Goal: Task Accomplishment & Management: Complete application form

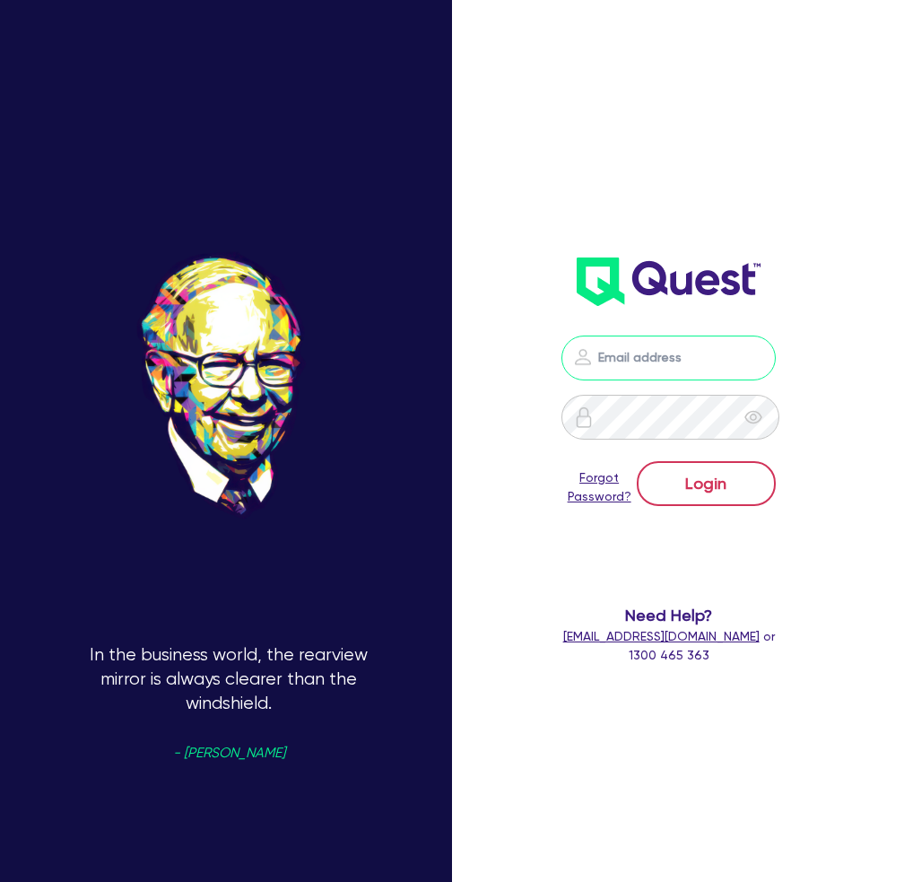
type input "[EMAIL_ADDRESS][DOMAIN_NAME]"
click at [690, 466] on button "Login" at bounding box center [706, 483] width 139 height 45
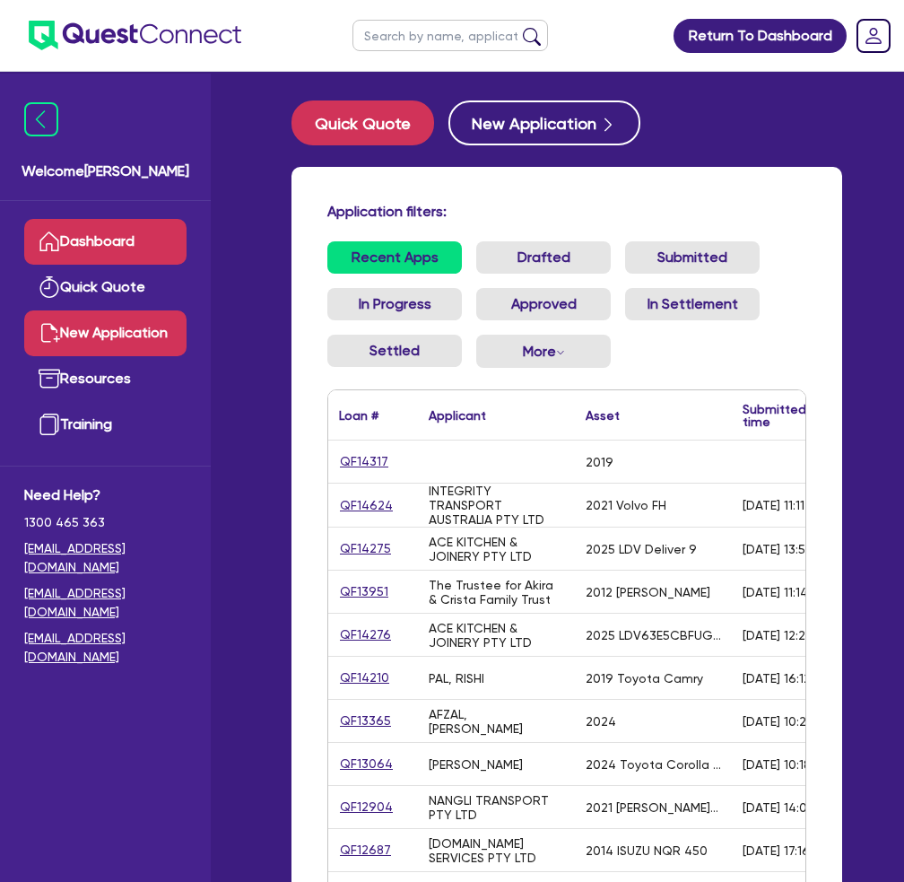
click at [126, 327] on link "New Application" at bounding box center [105, 333] width 162 height 46
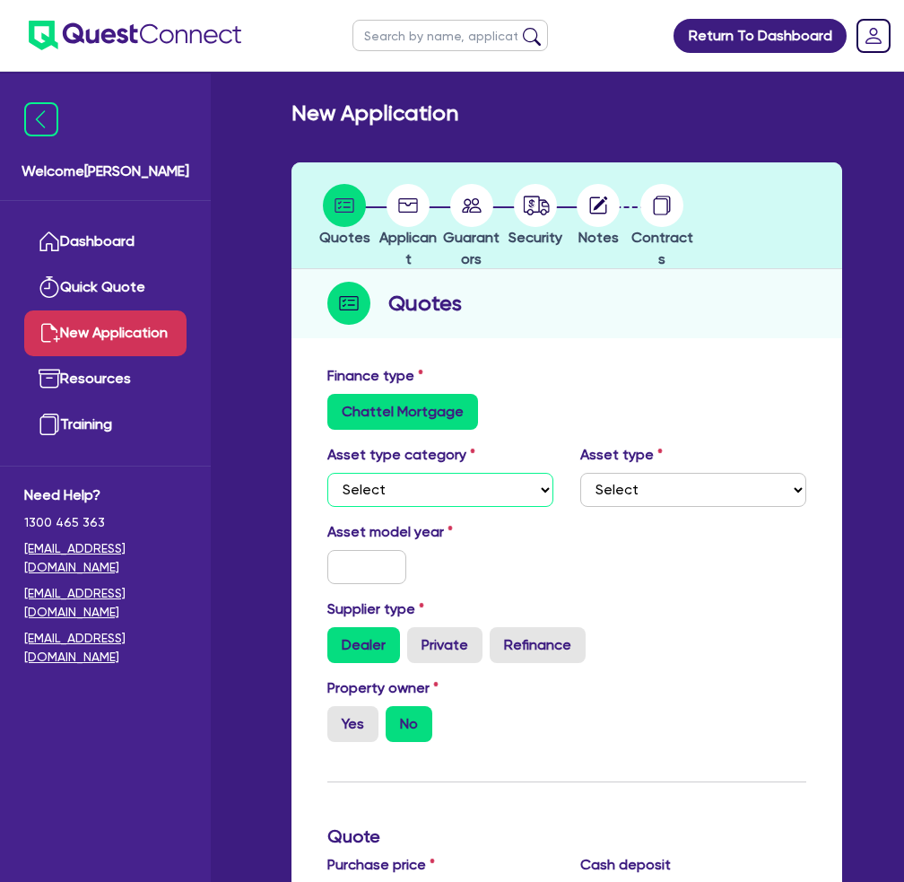
click at [535, 483] on select "Select Cars and light trucks Primary assets Secondary assets Tertiary assets" at bounding box center [440, 490] width 226 height 34
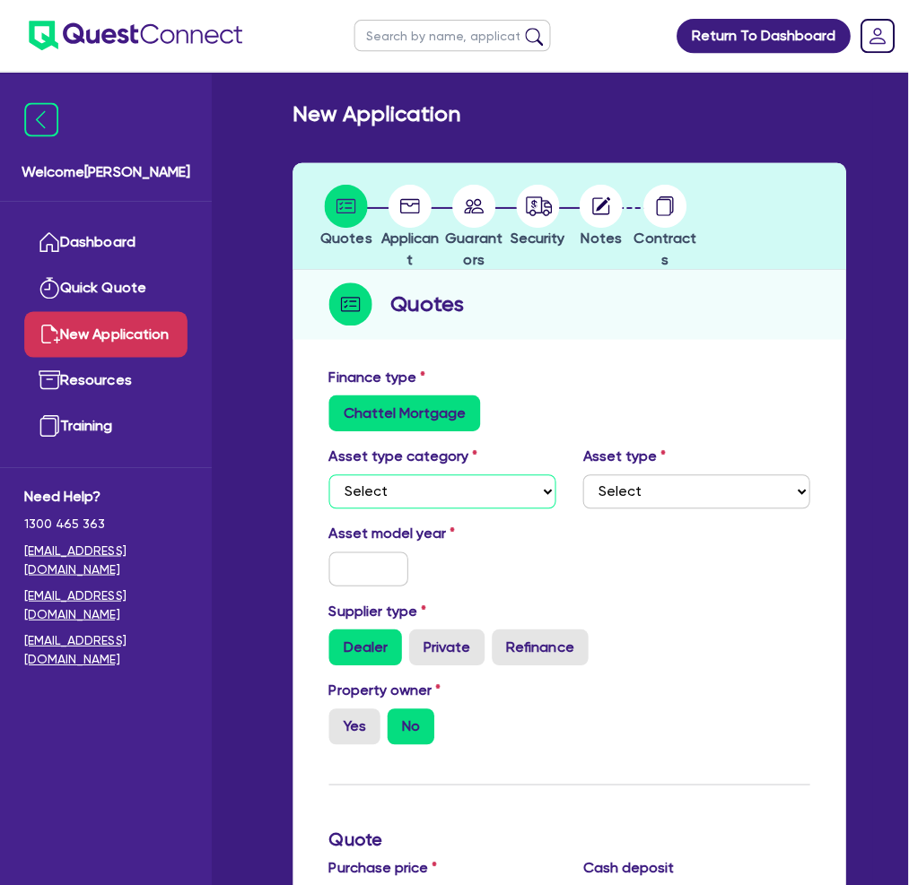
scroll to position [90, 0]
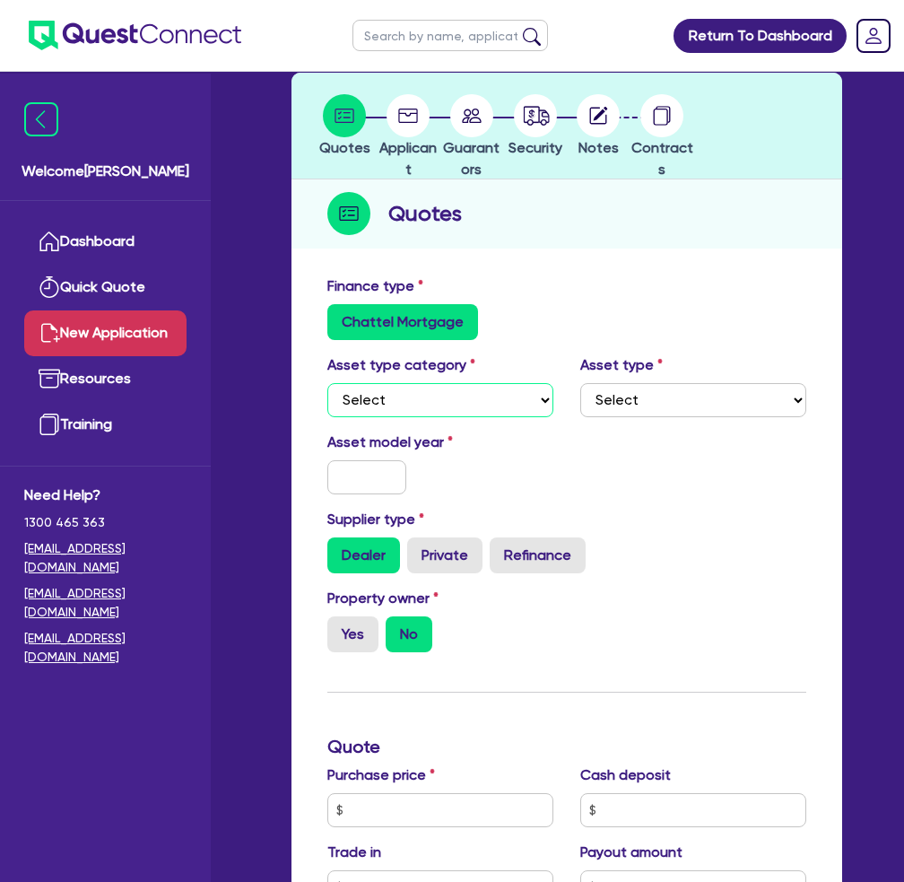
click at [536, 394] on select "Select Cars and light trucks Primary assets Secondary assets Tertiary assets" at bounding box center [440, 400] width 226 height 34
click at [327, 383] on select "Select Cars and light trucks Primary assets Secondary assets Tertiary assets" at bounding box center [440, 400] width 226 height 34
click at [721, 397] on select "Select Beauty equipment IT equipment IT software Watercraft Other" at bounding box center [693, 400] width 226 height 34
click at [471, 390] on select "Select Cars and light trucks Primary assets Secondary assets Tertiary assets" at bounding box center [440, 400] width 226 height 34
click at [327, 383] on select "Select Cars and light trucks Primary assets Secondary assets Tertiary assets" at bounding box center [440, 400] width 226 height 34
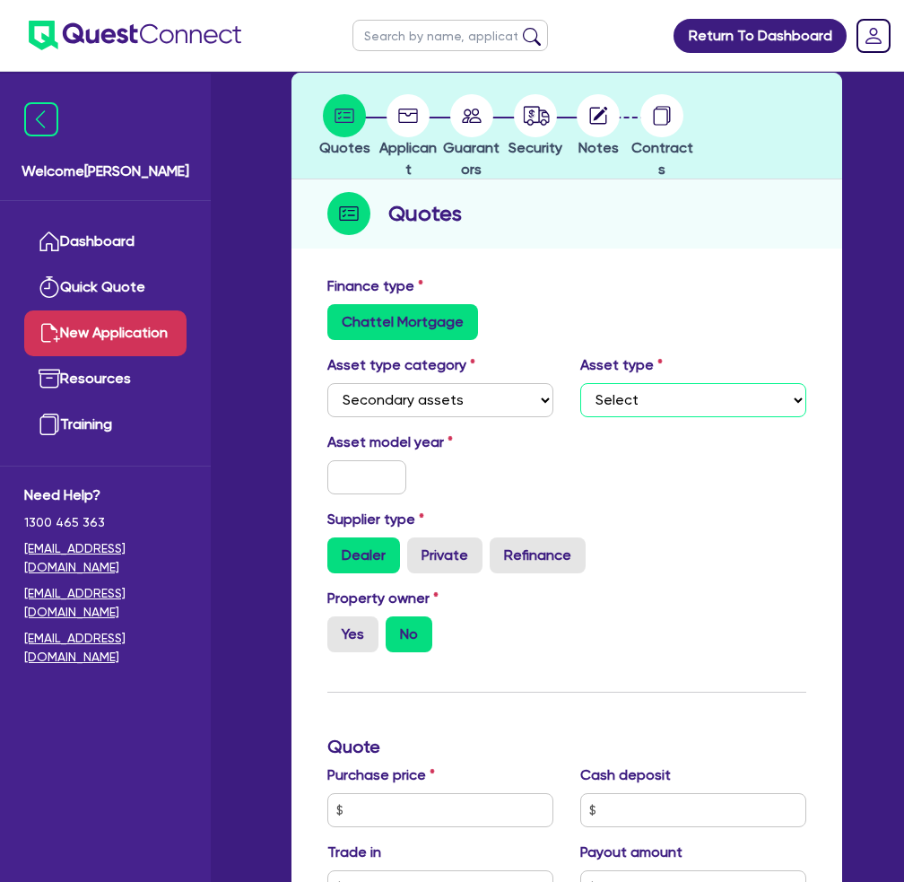
click at [723, 394] on select "Select Generators and compressors Engineering and toolmaking Woodworking and me…" at bounding box center [693, 400] width 226 height 34
click at [494, 399] on select "Select Cars and light trucks Primary assets Secondary assets Tertiary assets" at bounding box center [440, 400] width 226 height 34
select select "PRIMARY_ASSETS"
click at [327, 383] on select "Select Cars and light trucks Primary assets Secondary assets Tertiary assets" at bounding box center [440, 400] width 226 height 34
click at [747, 399] on select "Select Heavy trucks over 4.5 tonne Trailers Bus and coaches Yellow goods and ex…" at bounding box center [693, 400] width 226 height 34
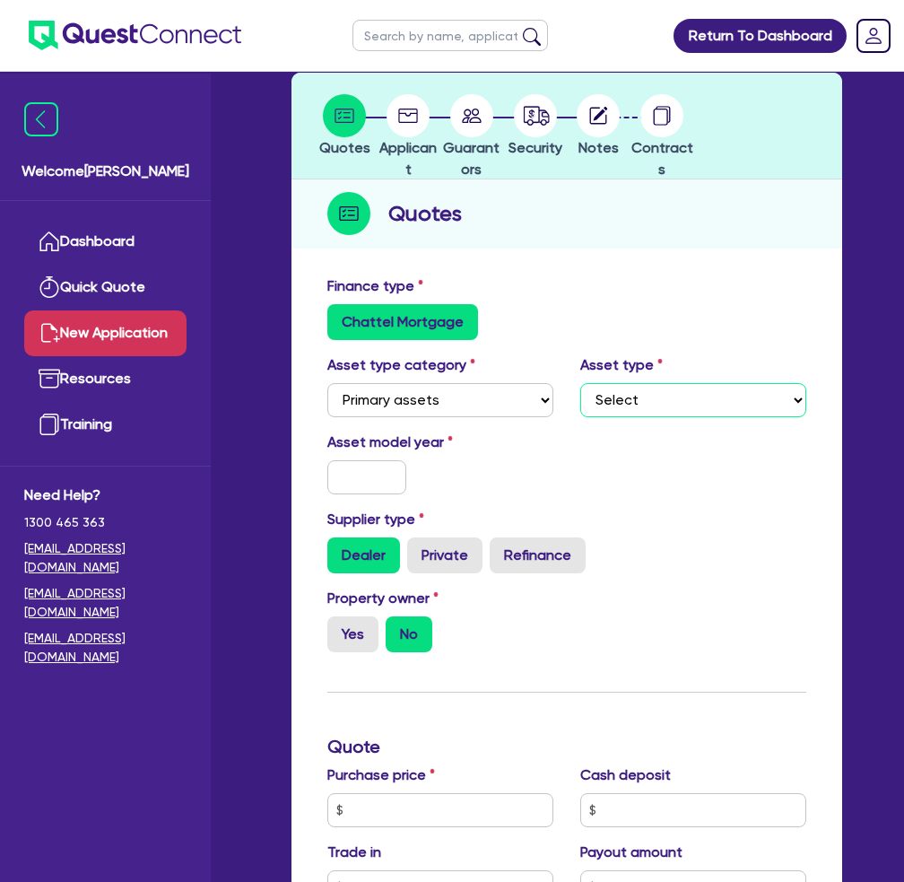
select select "FARMING_AND_AGRICULTURE"
click at [580, 383] on select "Select Heavy trucks over 4.5 tonne Trailers Bus and coaches Yellow goods and ex…" at bounding box center [693, 400] width 226 height 34
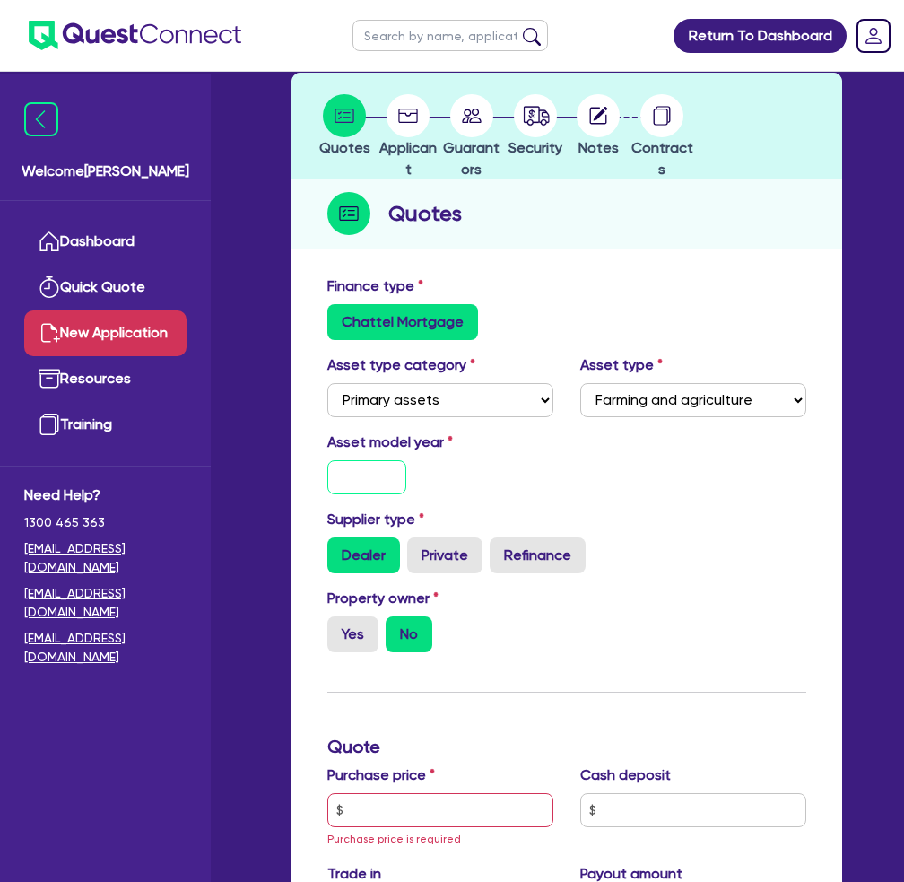
click at [362, 486] on input "text" at bounding box center [366, 477] width 79 height 34
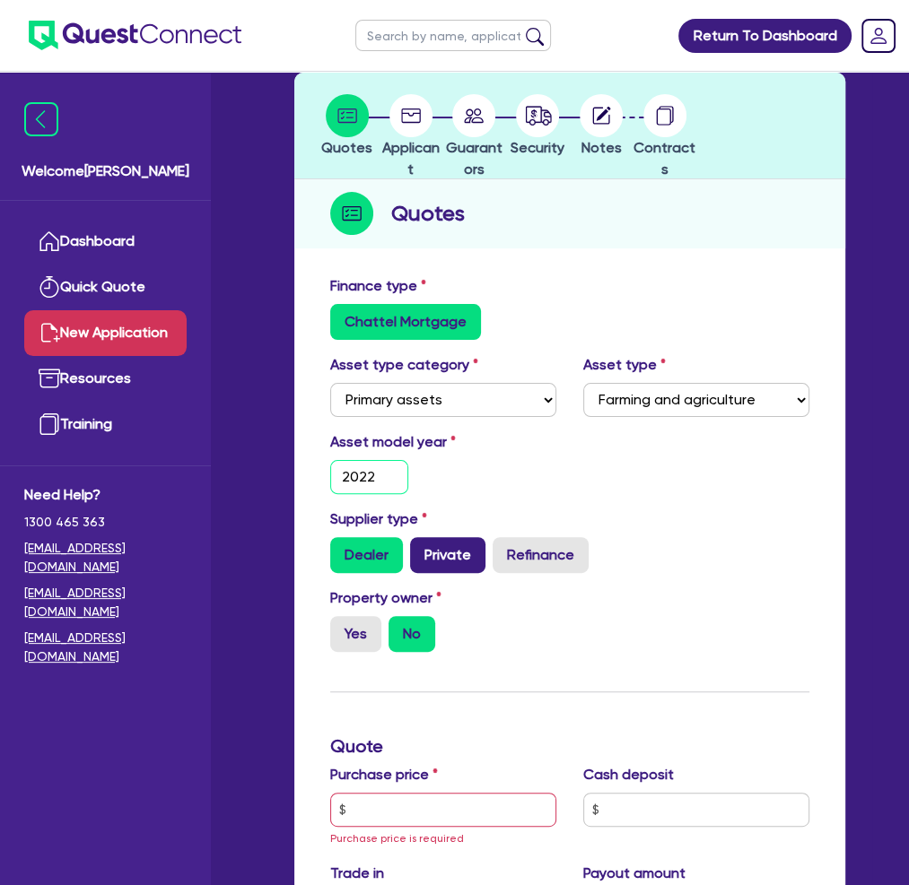
type input "2022"
click at [449, 552] on label "Private" at bounding box center [447, 555] width 75 height 36
click at [422, 549] on input "Private" at bounding box center [416, 543] width 12 height 12
radio input "true"
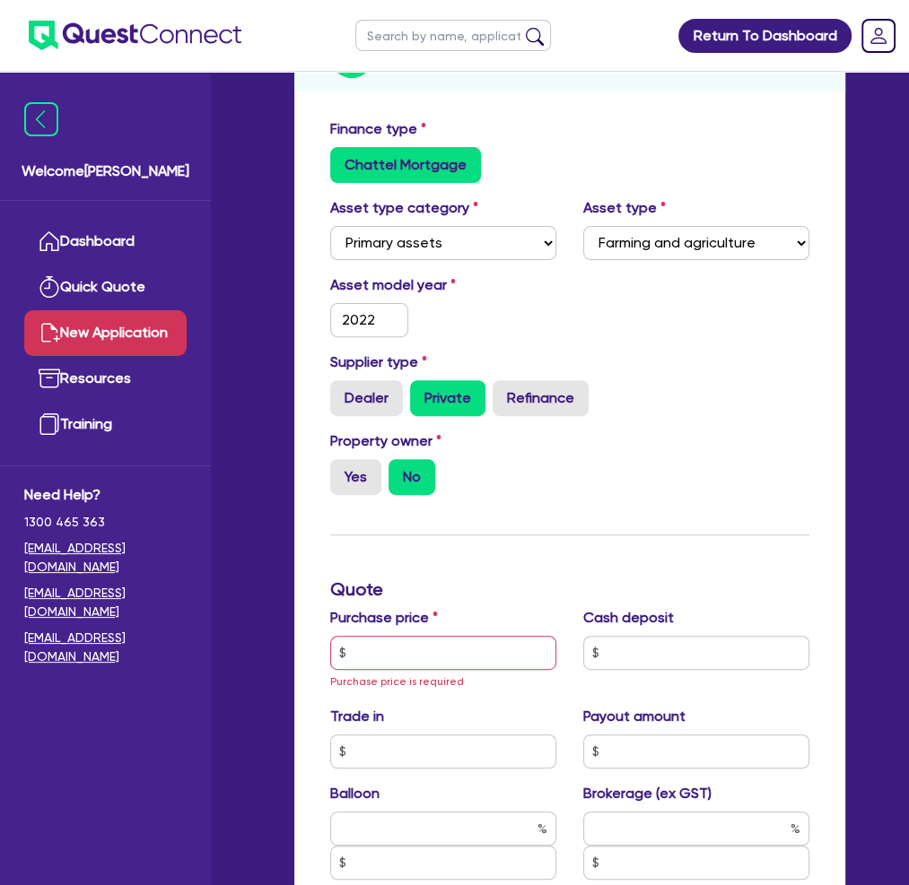
scroll to position [269, 0]
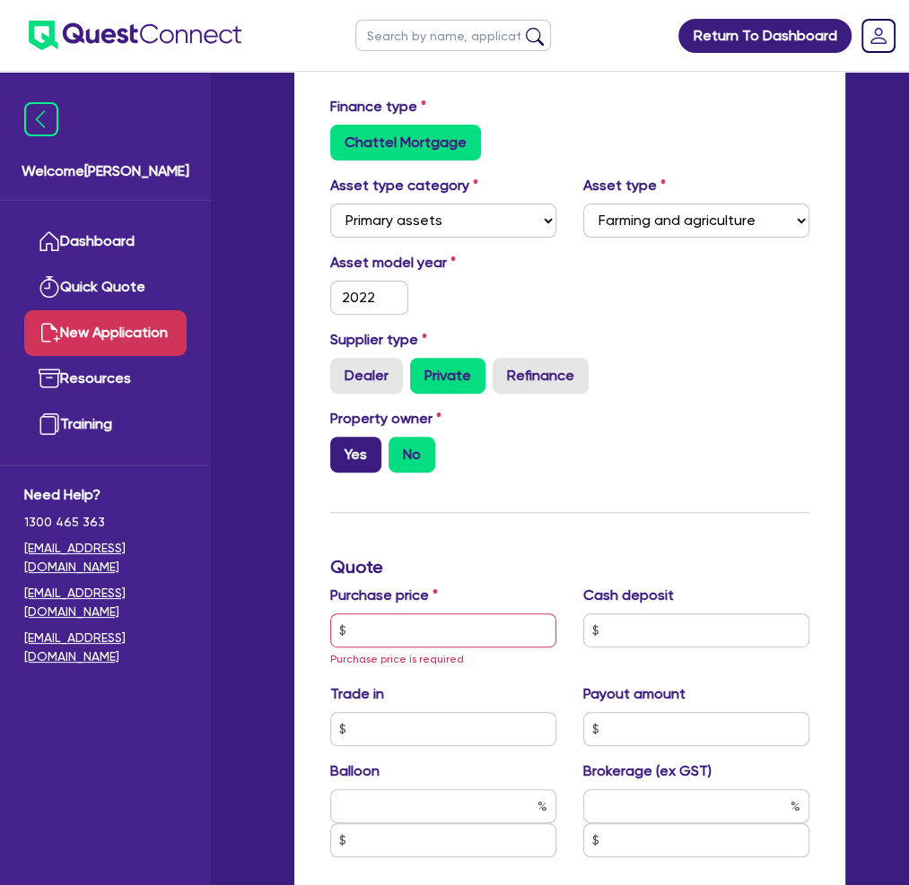
click at [355, 446] on label "Yes" at bounding box center [355, 455] width 51 height 36
click at [342, 446] on input "Yes" at bounding box center [336, 443] width 12 height 12
radio input "true"
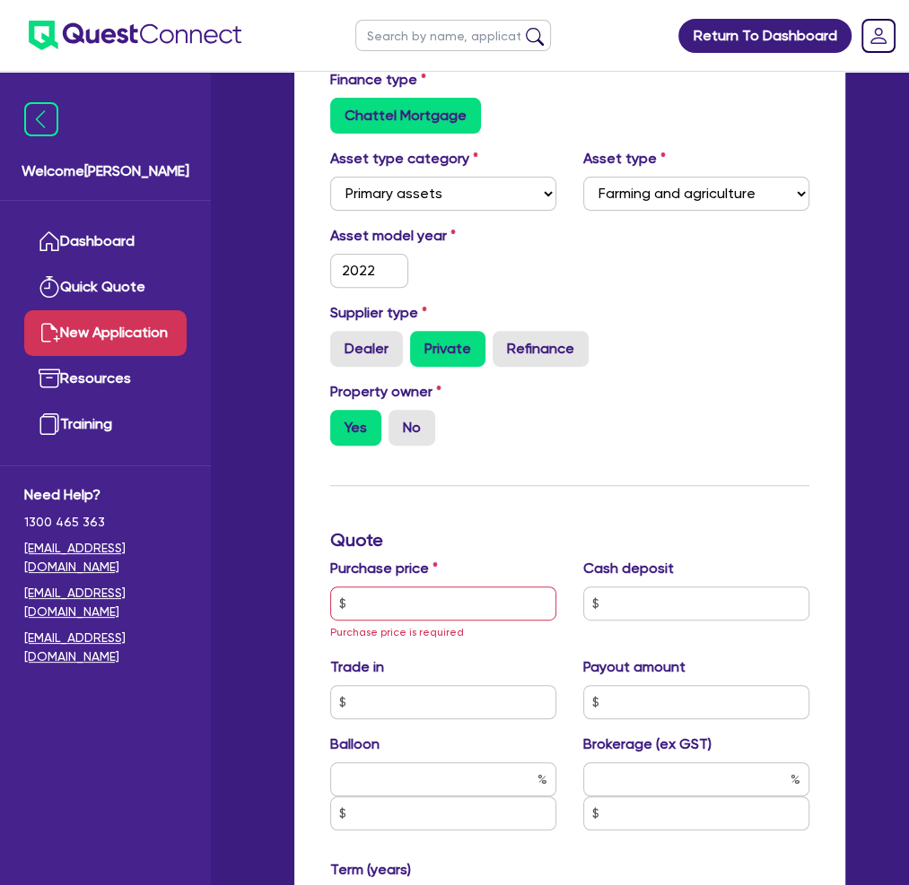
scroll to position [359, 0]
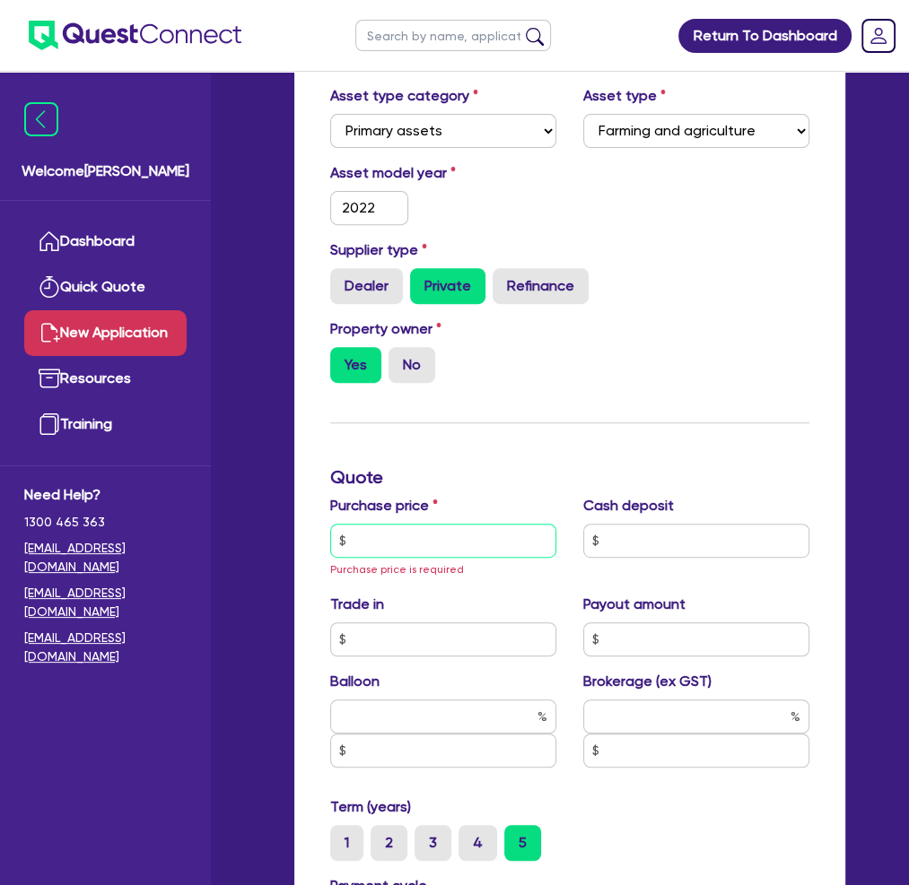
click at [358, 531] on input "text" at bounding box center [443, 541] width 226 height 34
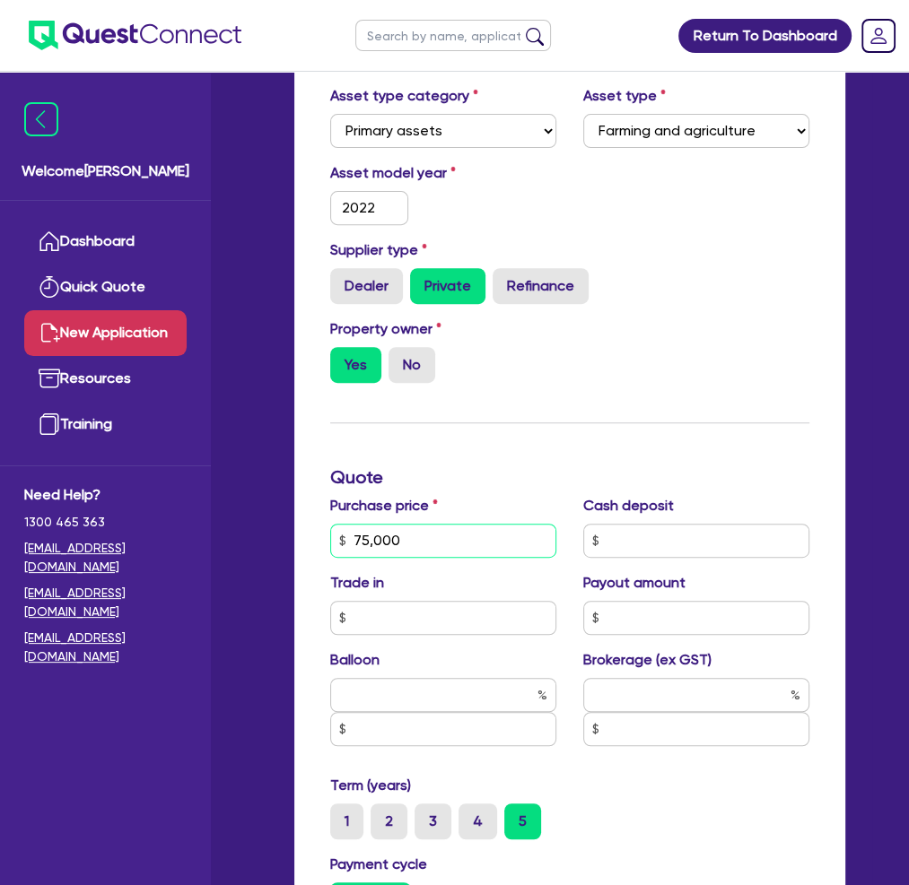
type input "75,000"
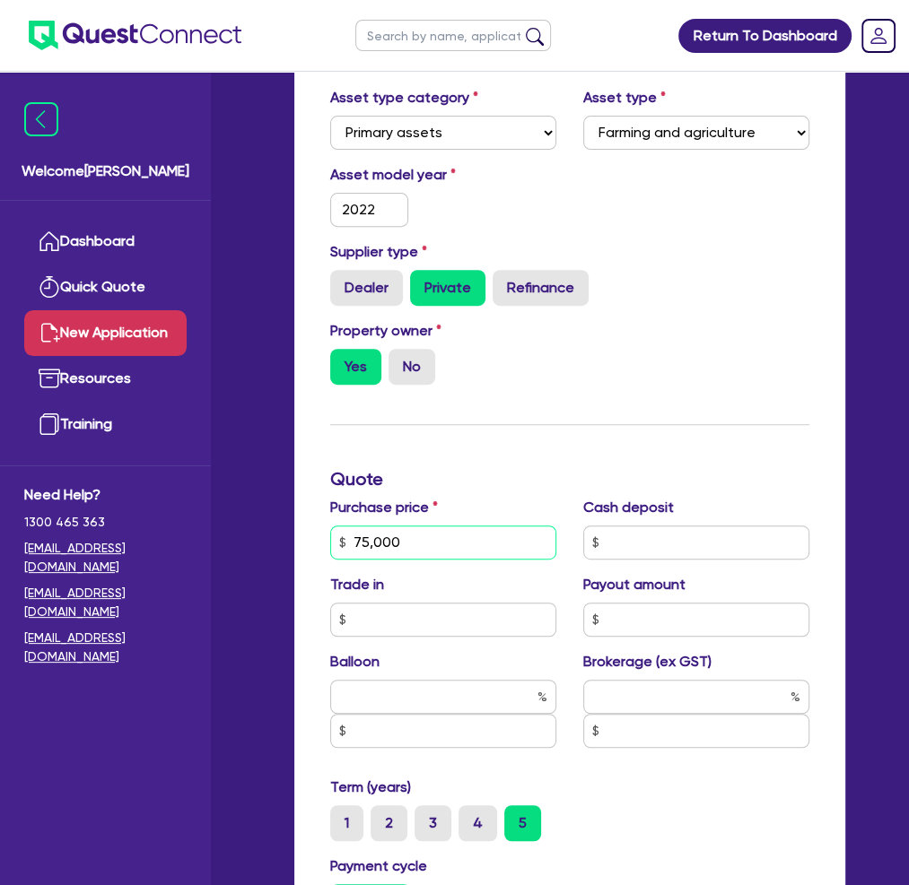
scroll to position [372, 0]
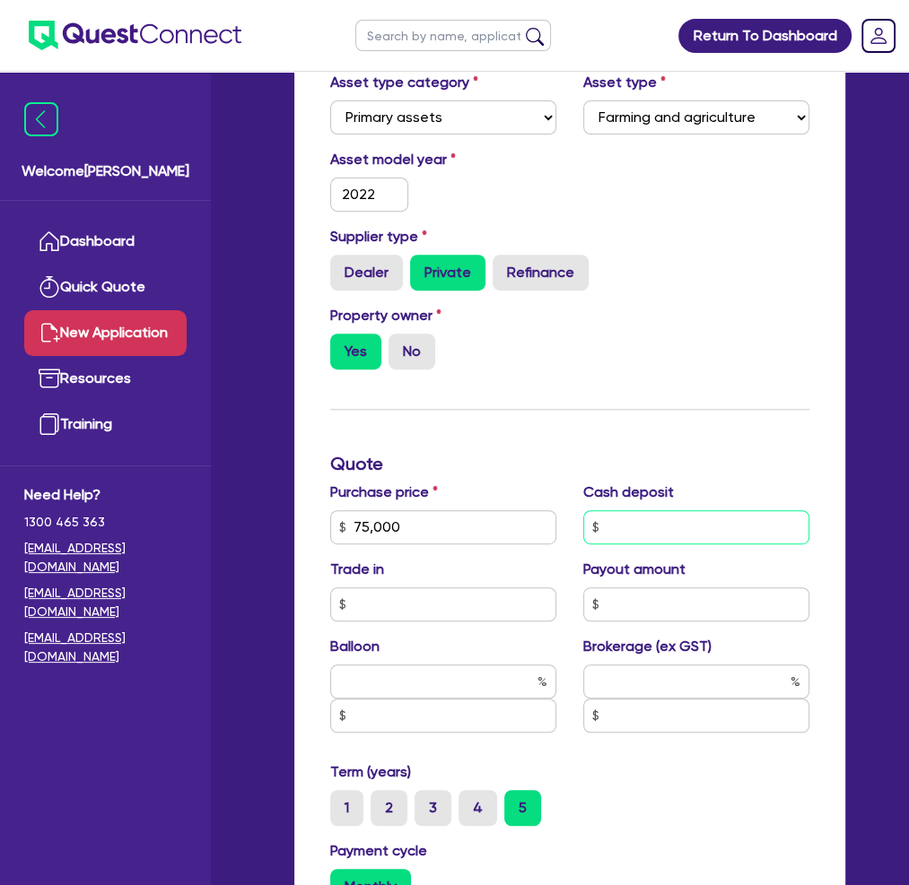
click at [624, 521] on input "text" at bounding box center [696, 527] width 226 height 34
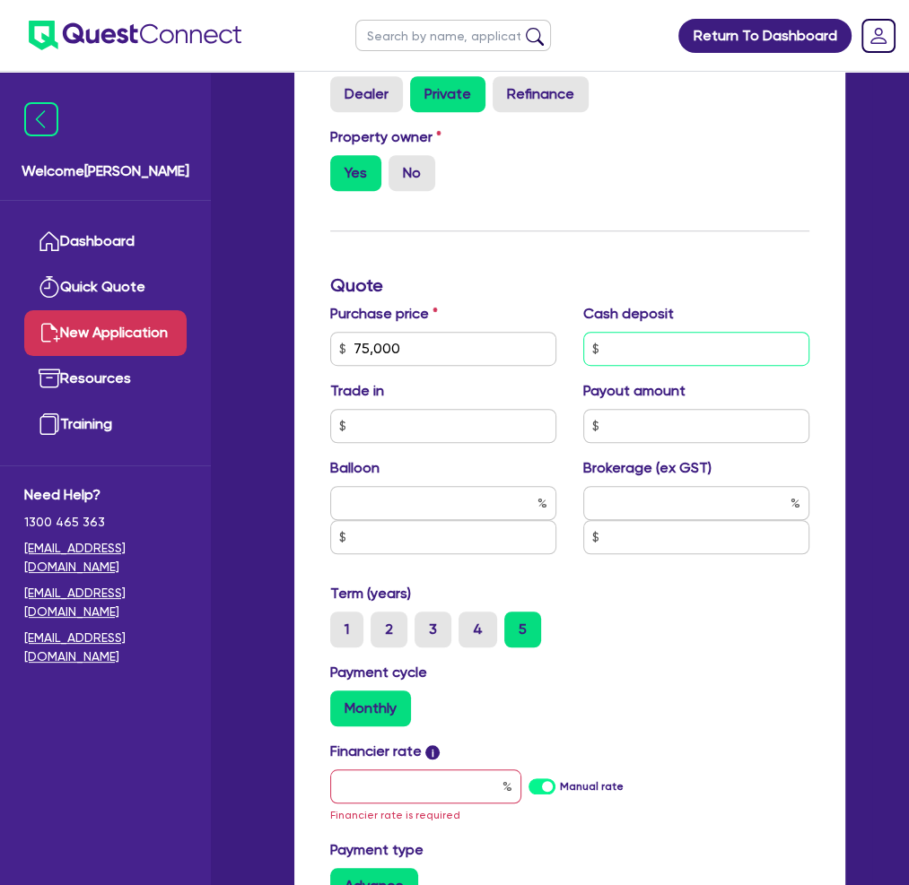
scroll to position [552, 0]
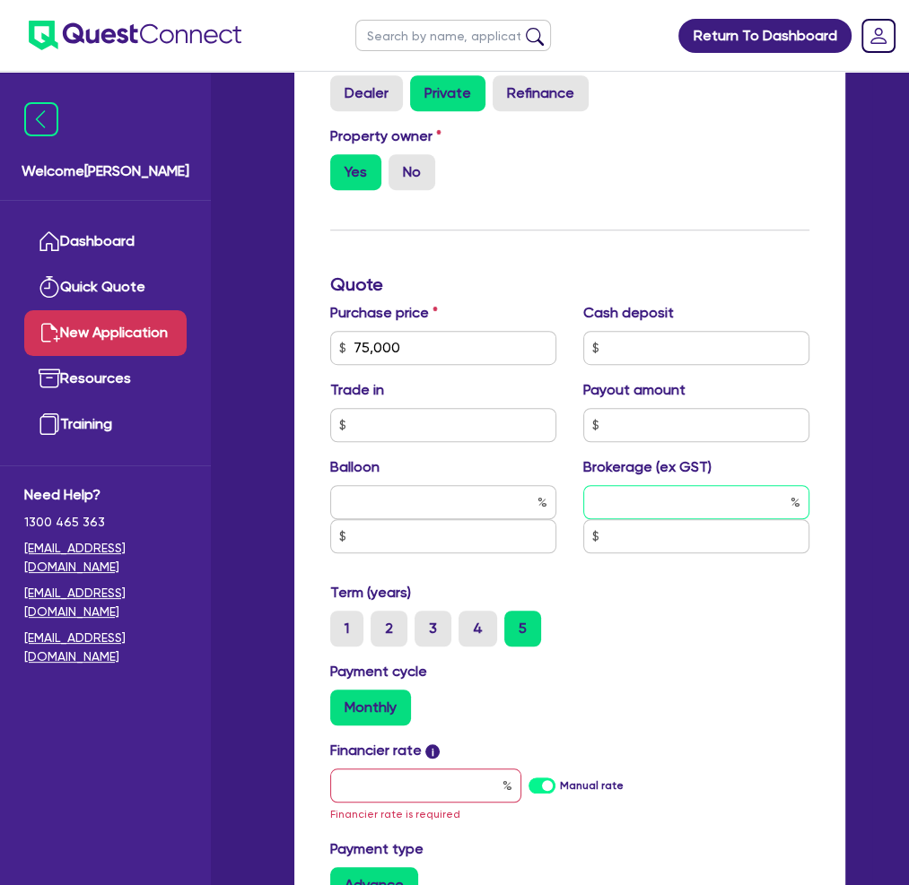
click at [645, 499] on input "text" at bounding box center [696, 502] width 226 height 34
type input "3"
click at [557, 595] on div "Term (years) 1 2 3 4 5" at bounding box center [570, 614] width 506 height 65
click at [424, 627] on label "3" at bounding box center [432, 629] width 37 height 36
click at [424, 623] on input "3" at bounding box center [420, 617] width 12 height 12
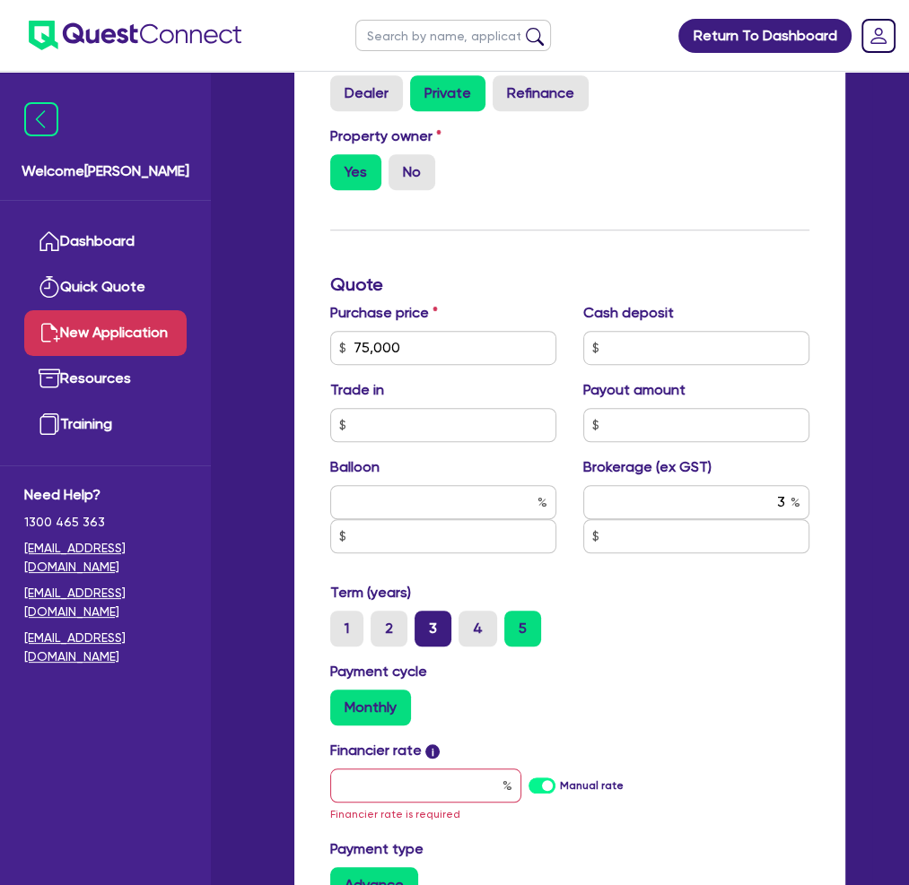
radio input "true"
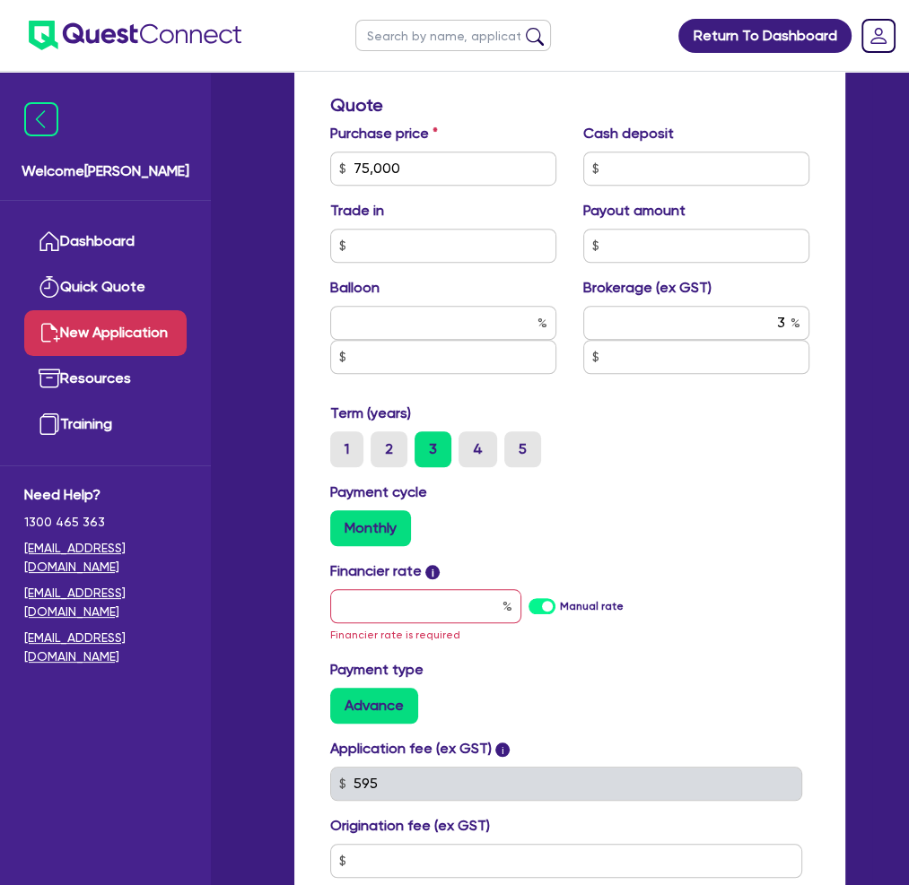
scroll to position [821, 0]
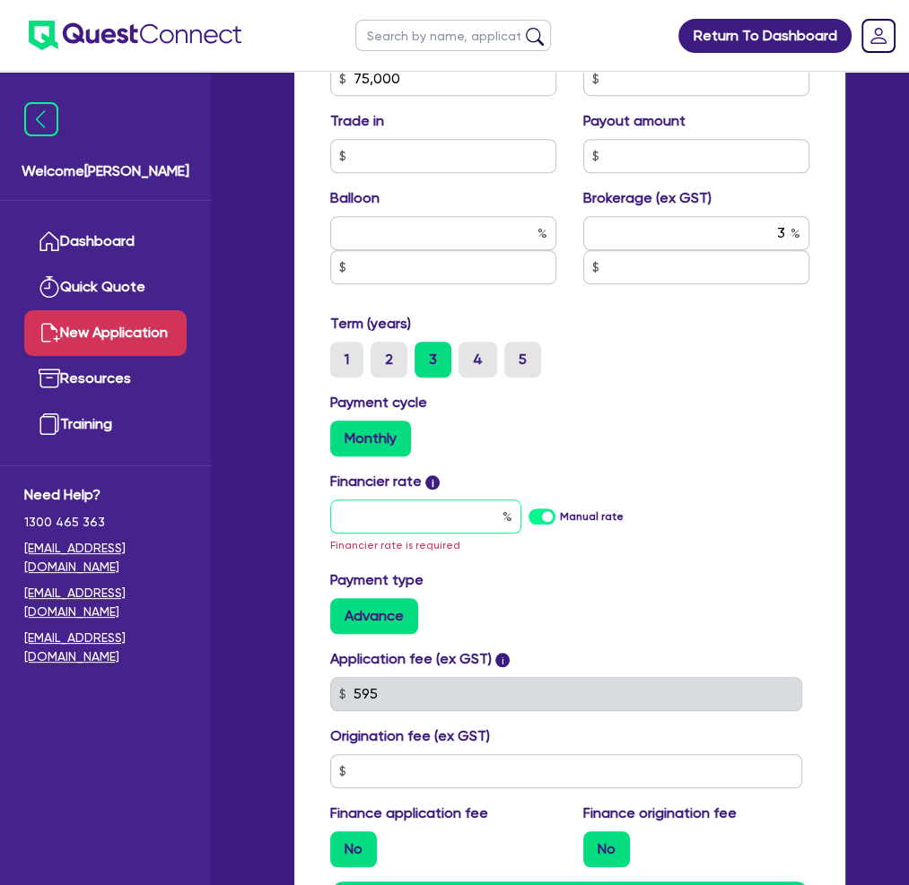
click at [422, 512] on input "text" at bounding box center [426, 517] width 192 height 34
type input "9"
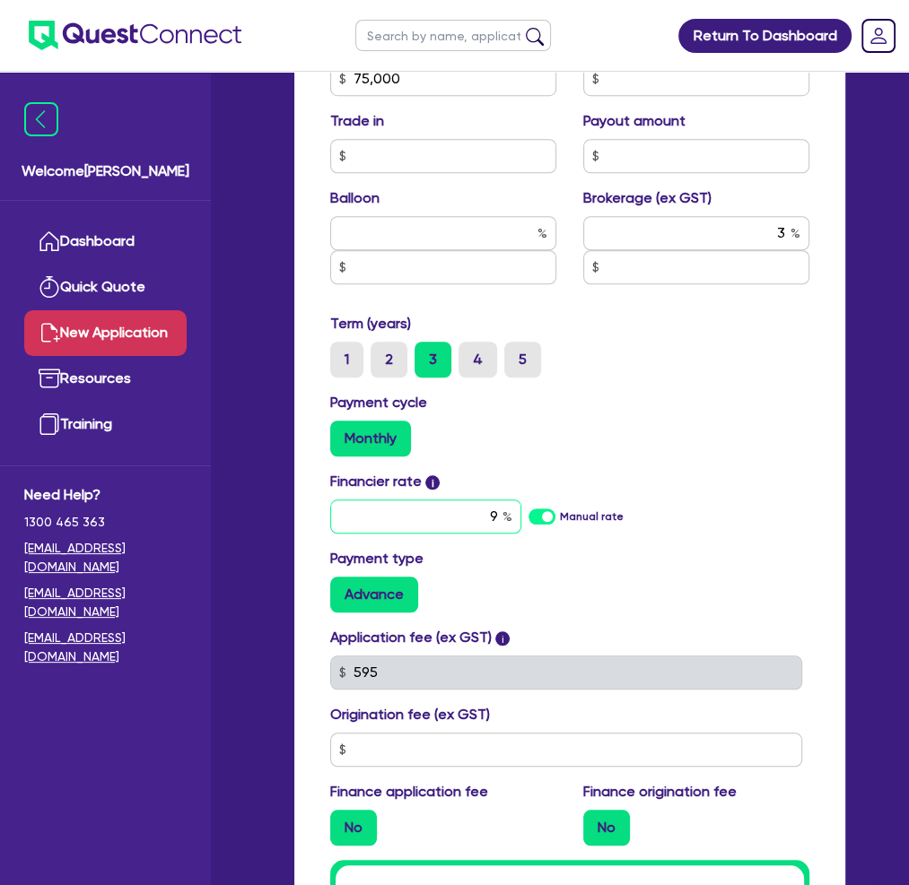
type input "2,250"
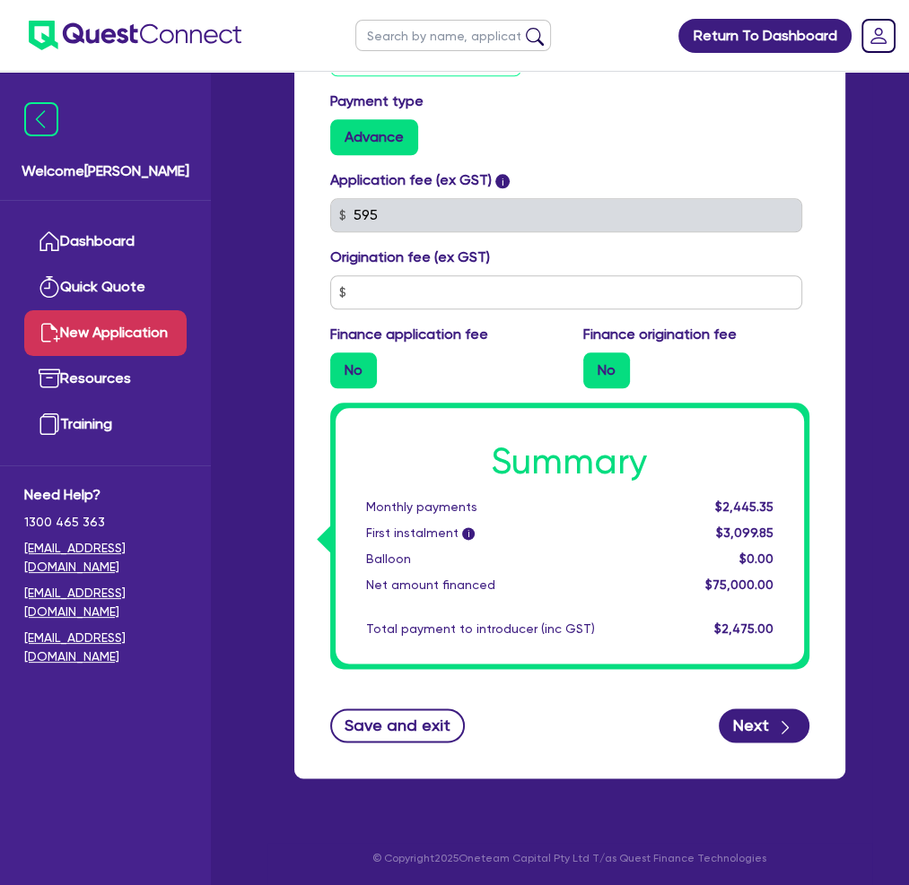
scroll to position [1279, 0]
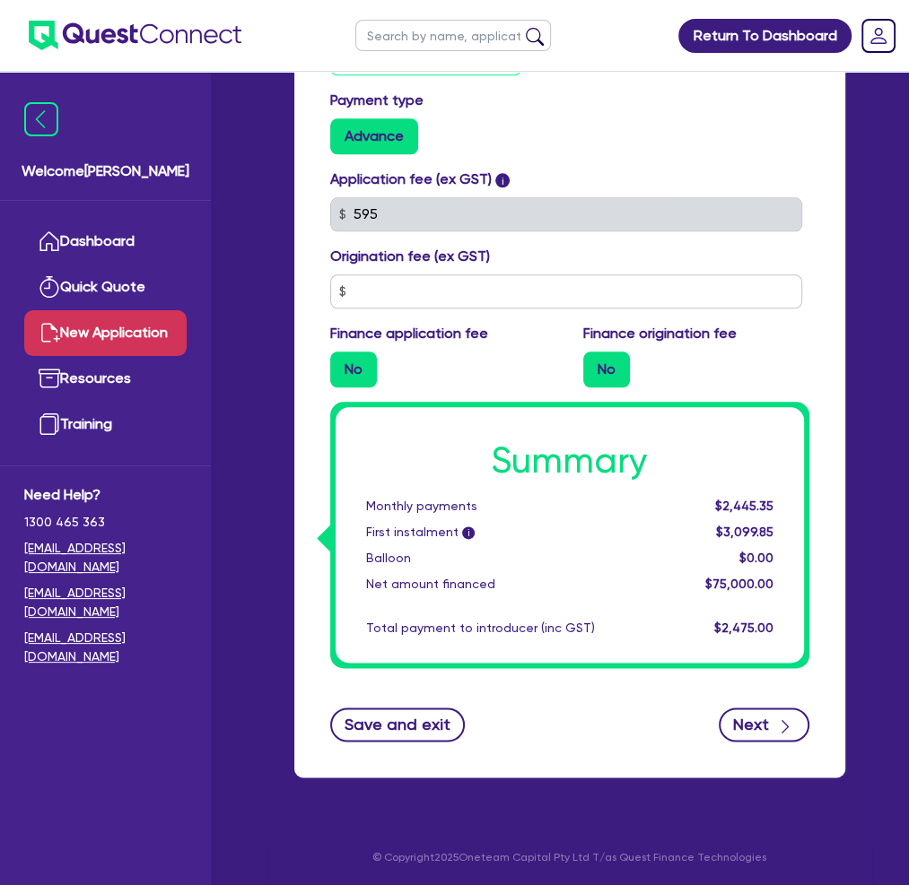
type input "9"
click at [771, 723] on button "Next" at bounding box center [764, 725] width 91 height 34
type input "2,250"
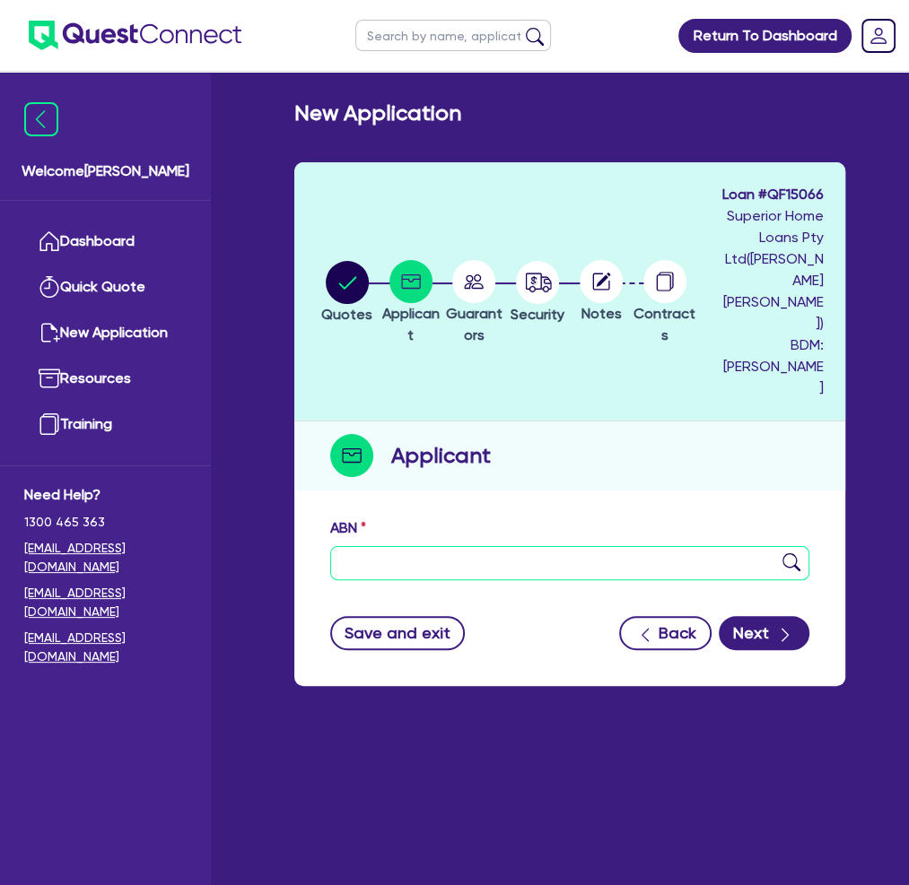
click at [376, 546] on input "text" at bounding box center [569, 563] width 479 height 34
type input "39 684 935 180"
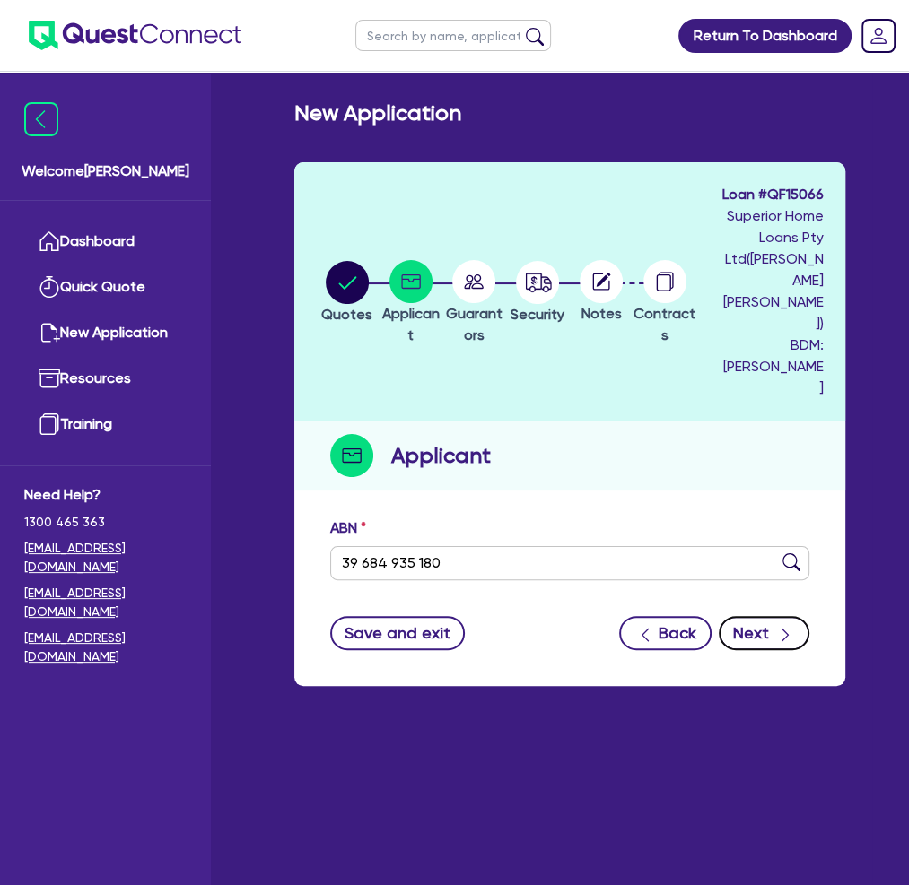
type input "[PERSON_NAME] FARMS PTY LTD"
select select "COMPANY"
type input "[DATE]"
click at [760, 563] on form "ABN 39 684 935 180 Entity name [PERSON_NAME] FARMS PTY LTD Trading name Type of…" at bounding box center [569, 584] width 479 height 133
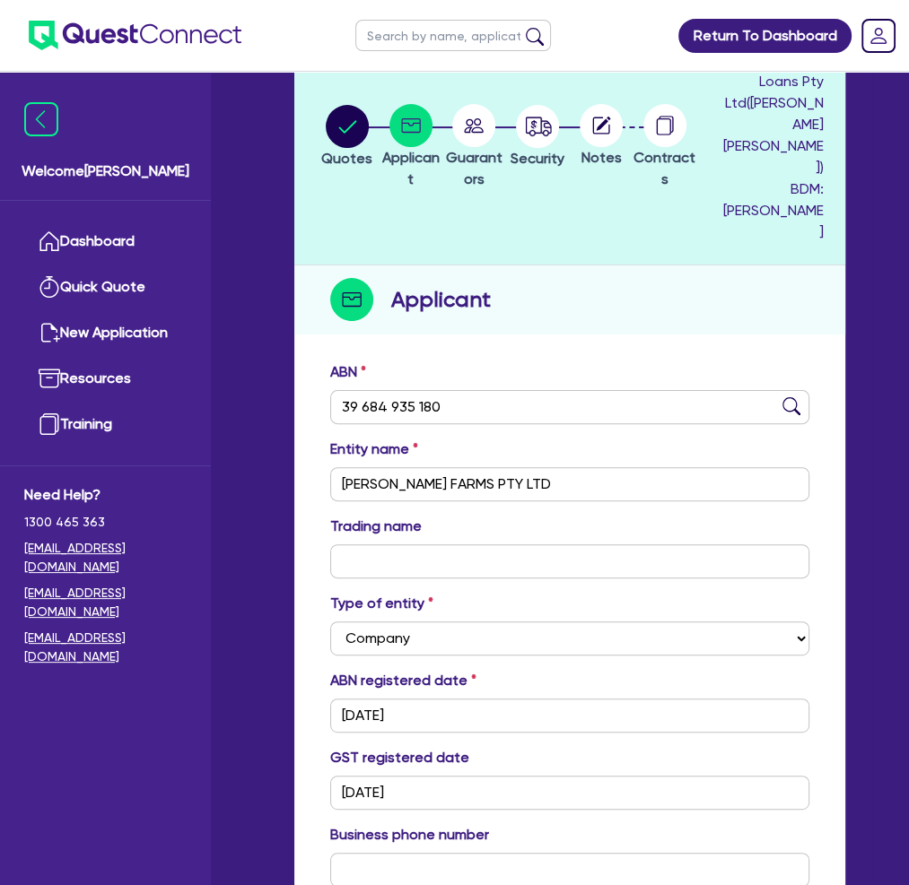
scroll to position [160, 0]
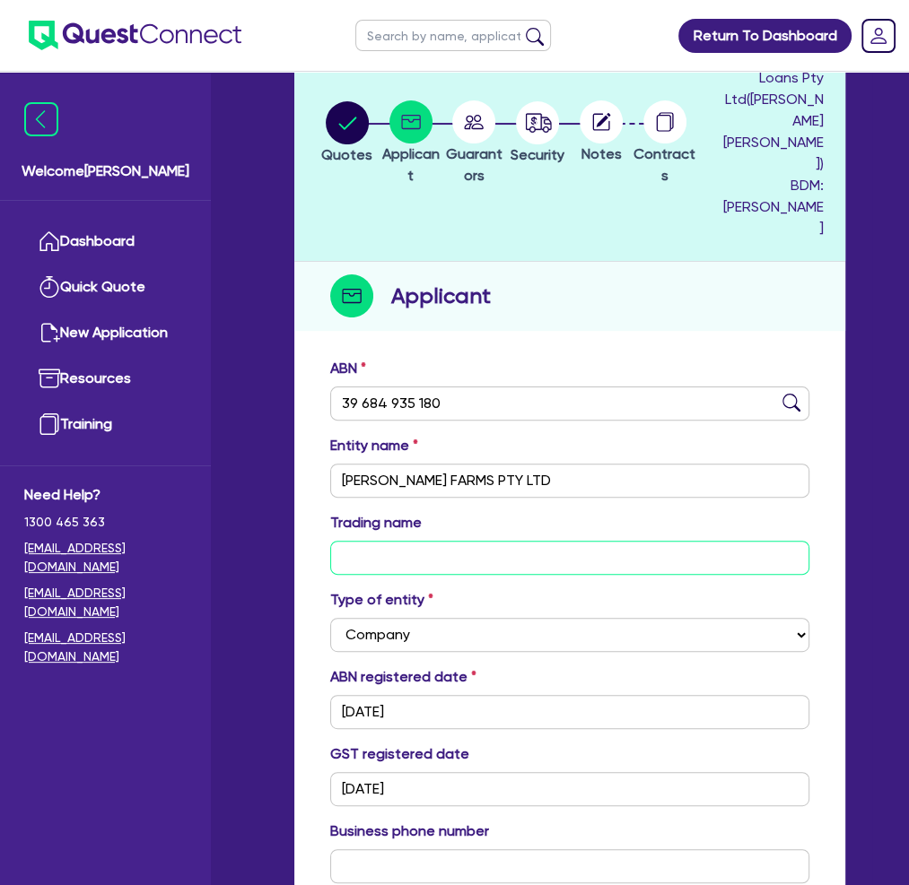
click at [404, 541] on input "text" at bounding box center [569, 558] width 479 height 34
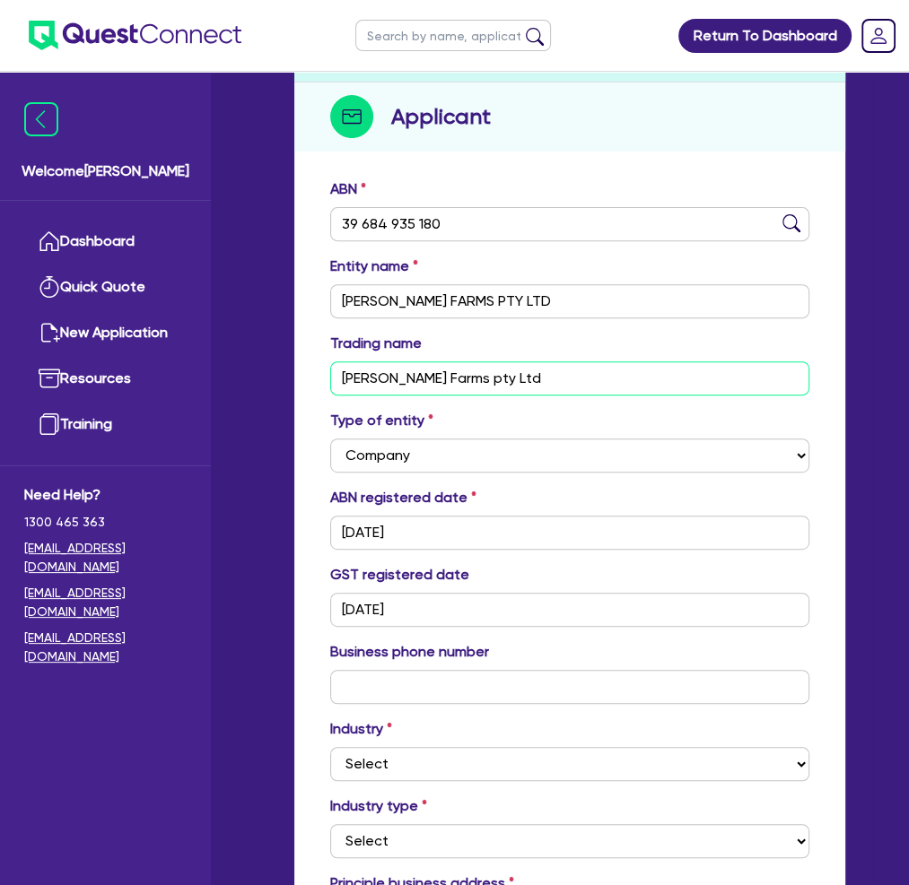
scroll to position [518, 0]
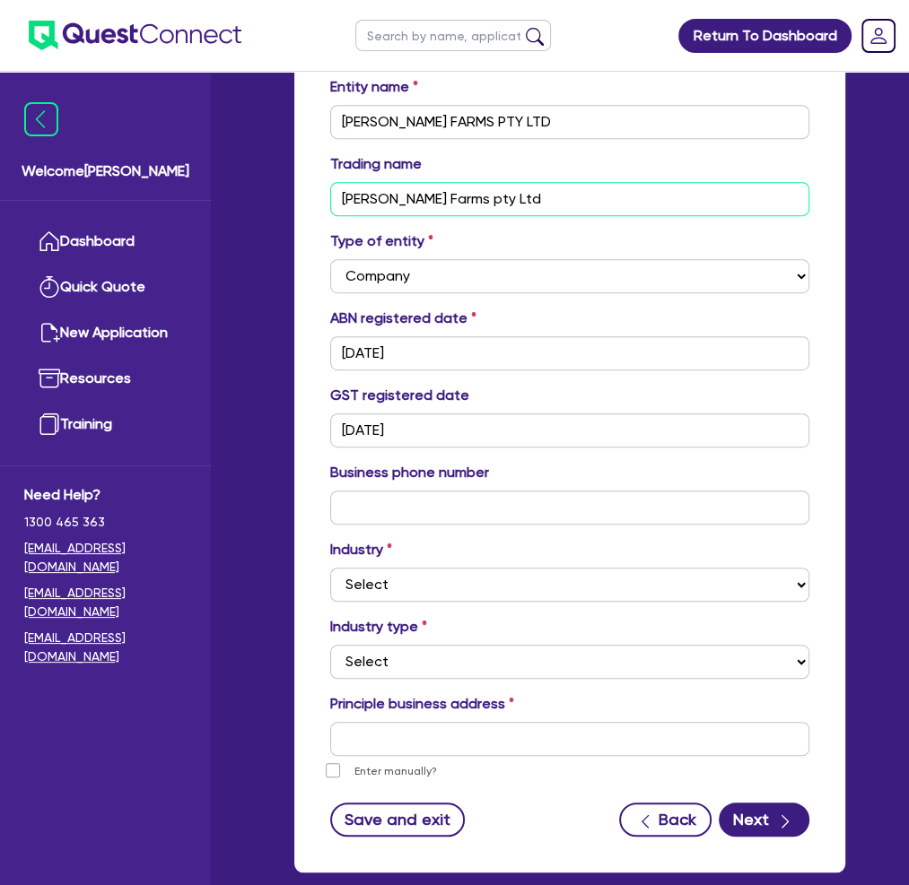
type input "[PERSON_NAME] Farms pty Ltd"
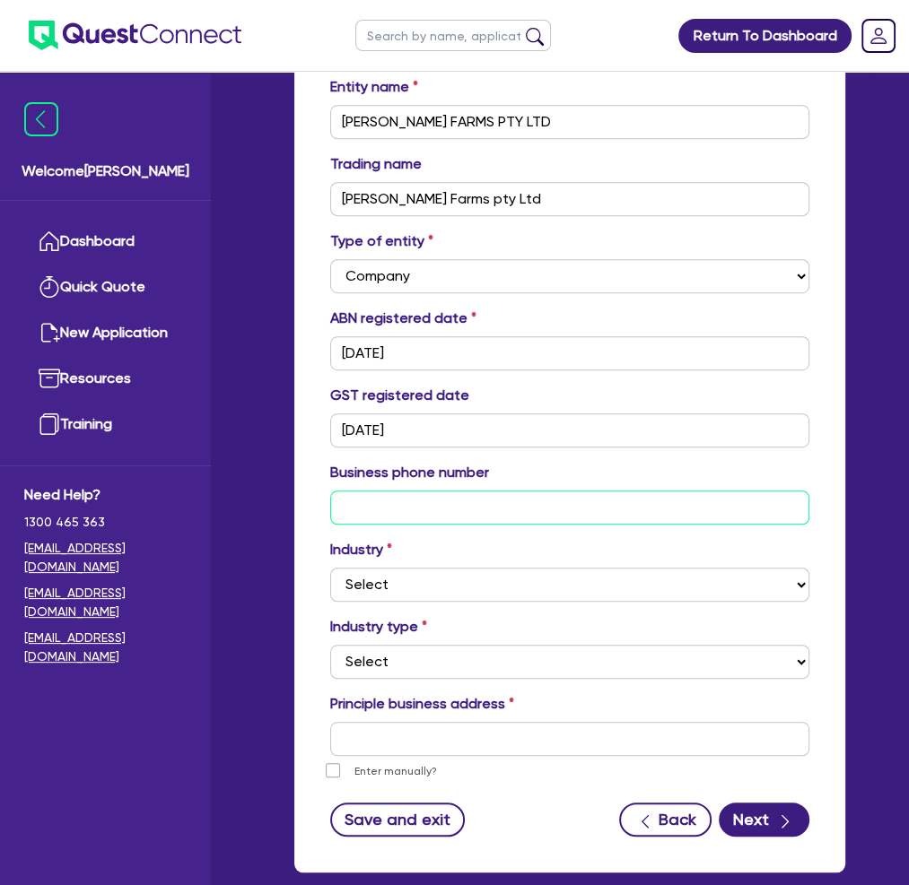
click at [394, 491] on input "text" at bounding box center [569, 508] width 479 height 34
type input "04 3310 6444"
click at [308, 517] on div "ABN 39 684 935 180 Entity name [PERSON_NAME] FARMS PTY LTD Trading name [PERSON…" at bounding box center [569, 431] width 551 height 883
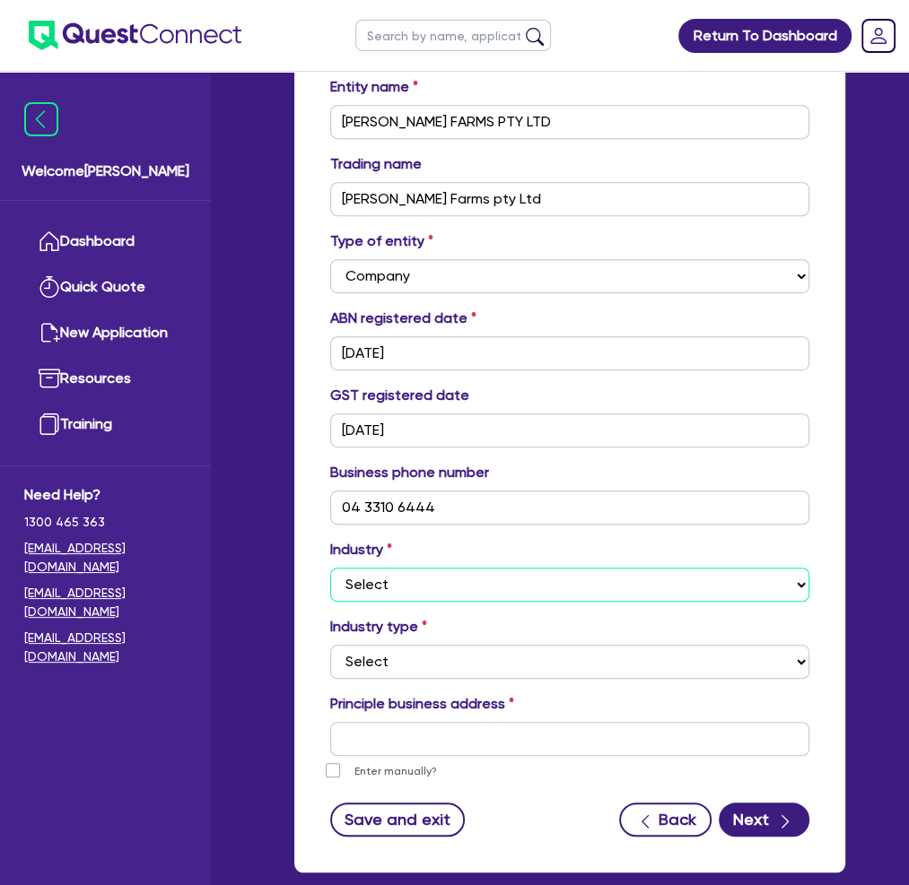
click at [696, 568] on select "Select Accomodation & Food Services Administrative & Support Services Agricultu…" at bounding box center [569, 585] width 479 height 34
select select "AGRICULTURE"
click at [330, 568] on select "Select Accomodation & Food Services Administrative & Support Services Agricultu…" at bounding box center [569, 585] width 479 height 34
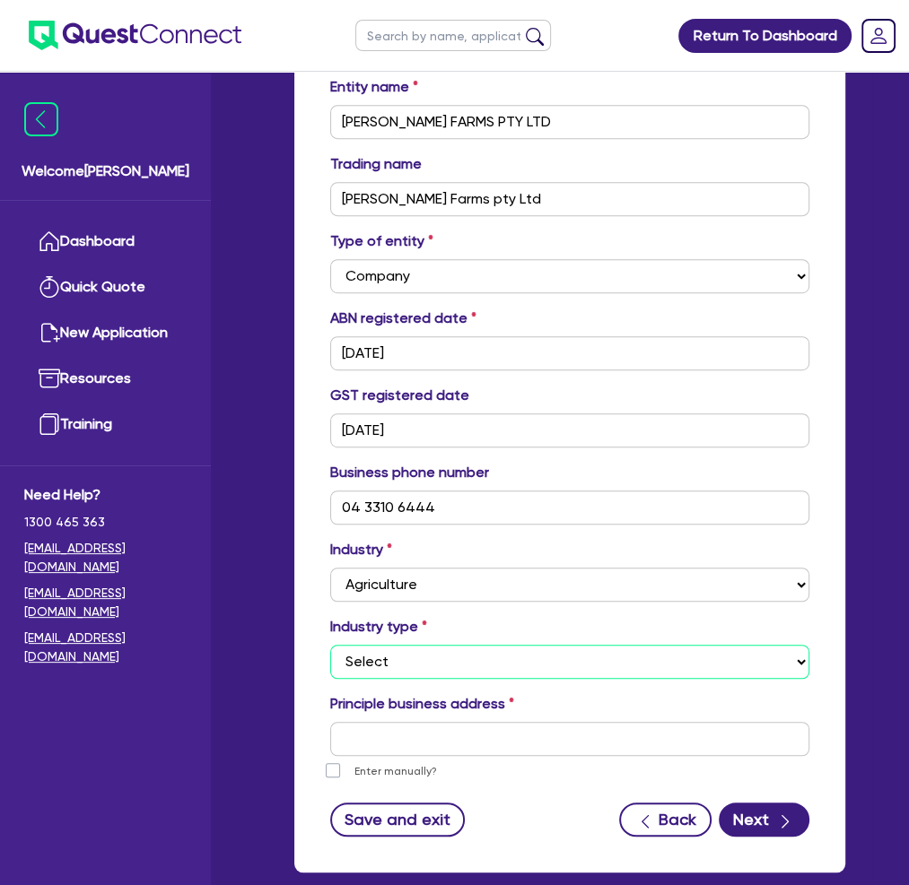
click at [725, 645] on select "Select Growers - Turf, Flowers, Vegetables, Fruit, Nuts, Grain & Other Crops Gr…" at bounding box center [569, 662] width 479 height 34
select select "FARMERS"
click at [330, 645] on select "Select Growers - Turf, Flowers, Vegetables, Fruit, Nuts, Grain & Other Crops Gr…" at bounding box center [569, 662] width 479 height 34
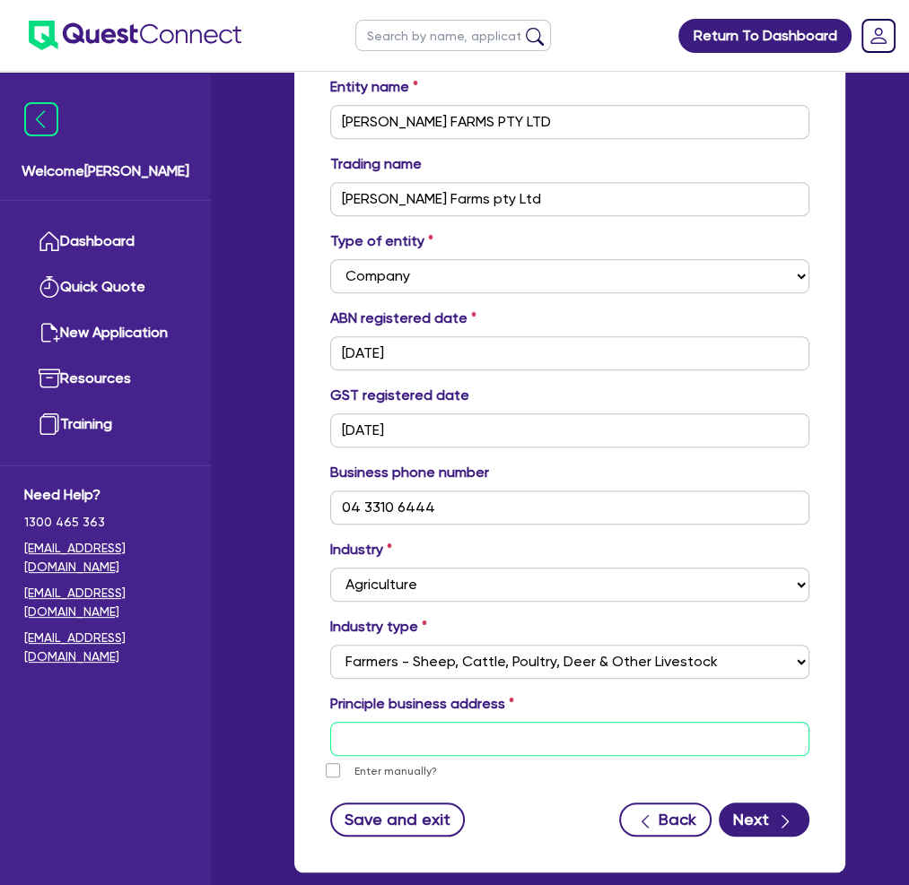
click at [438, 722] on input "text" at bounding box center [569, 739] width 479 height 34
paste input "[STREET_ADDRESS]"
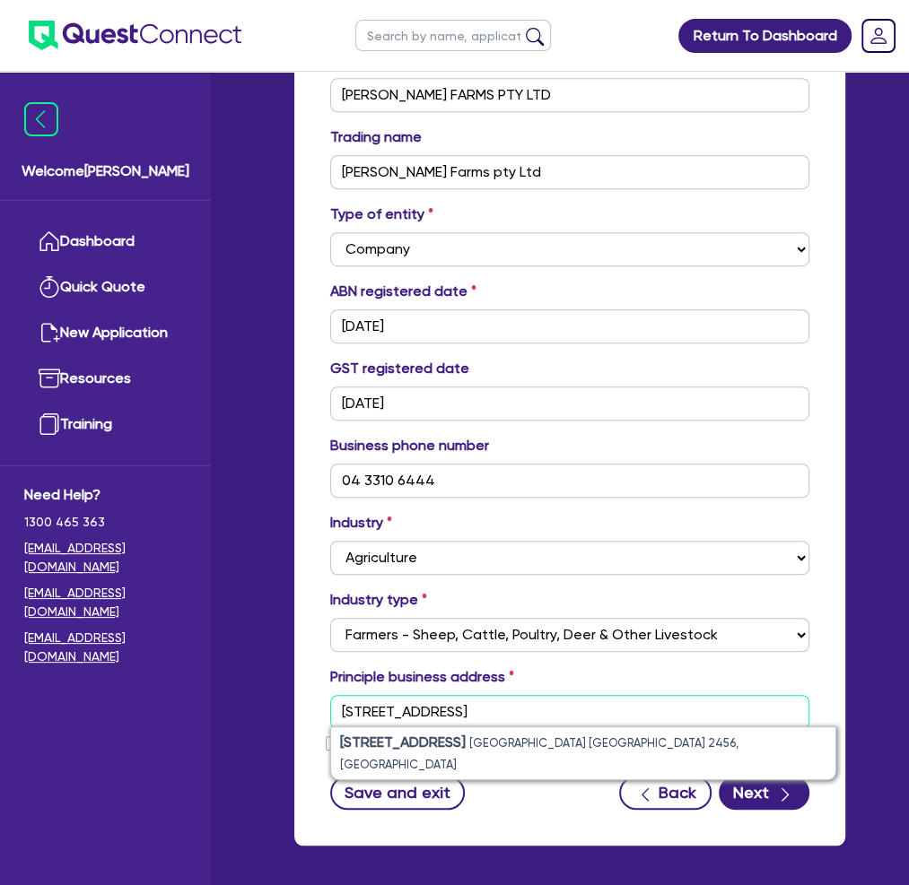
scroll to position [549, 0]
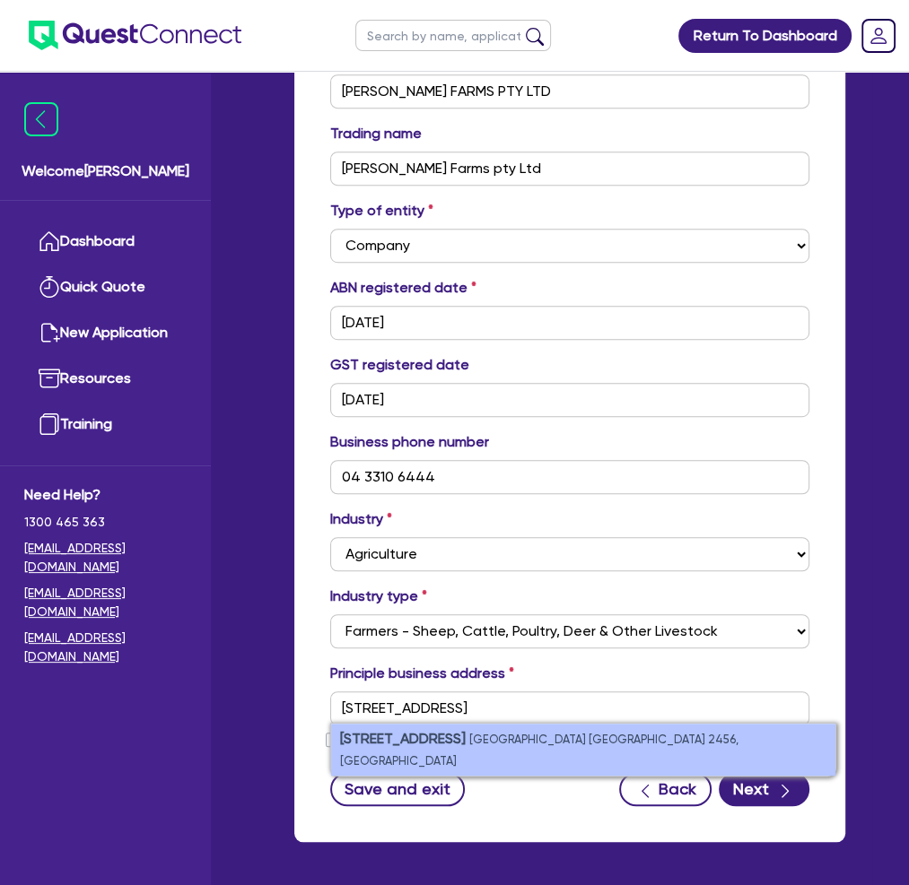
click at [426, 730] on strong "[STREET_ADDRESS]" at bounding box center [403, 738] width 126 height 17
type input "[STREET_ADDRESS][PERSON_NAME]"
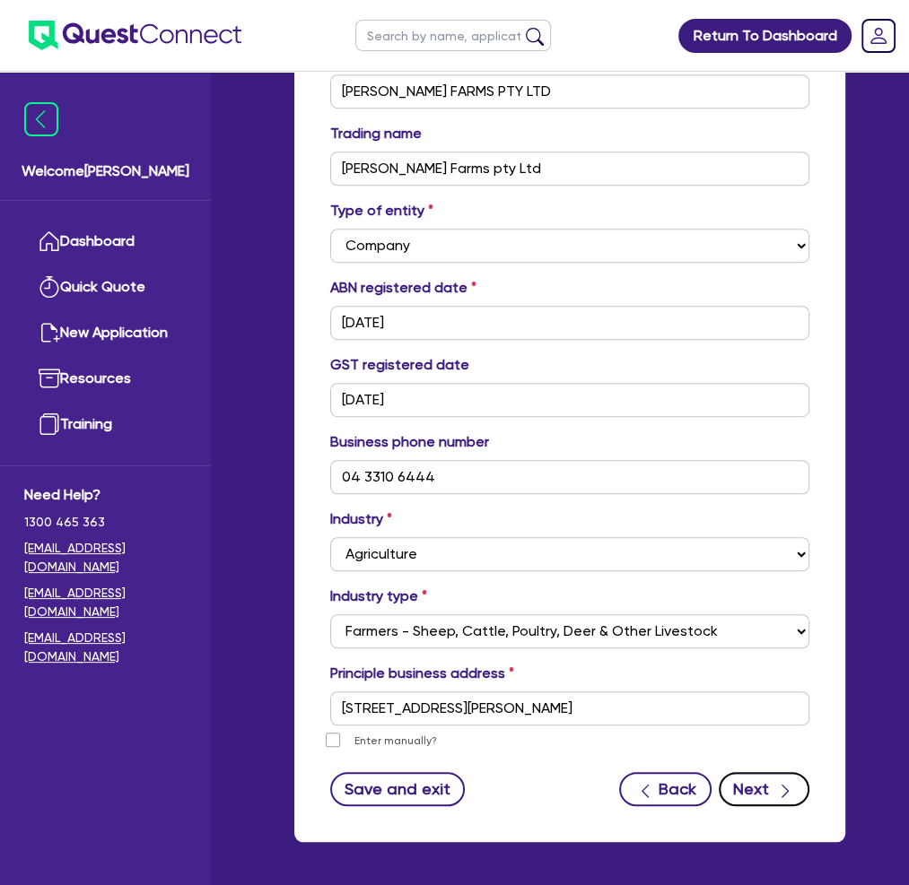
click at [761, 772] on button "Next" at bounding box center [764, 789] width 91 height 34
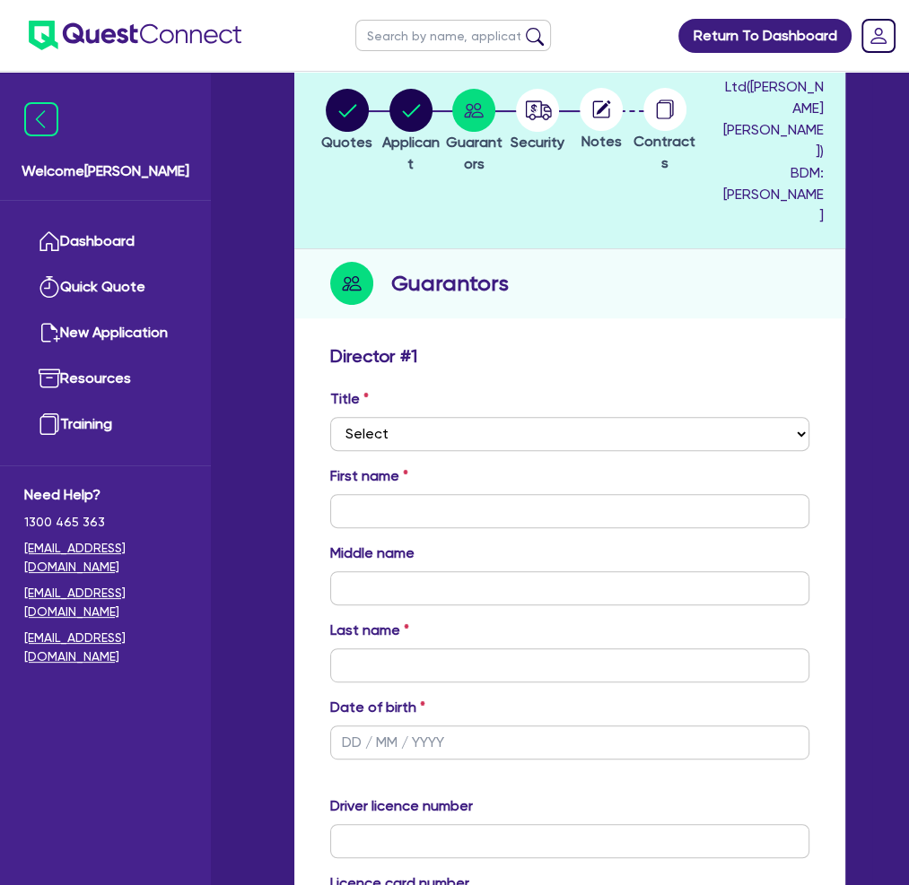
scroll to position [179, 0]
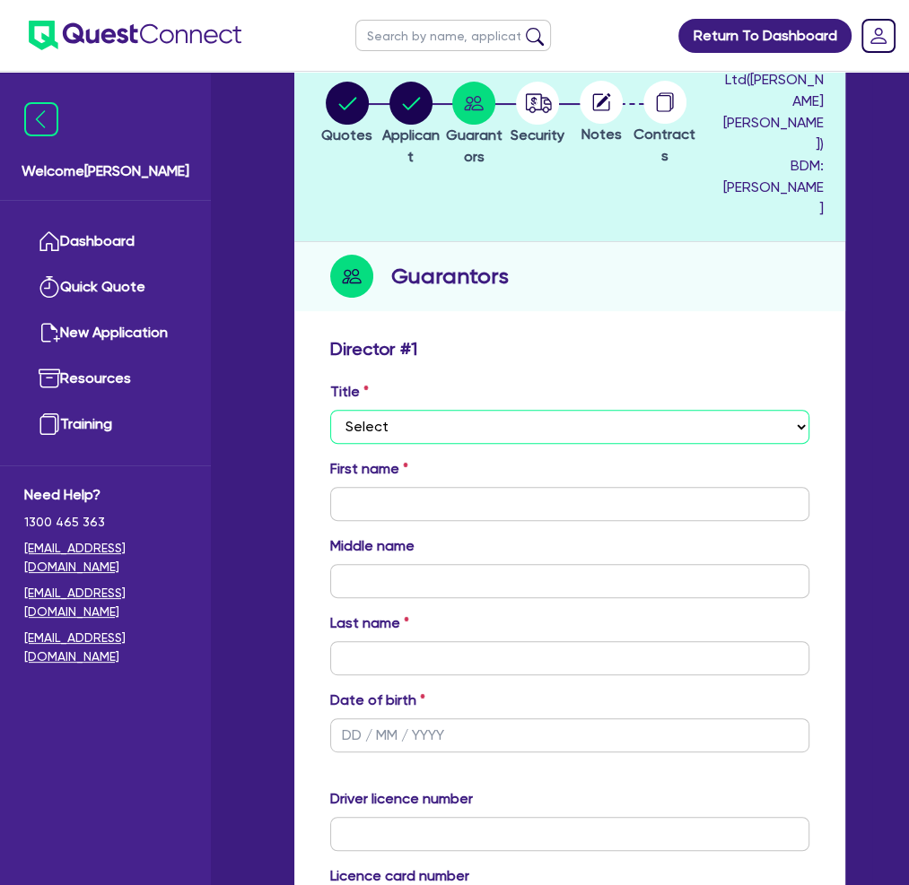
click at [458, 410] on select "Select Mr Mrs Ms Miss Dr" at bounding box center [569, 427] width 479 height 34
select select "MR"
click at [330, 410] on select "Select Mr Mrs Ms Miss Dr" at bounding box center [569, 427] width 479 height 34
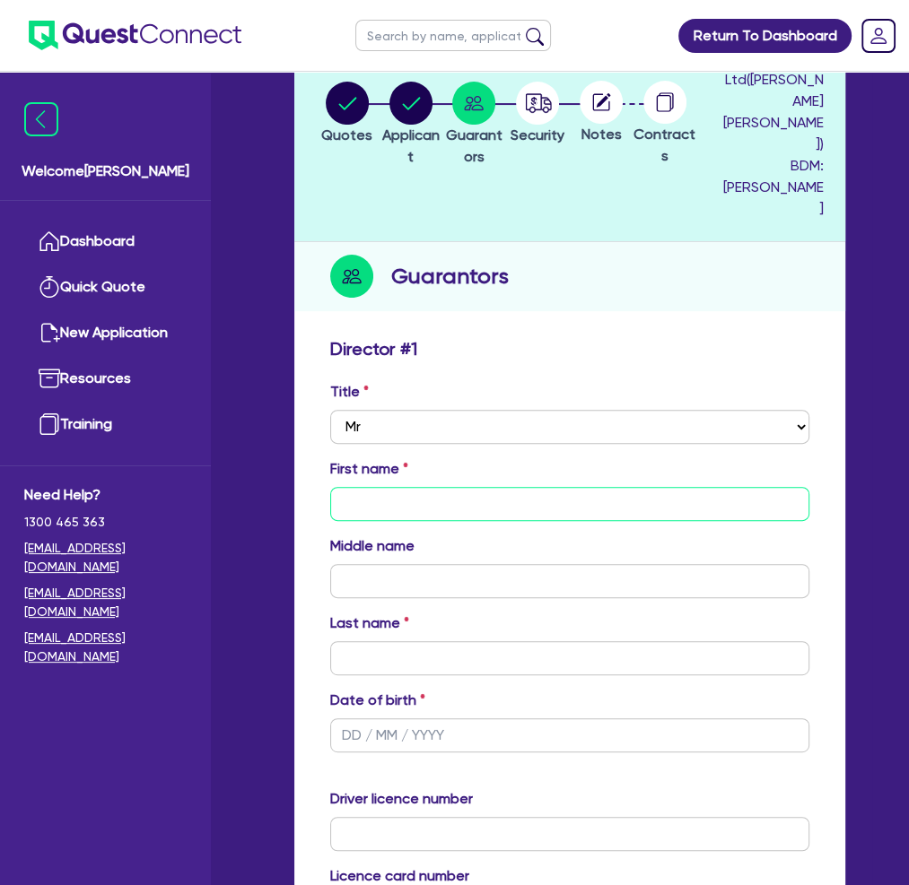
click at [390, 487] on input "text" at bounding box center [569, 504] width 479 height 34
type input "[PERSON_NAME]"
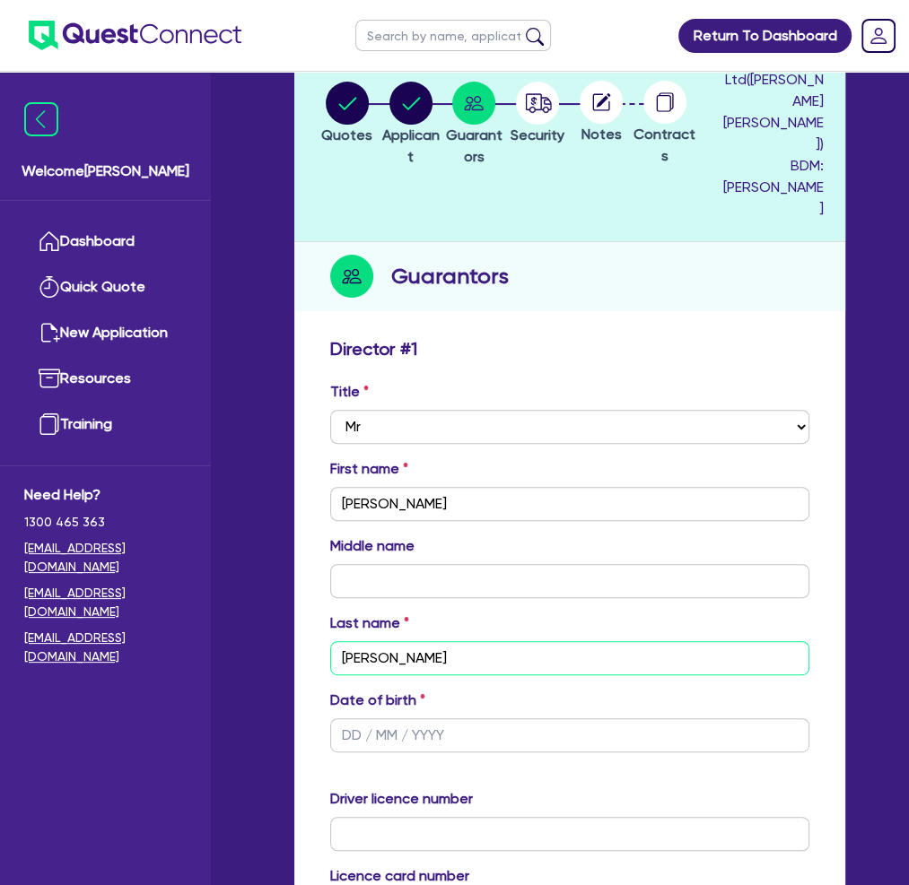
type input "[PERSON_NAME]"
click at [9, 839] on div "Welcome [PERSON_NAME] Dashboard Quick Quote New Application Resources Training …" at bounding box center [105, 480] width 211 height 812
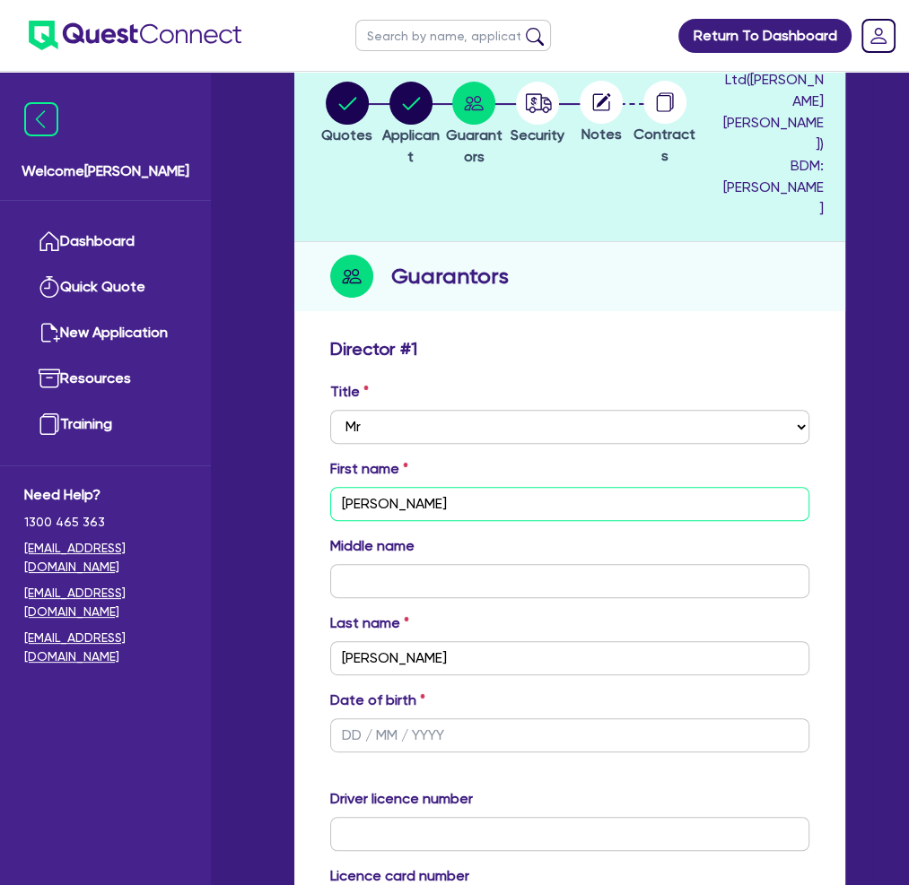
click at [386, 487] on input "[PERSON_NAME]" at bounding box center [569, 504] width 479 height 34
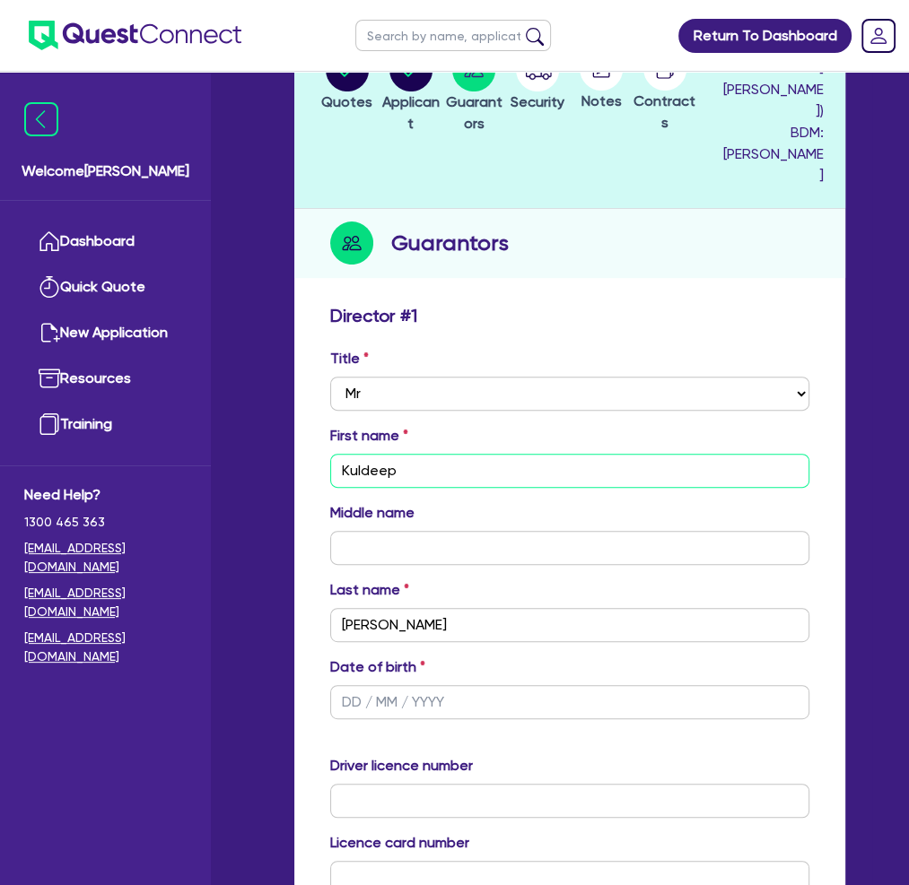
scroll to position [359, 0]
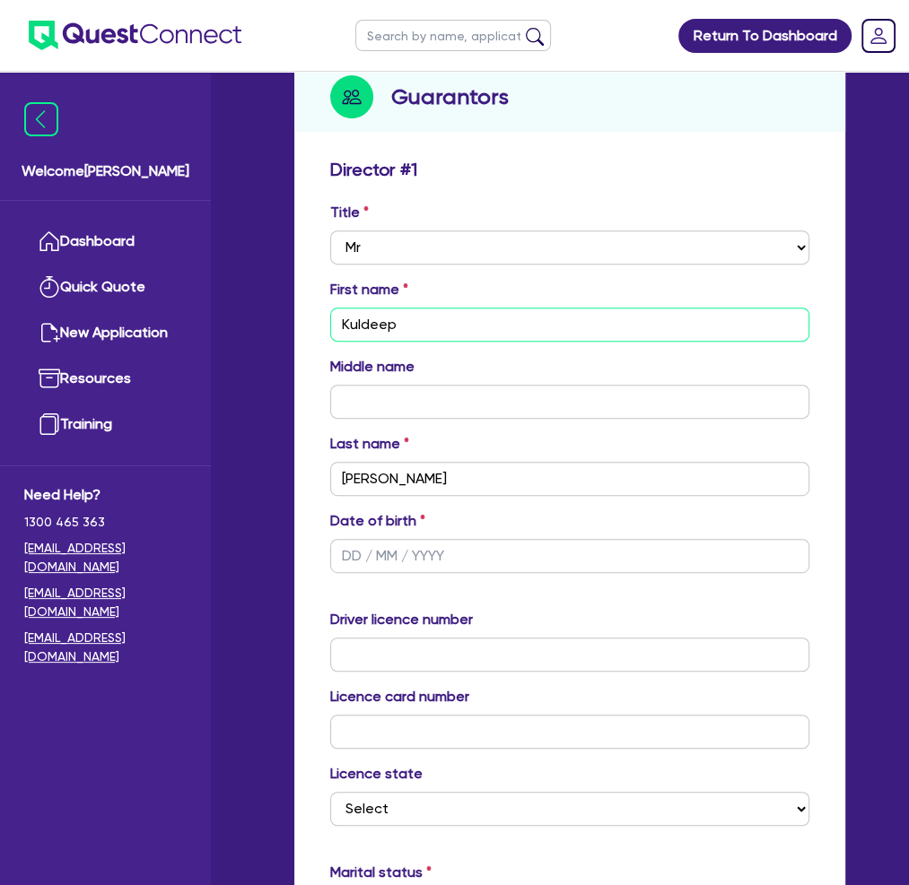
type input "Kuldeep"
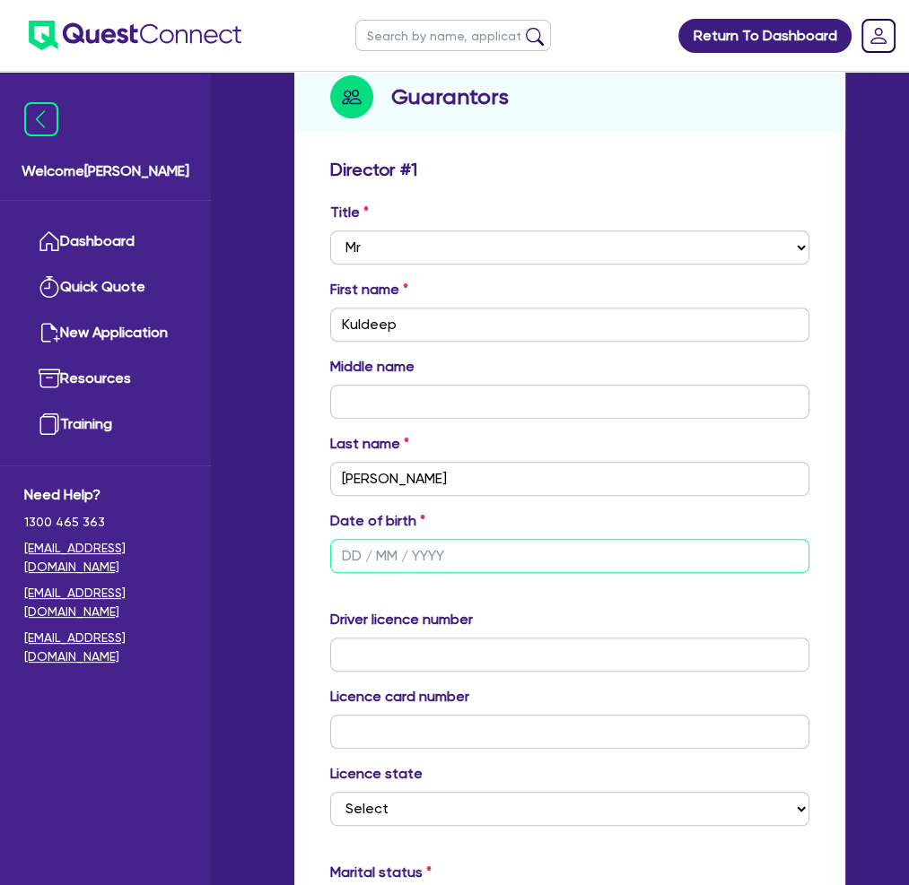
click at [349, 539] on input "text" at bounding box center [569, 556] width 479 height 34
click at [356, 539] on input "text" at bounding box center [569, 556] width 479 height 34
click at [369, 539] on input "08/ /" at bounding box center [569, 556] width 479 height 34
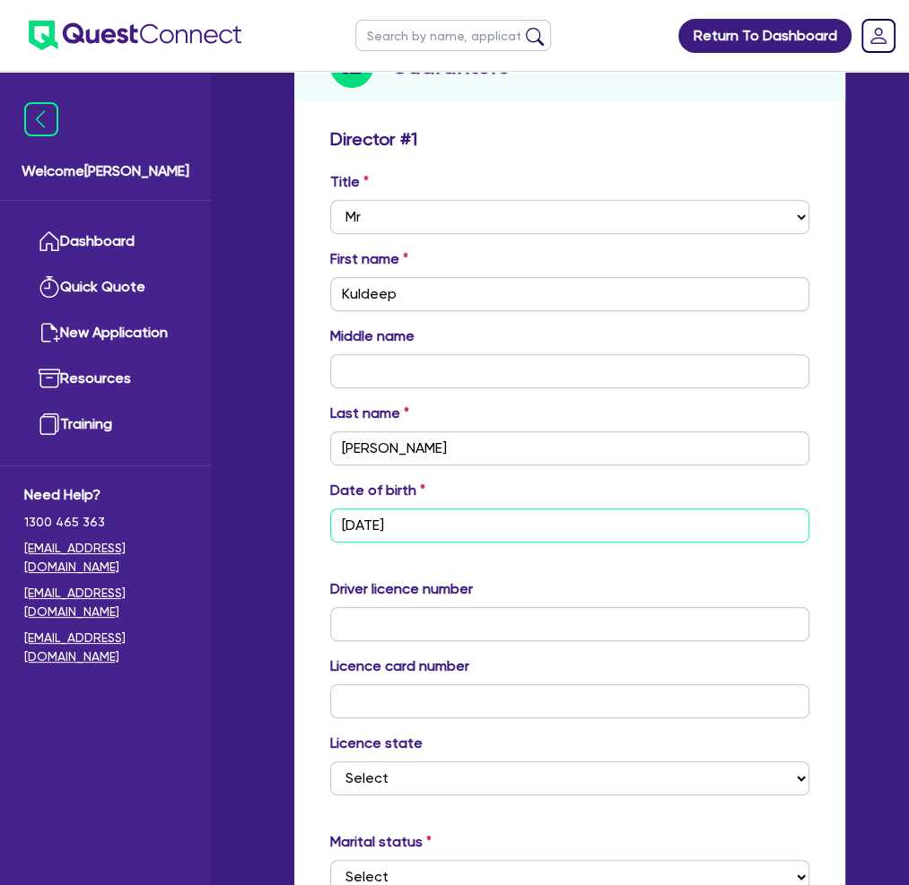
scroll to position [449, 0]
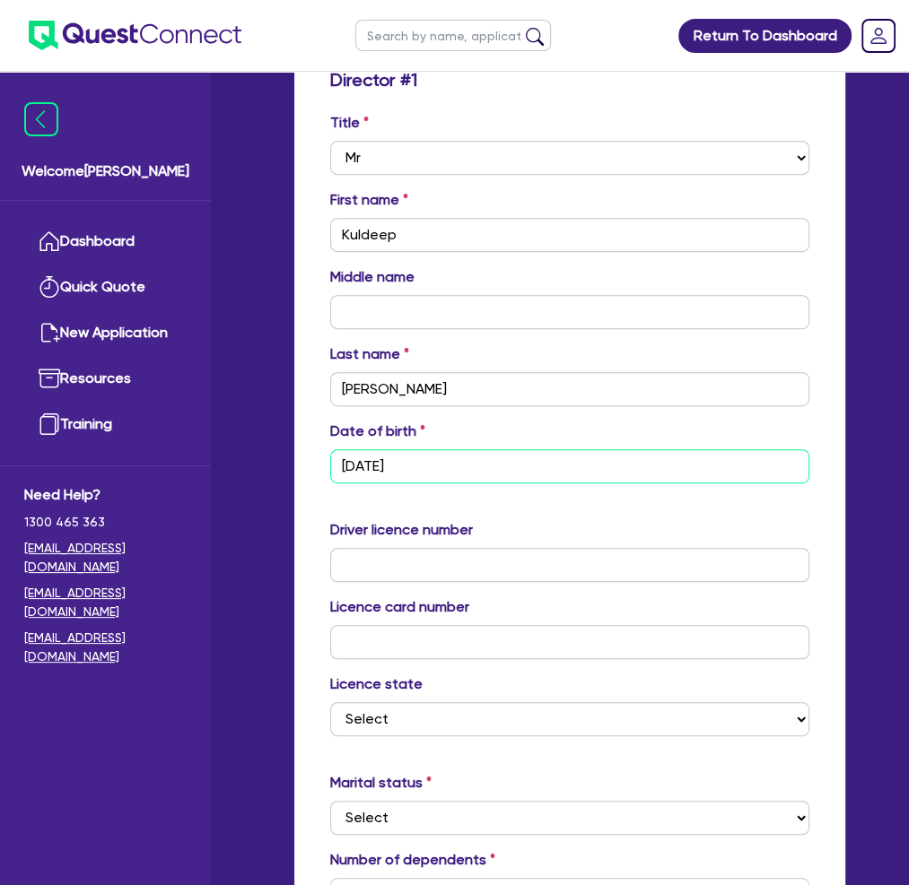
type input "[DATE]"
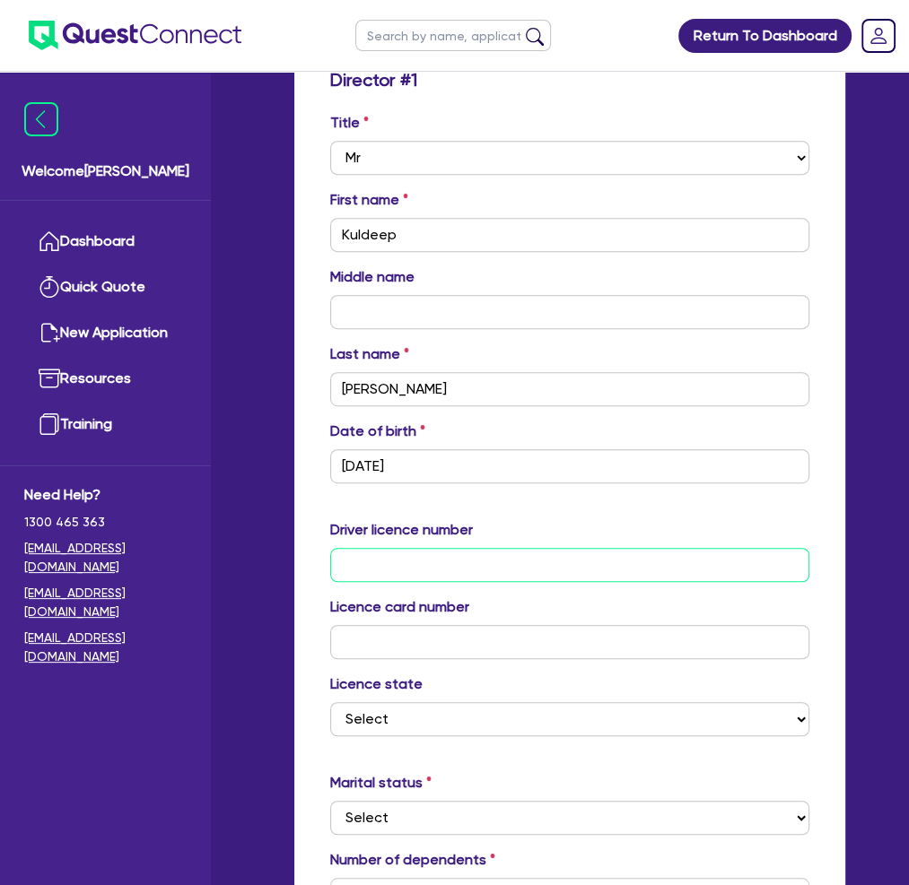
click at [396, 548] on input "text" at bounding box center [569, 565] width 479 height 34
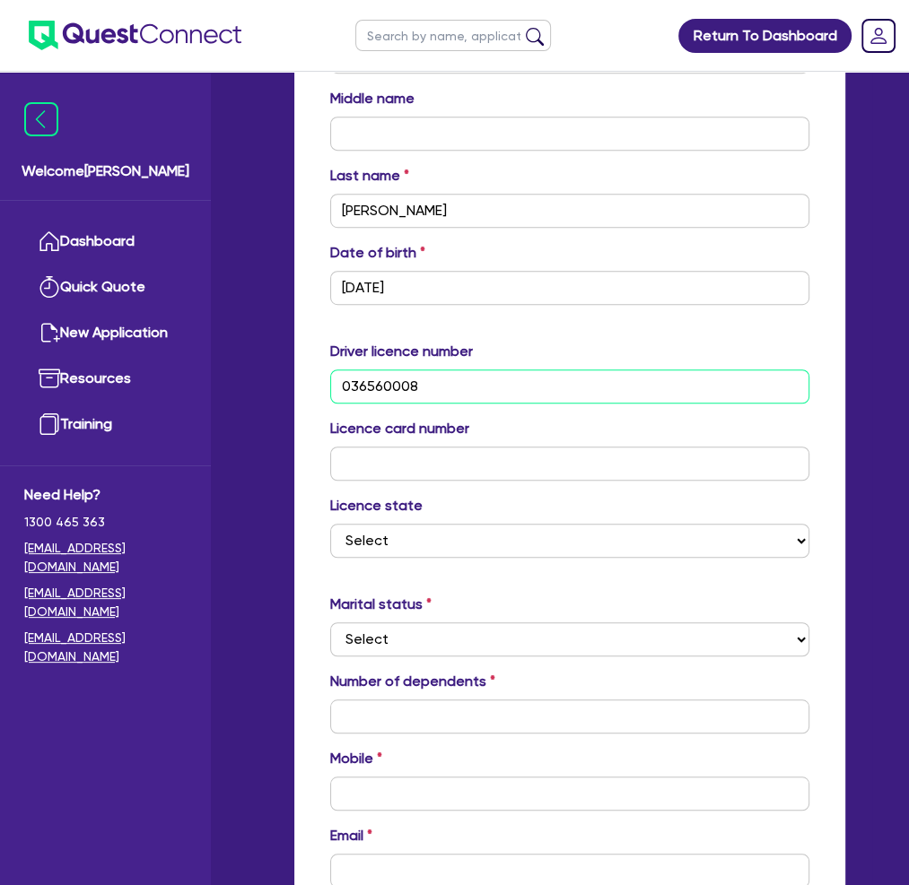
scroll to position [628, 0]
type input "036560008"
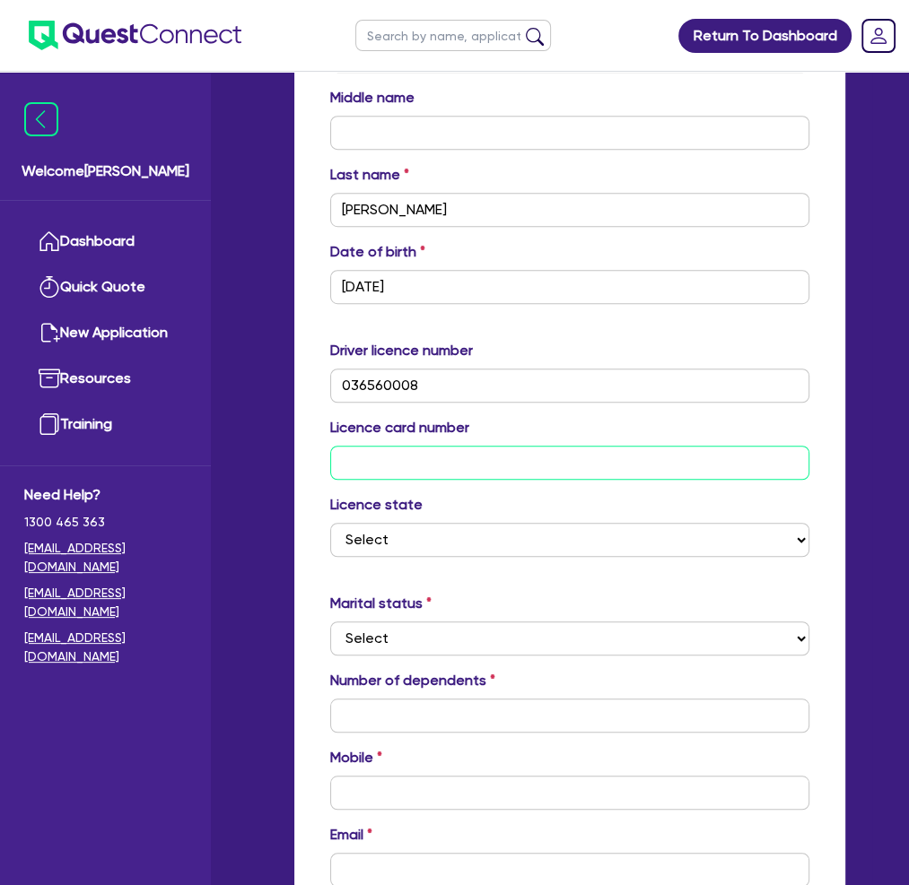
click at [370, 446] on input "text" at bounding box center [569, 463] width 479 height 34
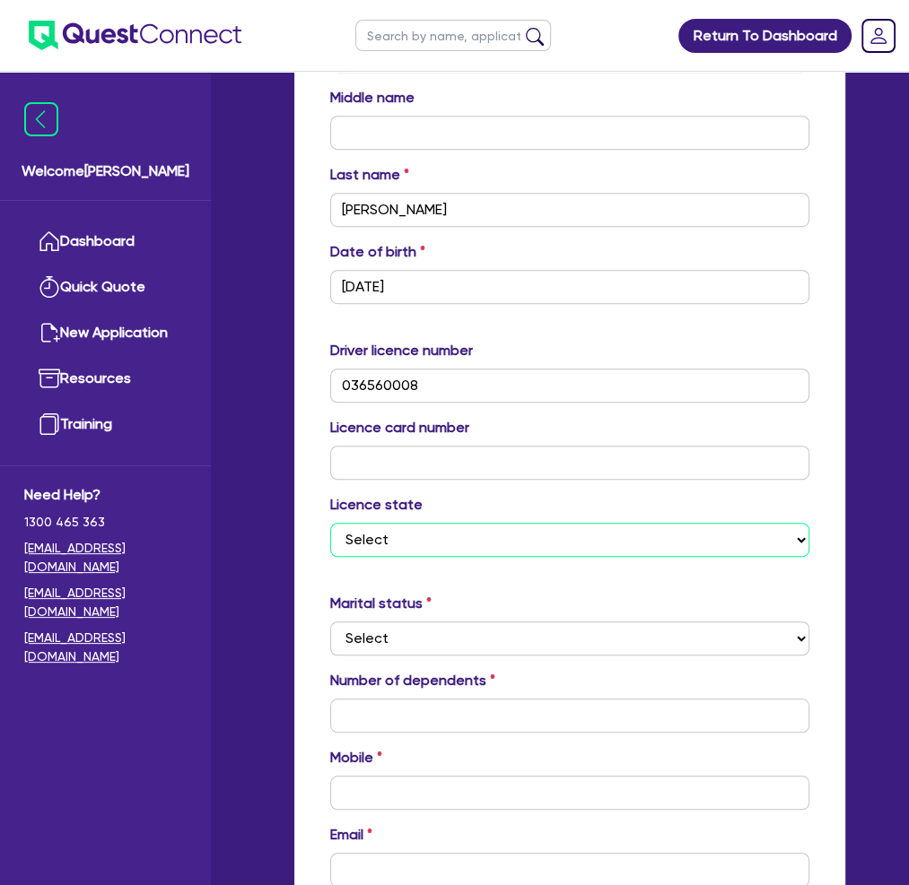
click at [489, 523] on select "Select [GEOGRAPHIC_DATA] [GEOGRAPHIC_DATA] [GEOGRAPHIC_DATA] [GEOGRAPHIC_DATA] …" at bounding box center [569, 540] width 479 height 34
select select "VIC"
click at [330, 523] on select "Select [GEOGRAPHIC_DATA] [GEOGRAPHIC_DATA] [GEOGRAPHIC_DATA] [GEOGRAPHIC_DATA] …" at bounding box center [569, 540] width 479 height 34
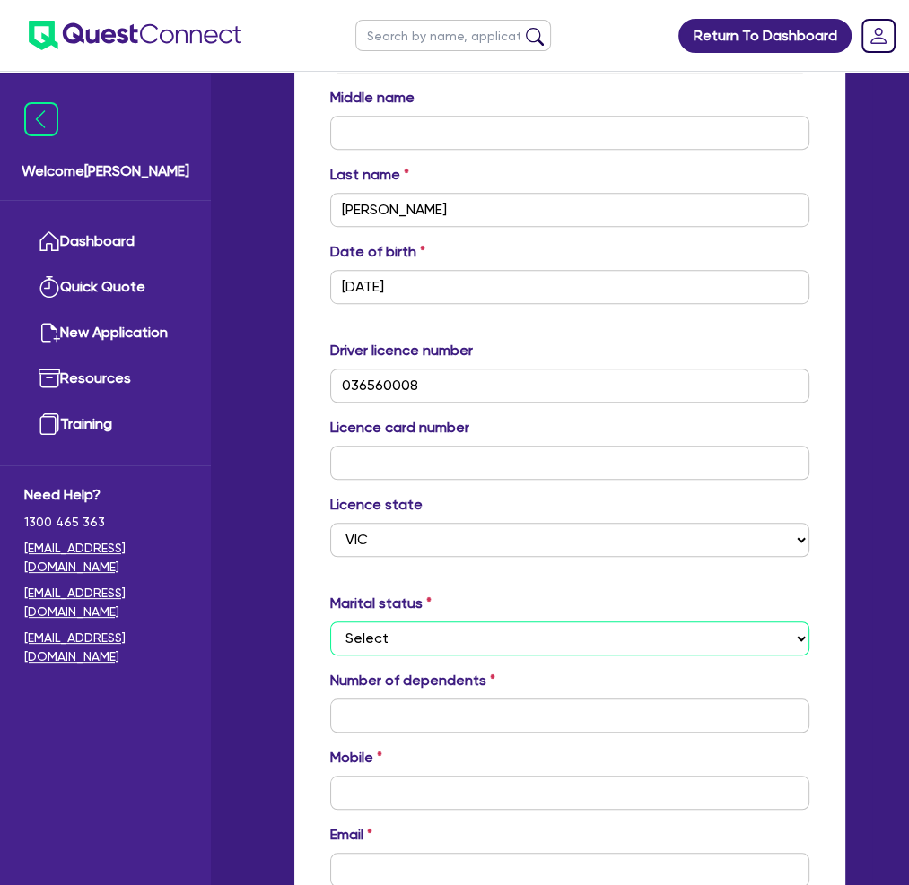
click at [402, 622] on select "Select Single Married De Facto / Partner" at bounding box center [569, 639] width 479 height 34
select select "MARRIED"
click at [330, 622] on select "Select Single Married De Facto / Partner" at bounding box center [569, 639] width 479 height 34
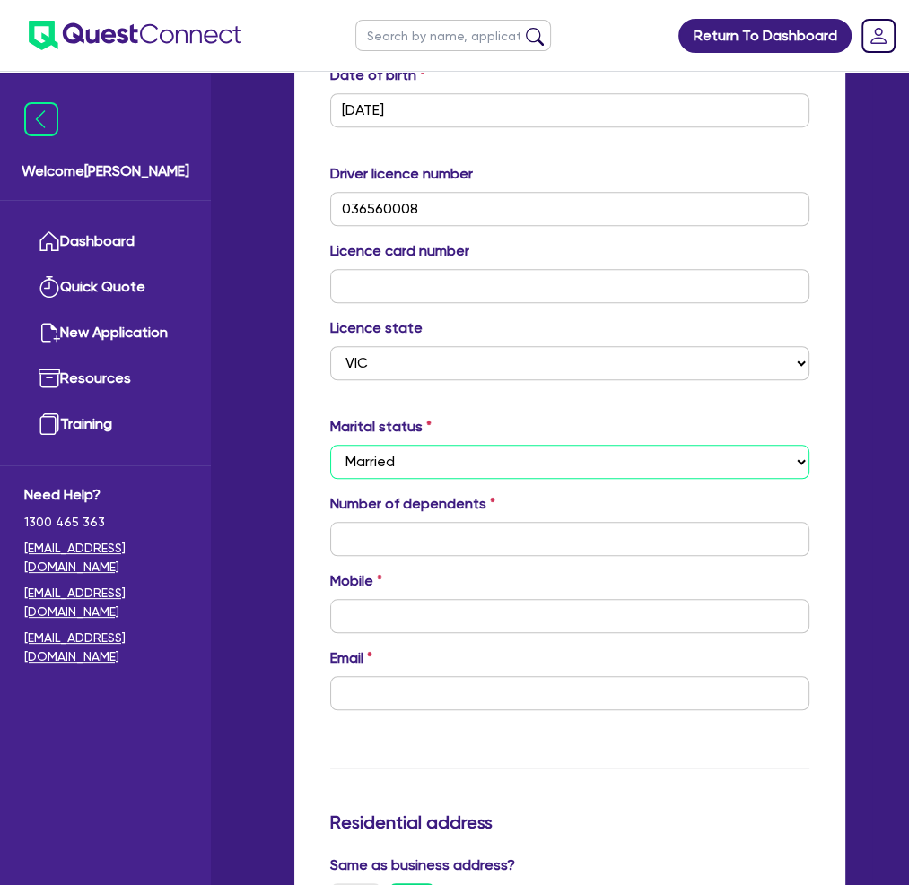
scroll to position [807, 0]
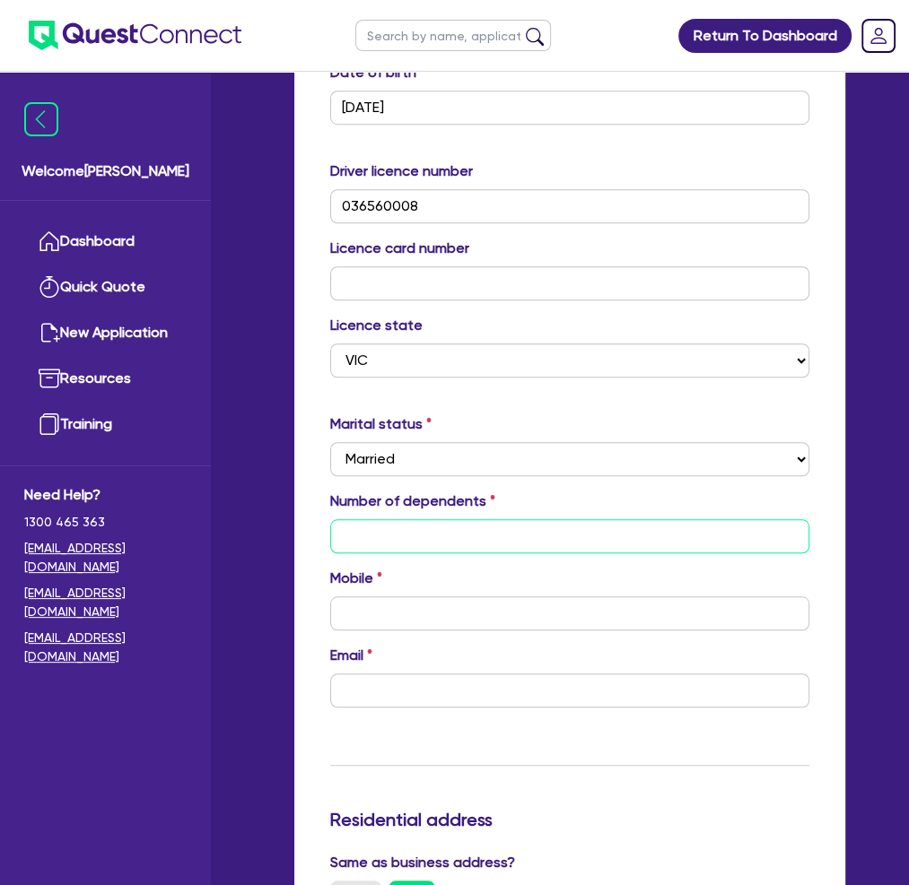
click at [355, 519] on input "text" at bounding box center [569, 536] width 479 height 34
click at [375, 519] on input "text" at bounding box center [569, 536] width 479 height 34
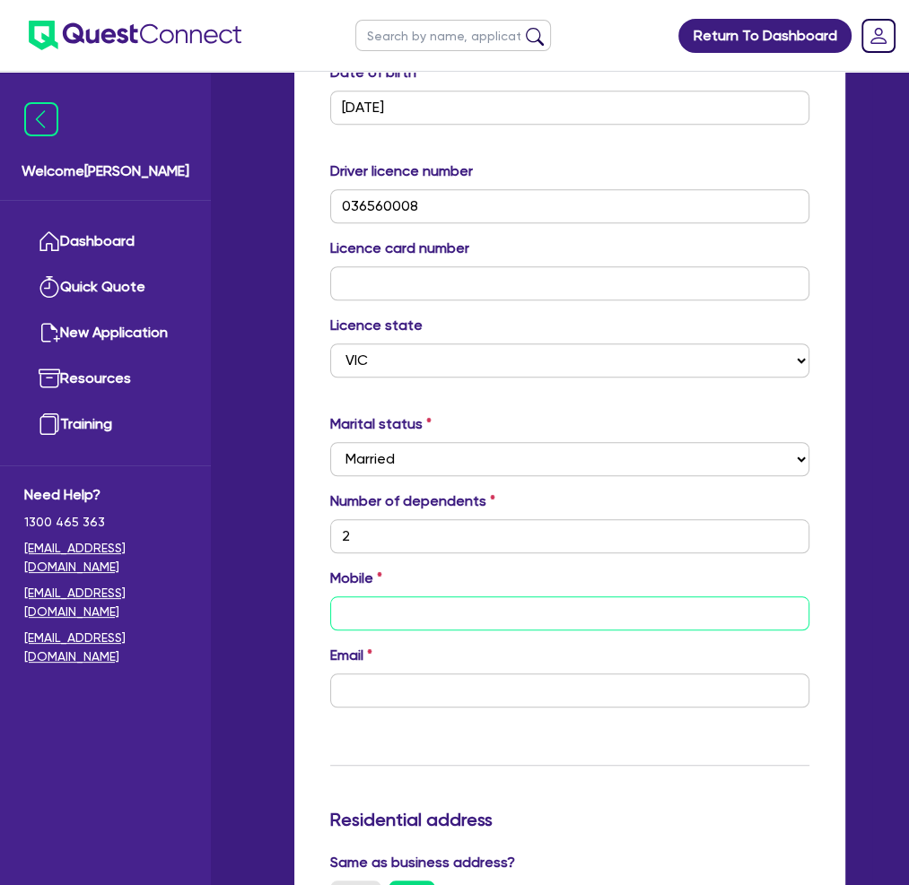
click at [366, 597] on input "text" at bounding box center [569, 614] width 479 height 34
click at [369, 597] on input "text" at bounding box center [569, 614] width 479 height 34
drag, startPoint x: 369, startPoint y: 546, endPoint x: 345, endPoint y: 544, distance: 23.4
paste input "0436 208 238"
type input "2"
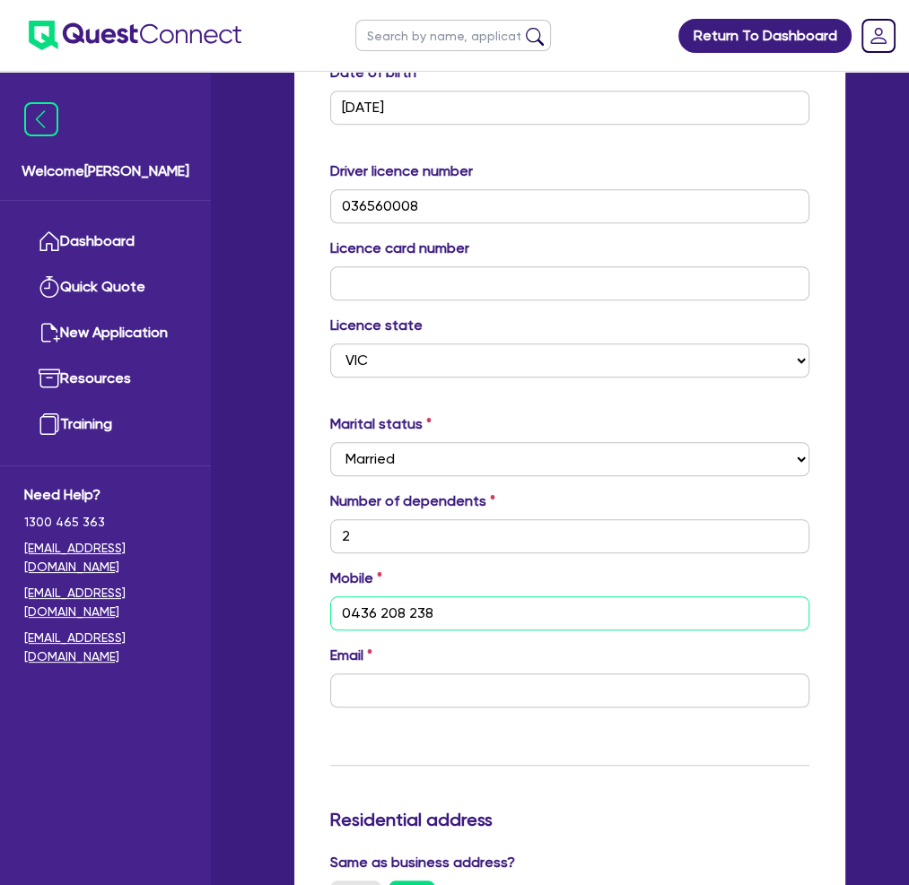
type input "0436 208 238"
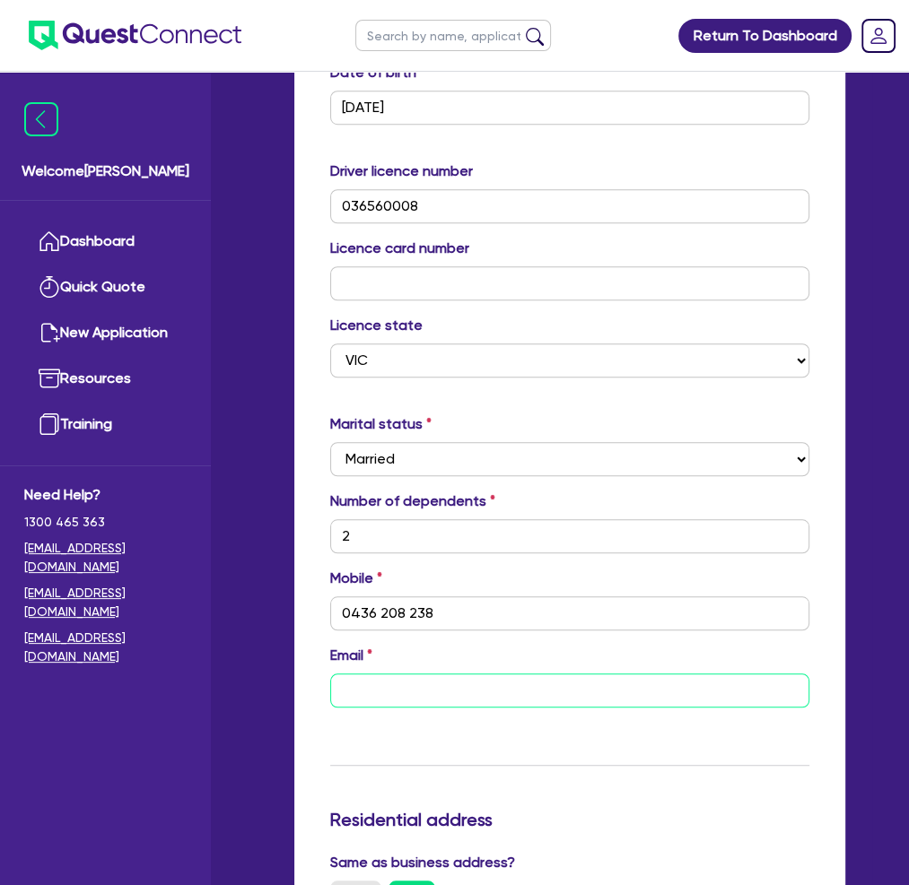
click at [356, 674] on input "email" at bounding box center [569, 691] width 479 height 34
click at [359, 674] on input "email" at bounding box center [569, 691] width 479 height 34
paste input "[EMAIL_ADDRESS][DOMAIN_NAME]"
type input "2"
type input "0436 208 238"
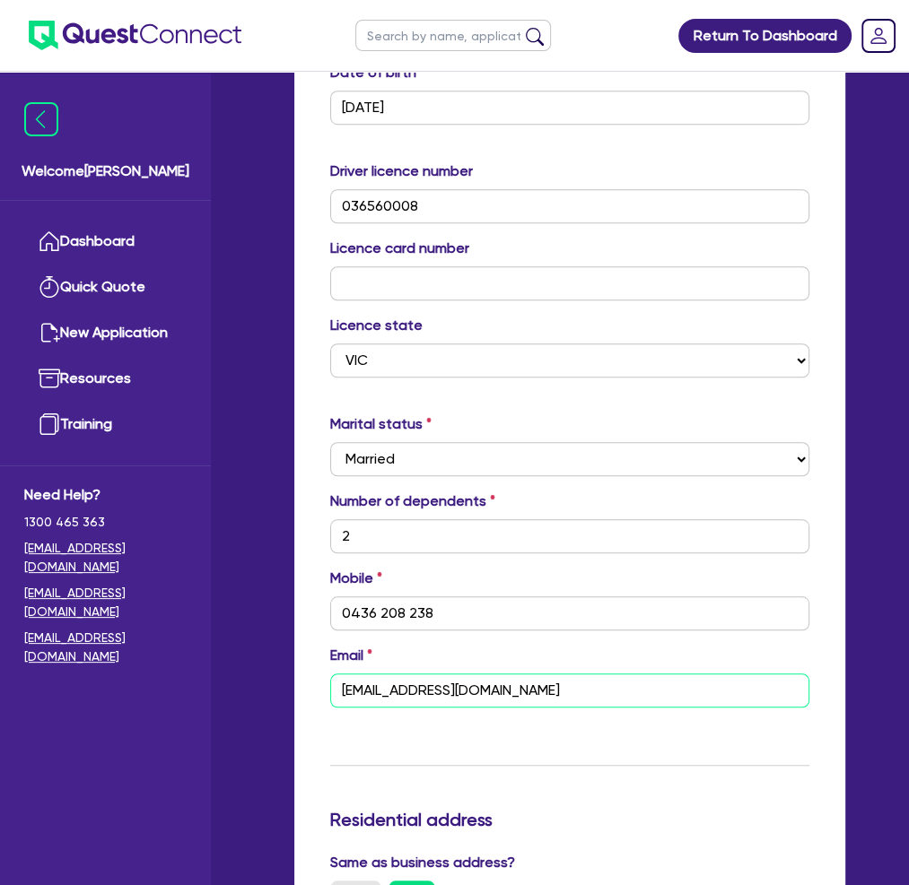
type input "[EMAIL_ADDRESS][DOMAIN_NAME]"
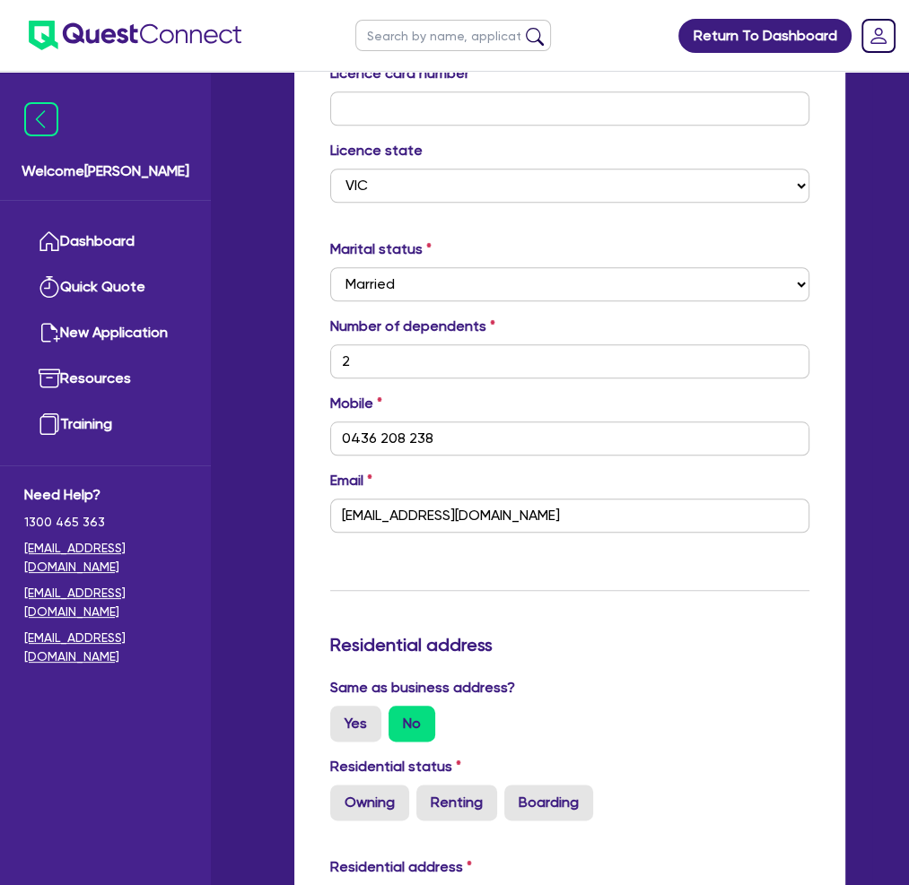
scroll to position [987, 0]
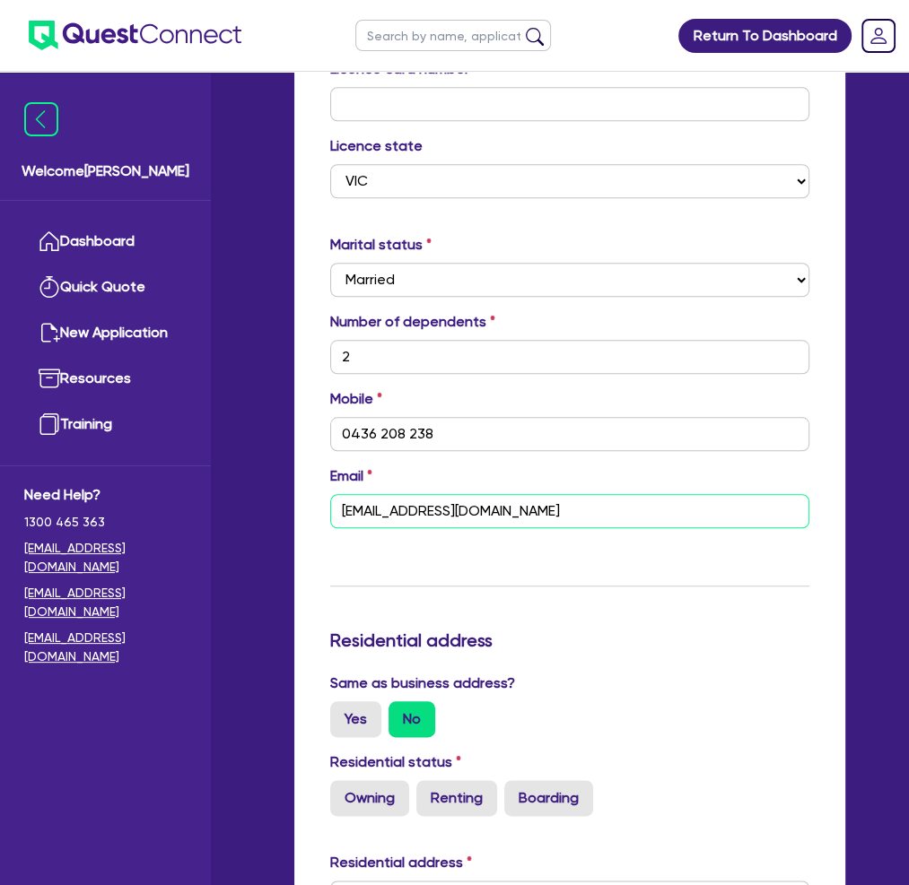
click at [342, 494] on input "[EMAIL_ADDRESS][DOMAIN_NAME]" at bounding box center [569, 511] width 479 height 34
paste input "[EMAIL_ADDRESS][DOMAIN_NAME]"
type input "2"
type input "0436 208 238"
type input "sureetlogistics@[EMAIL_ADDRESS][DOMAIN_NAME]"
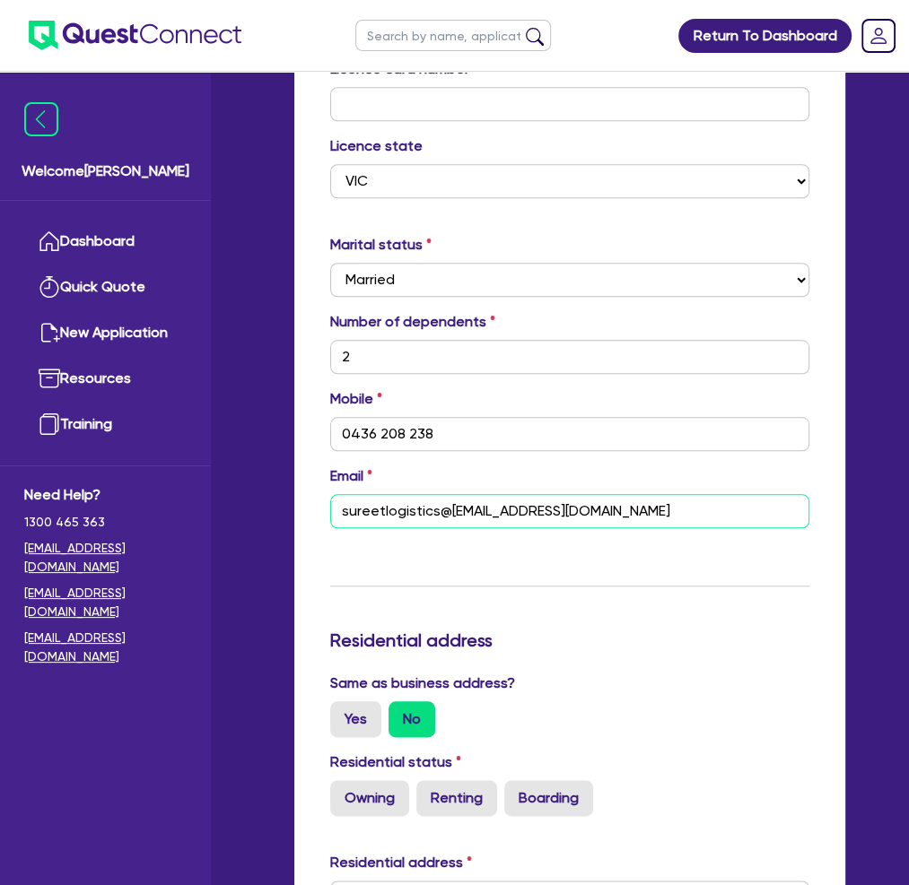
type input "2"
type input "0436 208 238"
type input "[EMAIL_ADDRESS][DOMAIN_NAME],[EMAIL_ADDRESS][DOMAIN_NAME]"
type input "2"
type input "0436 208 238"
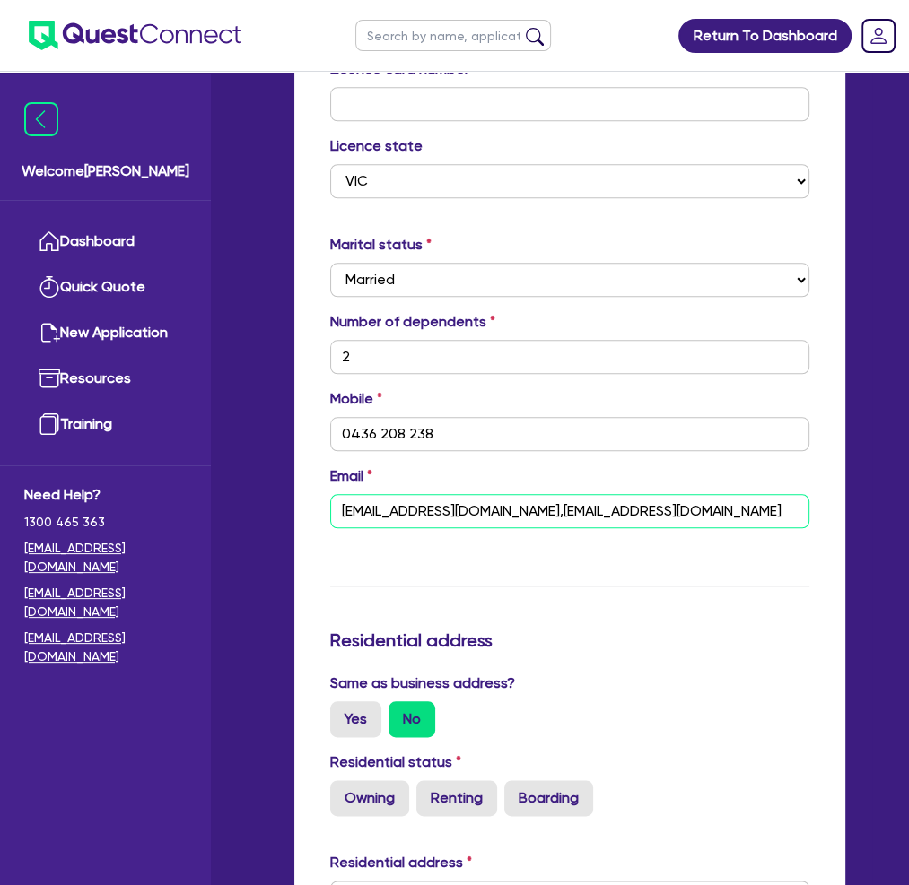
type input "[EMAIL_ADDRESS][DOMAIN_NAME], [EMAIL_ADDRESS][DOMAIN_NAME]"
click at [732, 494] on input "[EMAIL_ADDRESS][DOMAIN_NAME], [EMAIL_ADDRESS][DOMAIN_NAME]" at bounding box center [569, 511] width 479 height 34
type input "2"
type input "0436 208 238"
type input "[EMAIL_ADDRESS][DOMAIN_NAME], [EMAIL_ADDRESS][DOMAIN_NAME]"
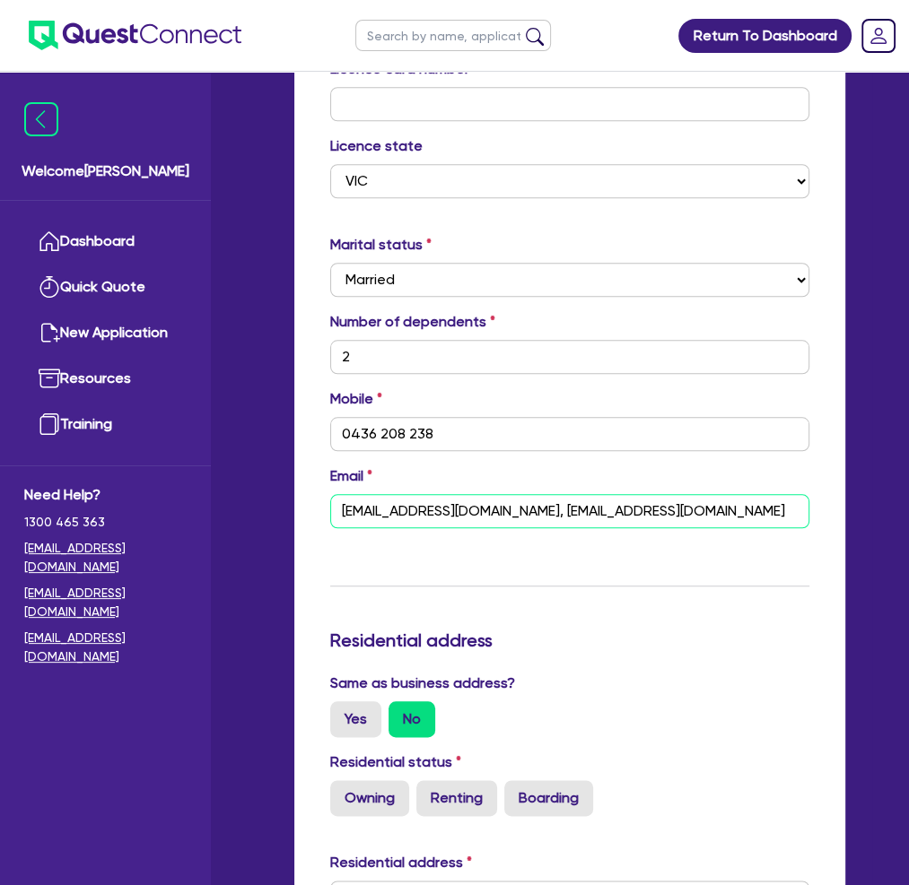
type input "2"
type input "0436 208 238"
type input "[EMAIL_ADDRESS][DOMAIN_NAME], Sandhukuldeep588@gmail.c"
type input "2"
type input "0436 208 238"
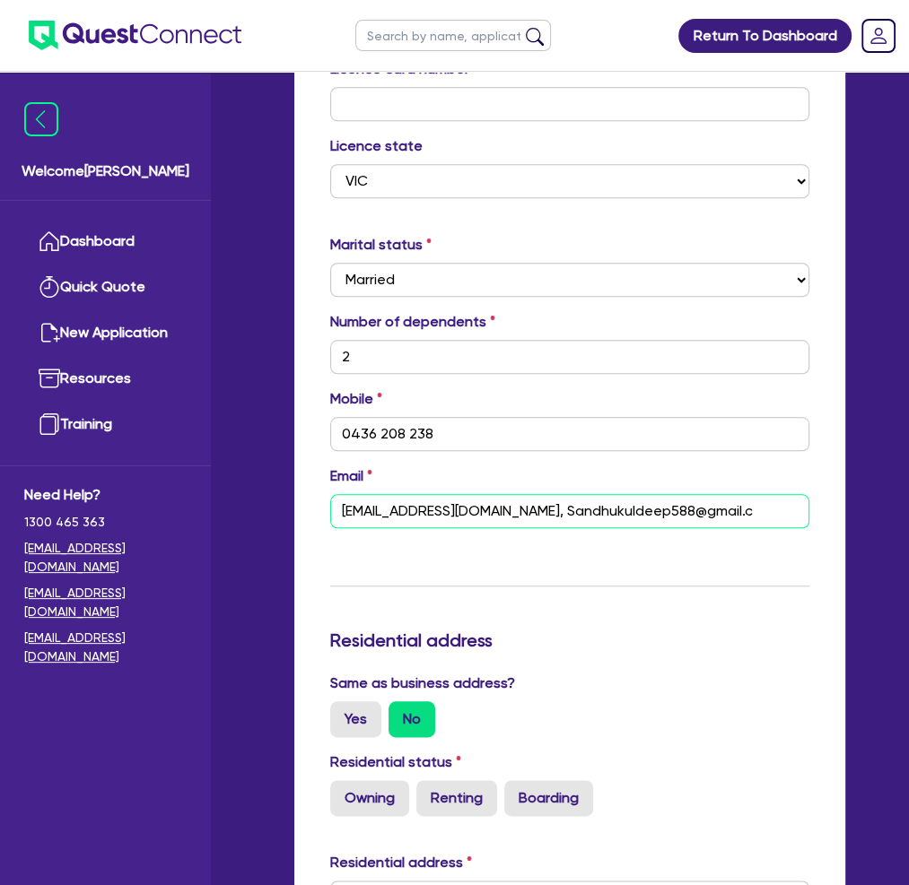
type input "[EMAIL_ADDRESS][DOMAIN_NAME], [EMAIL_ADDRESS]."
type input "2"
type input "0436 208 238"
type input "[EMAIL_ADDRESS][DOMAIN_NAME], [EMAIL_ADDRESS]"
type input "2"
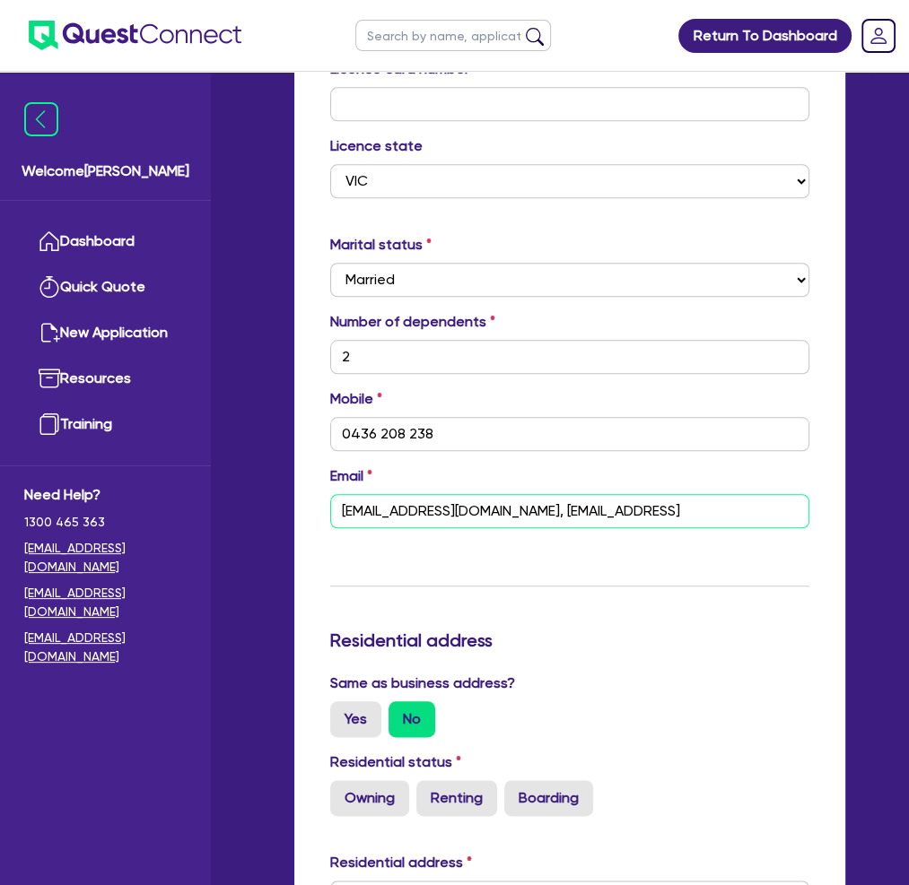
type input "0436 208 238"
type input "[EMAIL_ADDRESS][DOMAIN_NAME], Sandhukuldeep588@gmai"
type input "2"
type input "0436 208 238"
type input "[EMAIL_ADDRESS][DOMAIN_NAME], Sandhukuldeep588@gma"
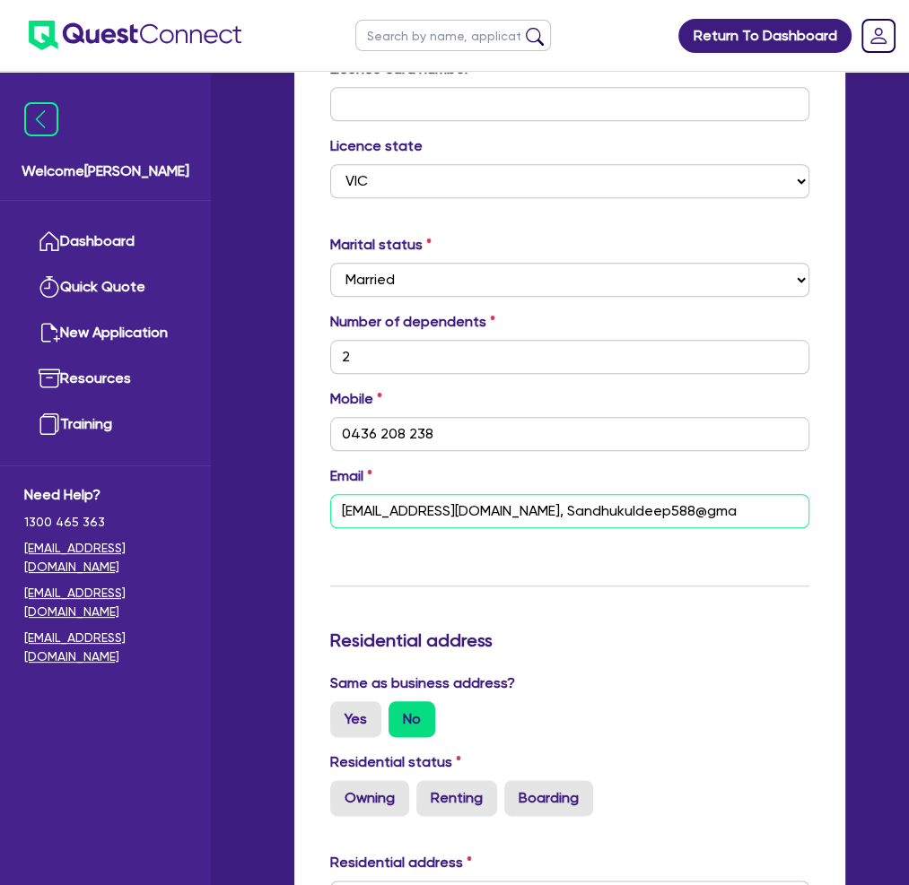
type input "2"
type input "0436 208 238"
type input "[EMAIL_ADDRESS][DOMAIN_NAME], Sandhukuldeep588@gm"
type input "2"
type input "0436 208 238"
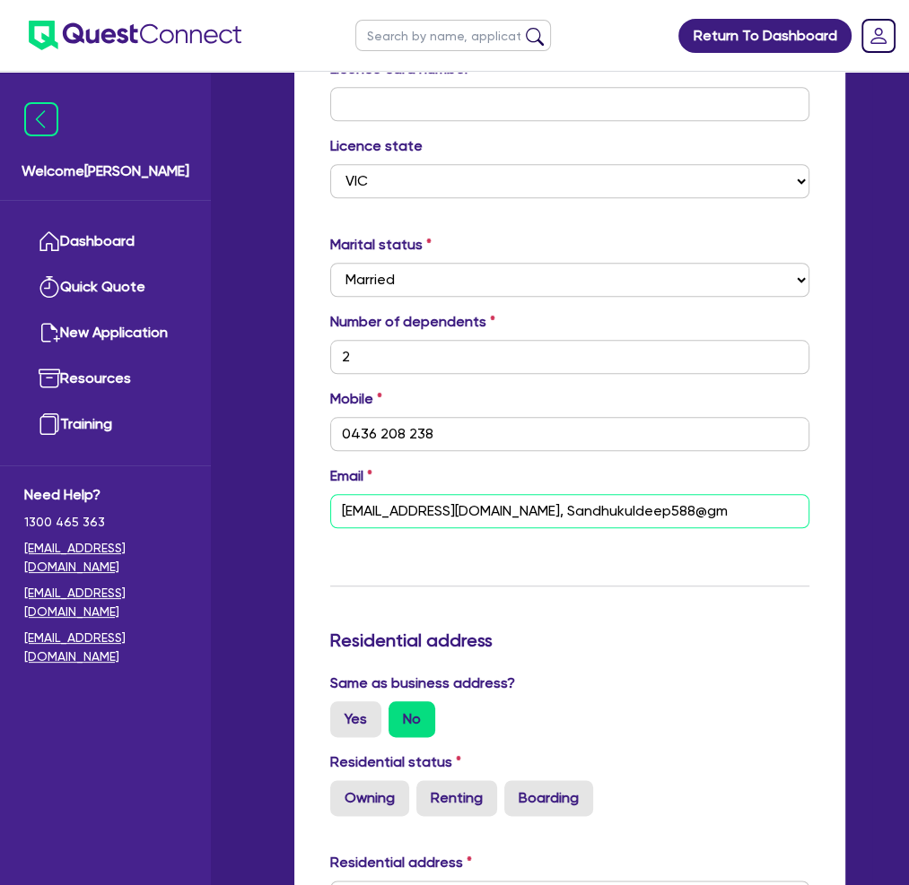
type input "[EMAIL_ADDRESS][DOMAIN_NAME], Sandhukuldeep588@g"
type input "2"
type input "0436 208 238"
type input "[EMAIL_ADDRESS][DOMAIN_NAME], Sandhukuldeep588@"
type input "2"
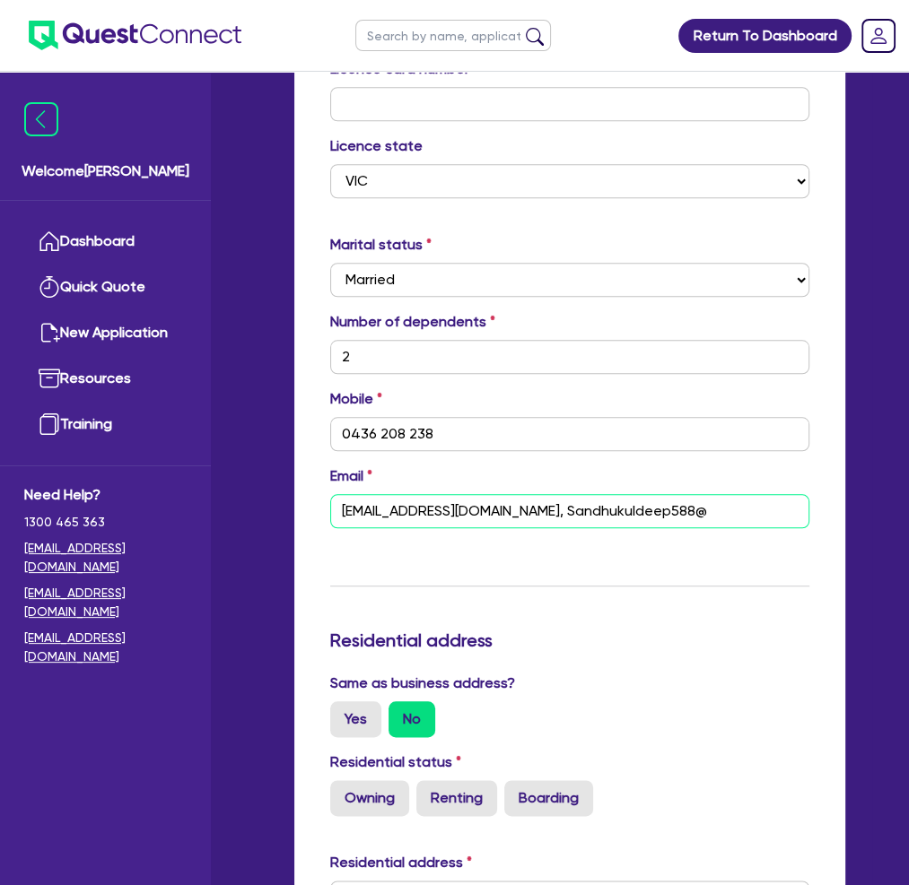
type input "0436 208 238"
type input "[EMAIL_ADDRESS][DOMAIN_NAME], Sandhukuldeep588"
type input "2"
type input "0436 208 238"
type input "[EMAIL_ADDRESS][DOMAIN_NAME], Sandhukuldeep58"
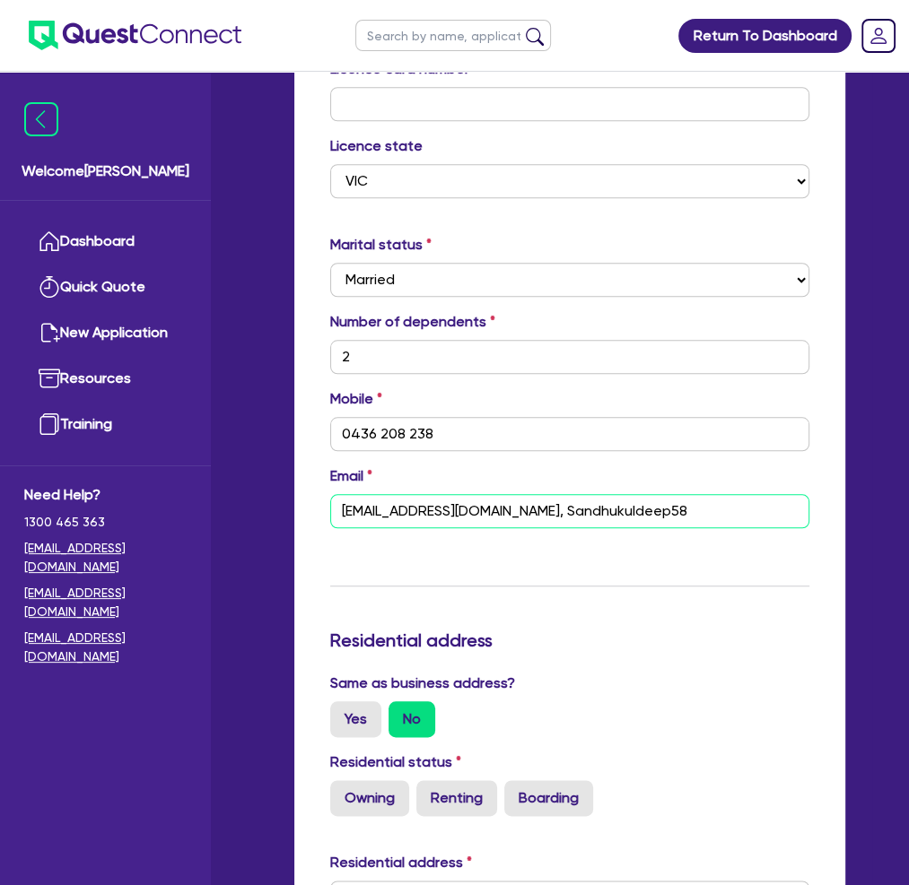
type input "2"
type input "0436 208 238"
type input "[EMAIL_ADDRESS][DOMAIN_NAME], Sandhukuldeep5"
type input "2"
type input "0436 208 238"
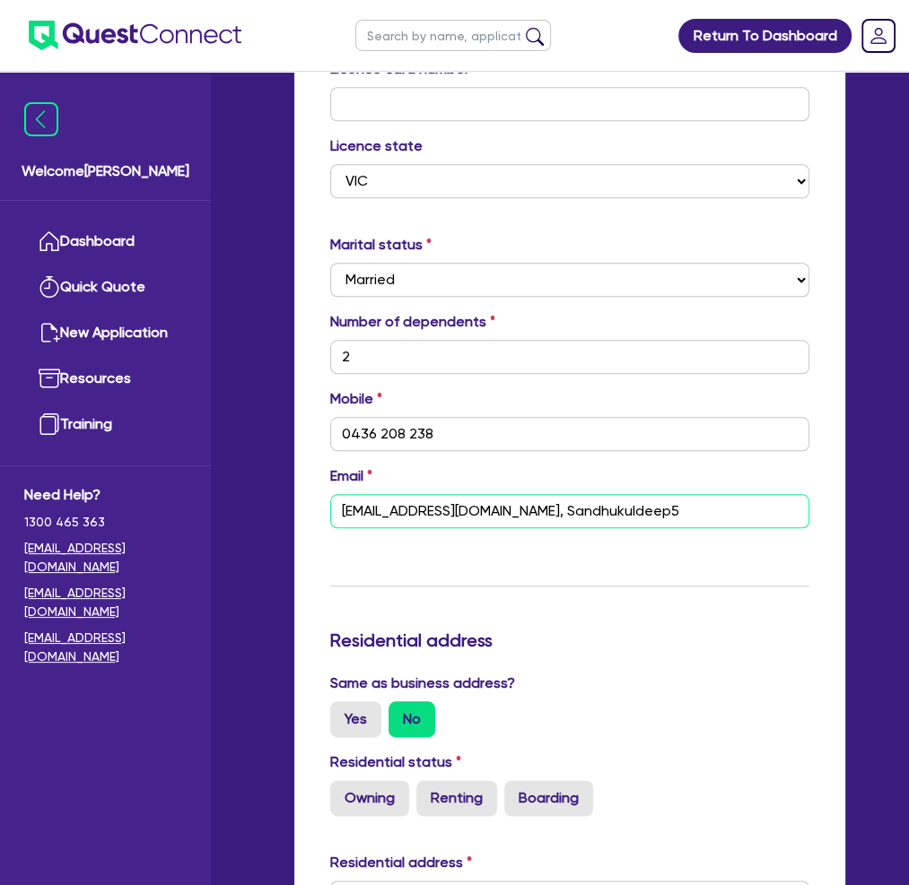
type input "[EMAIL_ADDRESS][DOMAIN_NAME], Sandhukuldeep"
type input "2"
type input "0436 208 238"
type input "[EMAIL_ADDRESS][DOMAIN_NAME], Sandhukuldee"
type input "2"
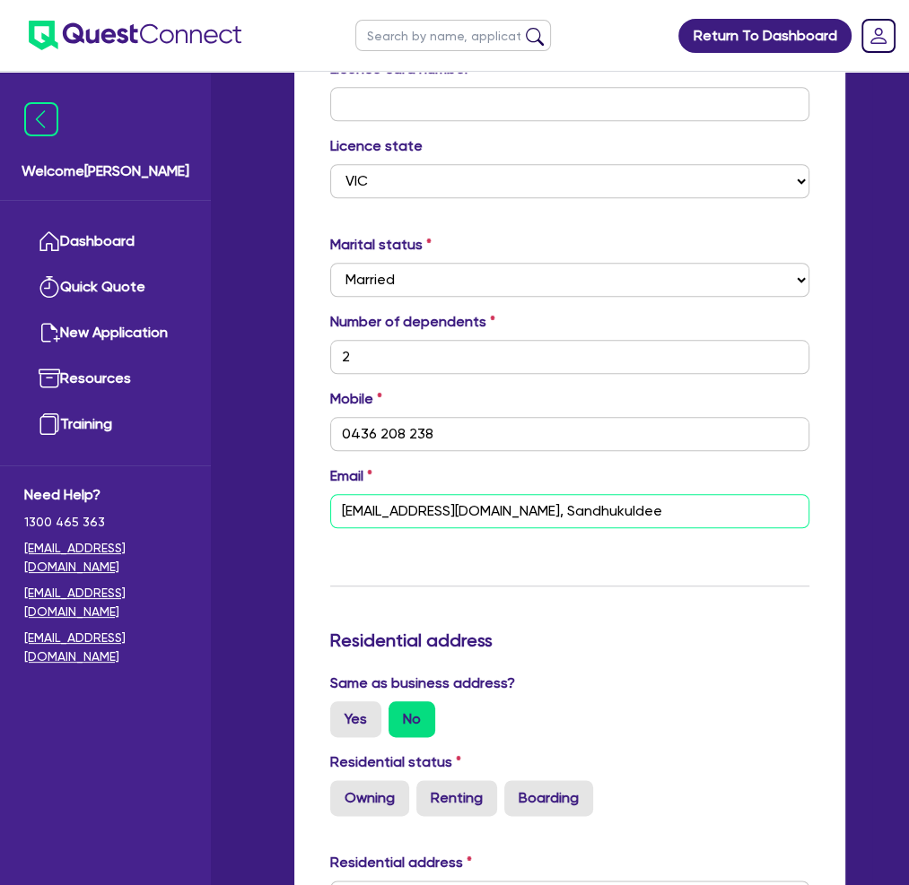
type input "0436 208 238"
type input "[EMAIL_ADDRESS][DOMAIN_NAME], Sandhukulde"
type input "2"
type input "0436 208 238"
type input "[EMAIL_ADDRESS][DOMAIN_NAME], Sandhukuld"
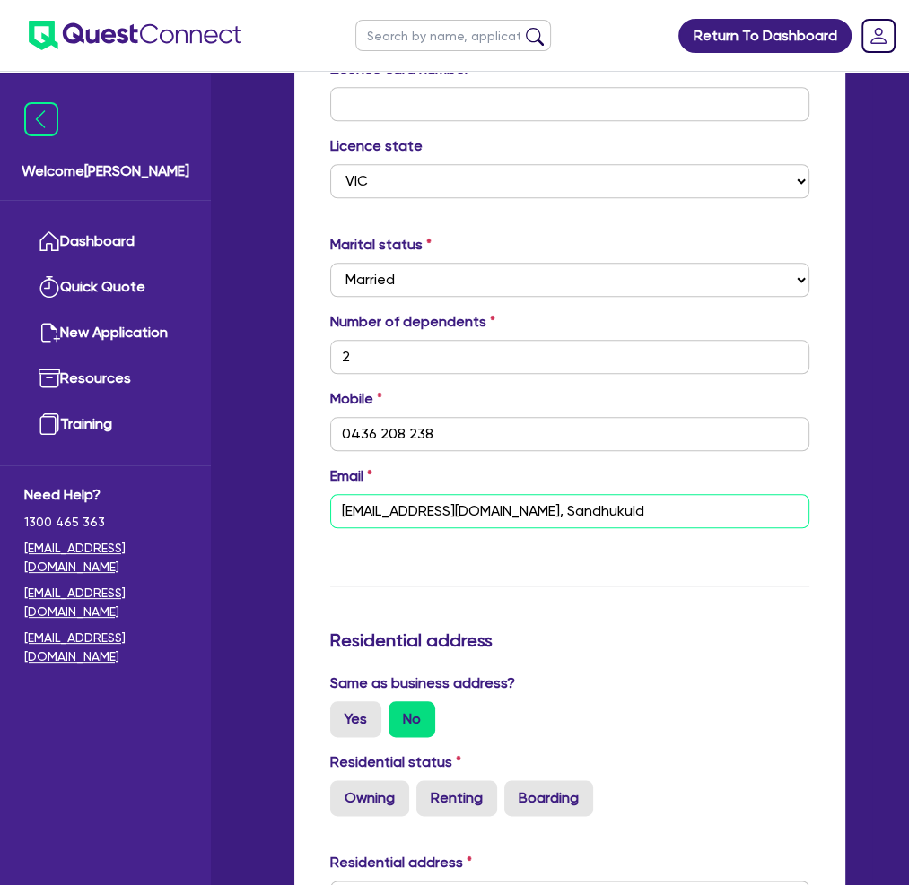
type input "2"
type input "0436 208 238"
type input "[EMAIL_ADDRESS][DOMAIN_NAME], Sandhukul"
type input "2"
type input "0436 208 238"
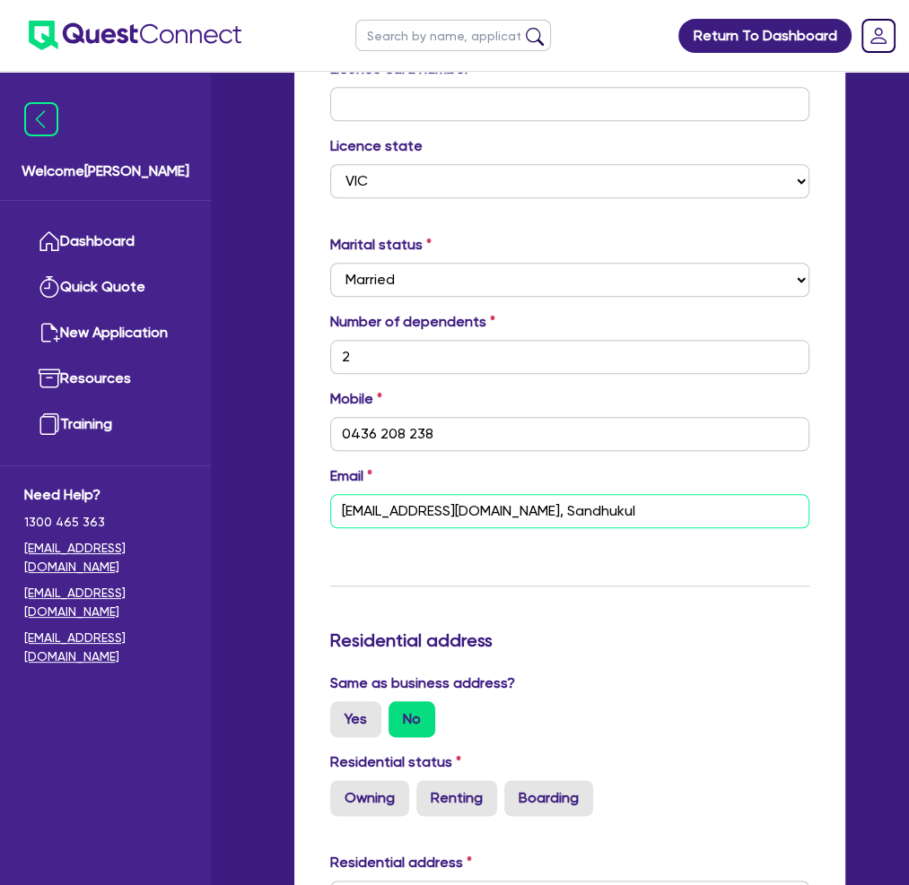
type input "[EMAIL_ADDRESS][DOMAIN_NAME], Sandhuku"
type input "2"
type input "0436 208 238"
type input "[EMAIL_ADDRESS][DOMAIN_NAME], Sandhuk"
type input "2"
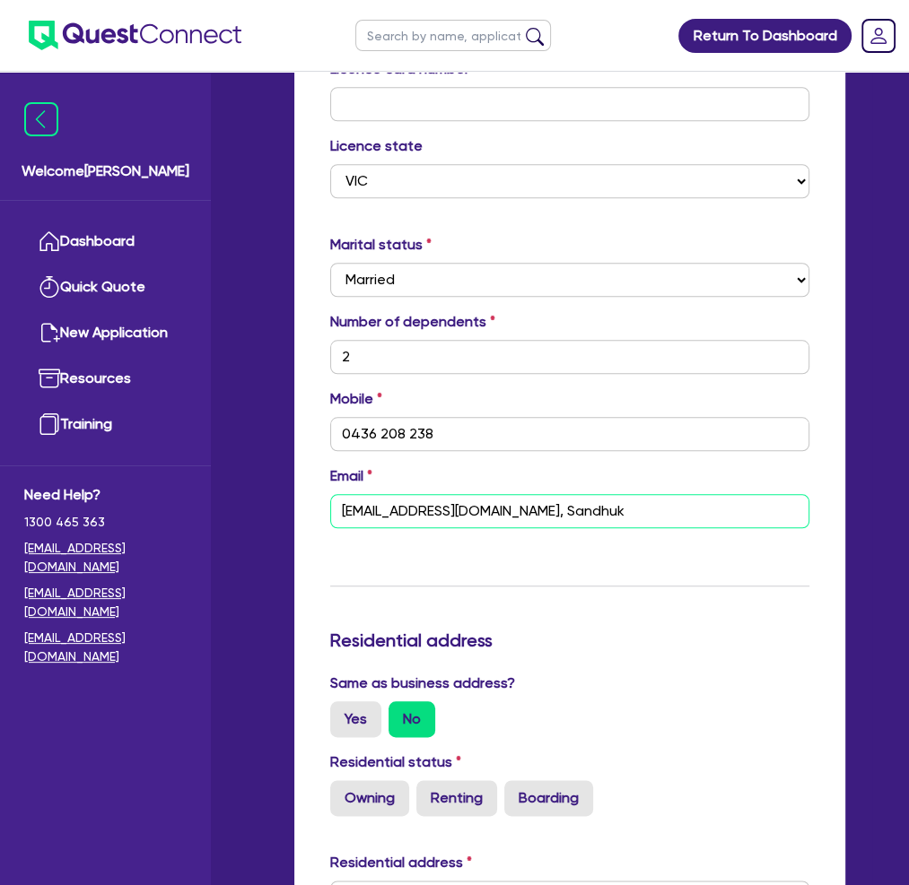
type input "0436 208 238"
type input "[EMAIL_ADDRESS][DOMAIN_NAME], [PERSON_NAME]"
type input "2"
type input "0436 208 238"
type input "[EMAIL_ADDRESS][DOMAIN_NAME], Sandh"
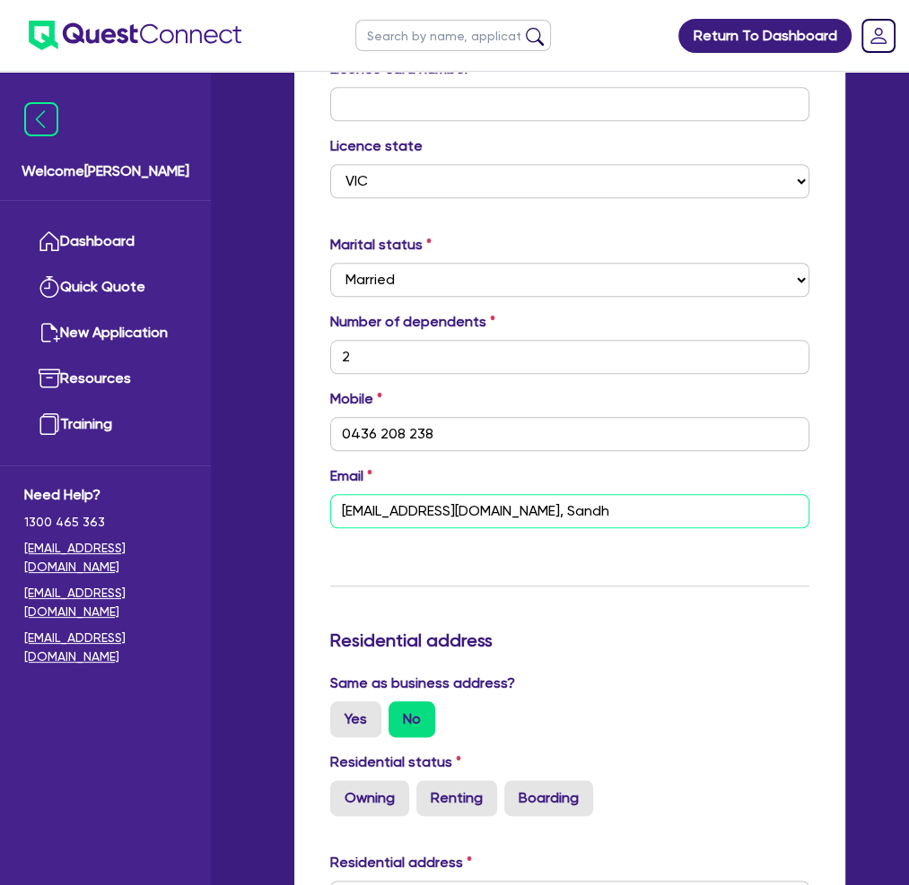
type input "2"
type input "0436 208 238"
type input "[EMAIL_ADDRESS][DOMAIN_NAME], San"
type input "2"
type input "0436 208 238"
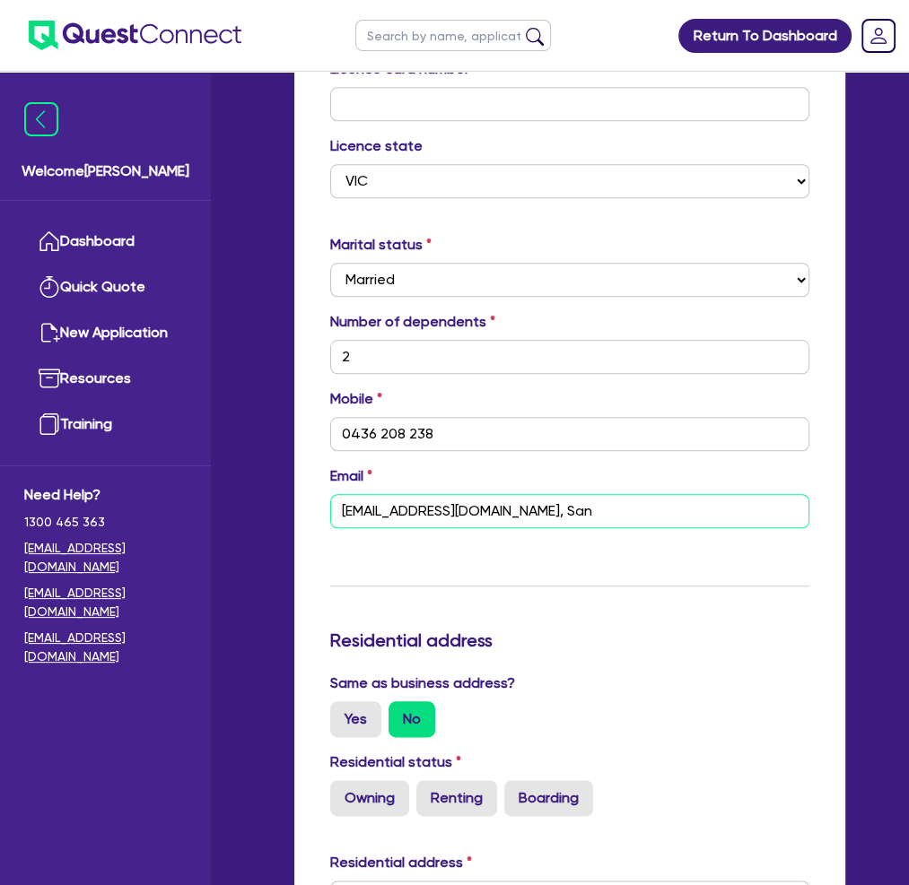
type input "2"
type input "0436 208 238"
type input "[EMAIL_ADDRESS][DOMAIN_NAME], Sa"
type input "2"
type input "0436 208 238"
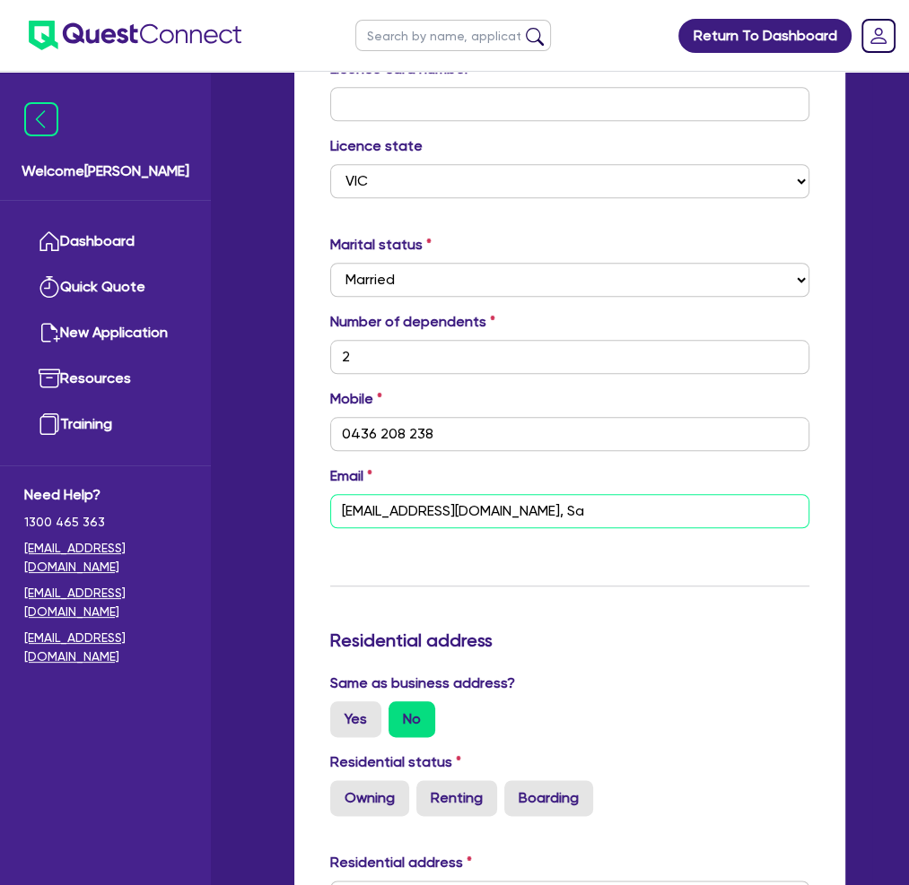
type input "[EMAIL_ADDRESS][DOMAIN_NAME], S"
type input "2"
type input "0436 208 238"
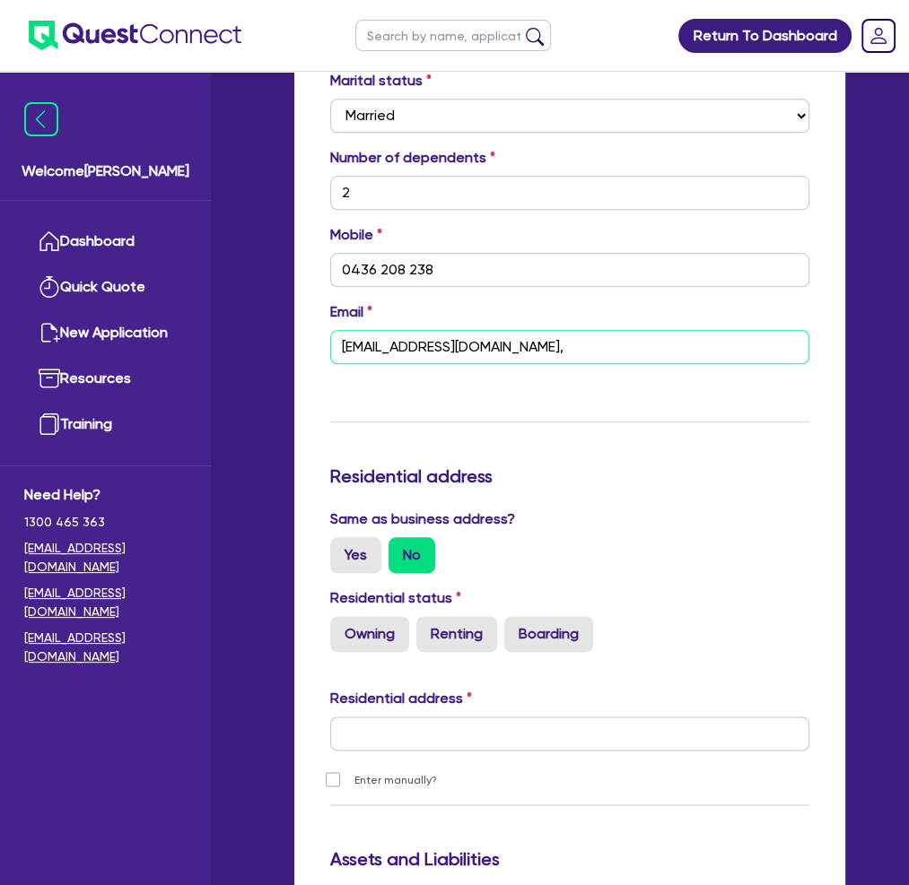
scroll to position [1166, 0]
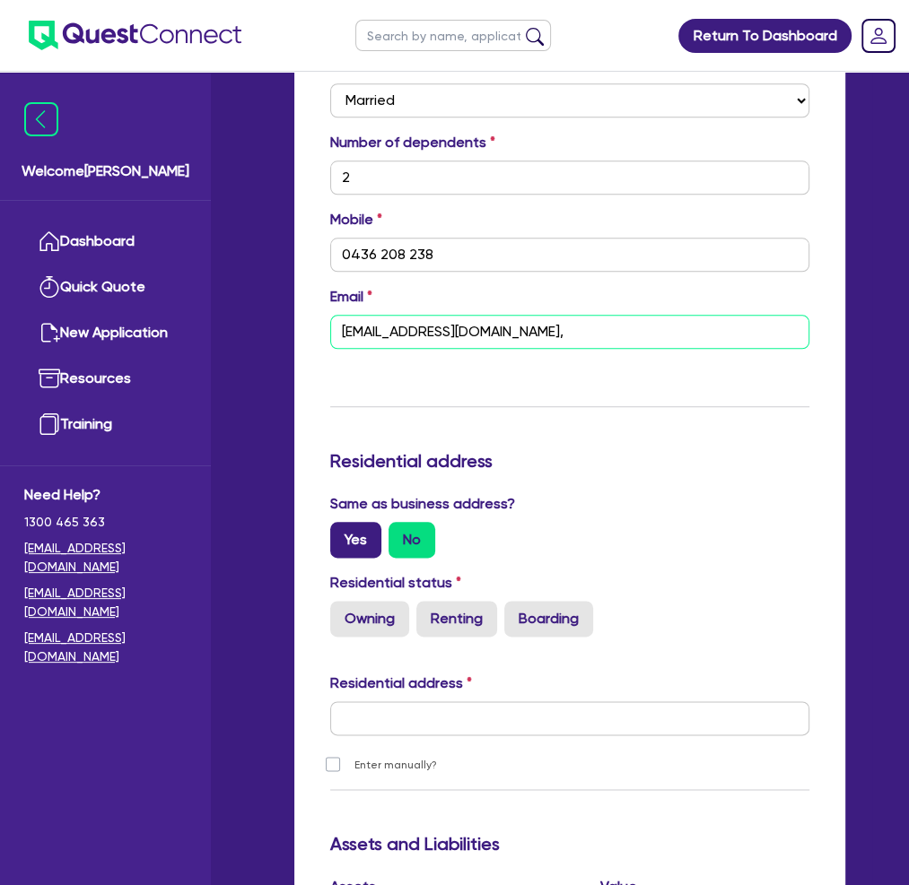
type input "[EMAIL_ADDRESS][DOMAIN_NAME],"
click at [362, 522] on label "Yes" at bounding box center [355, 540] width 51 height 36
click at [342, 522] on input "Yes" at bounding box center [336, 528] width 12 height 12
radio input "true"
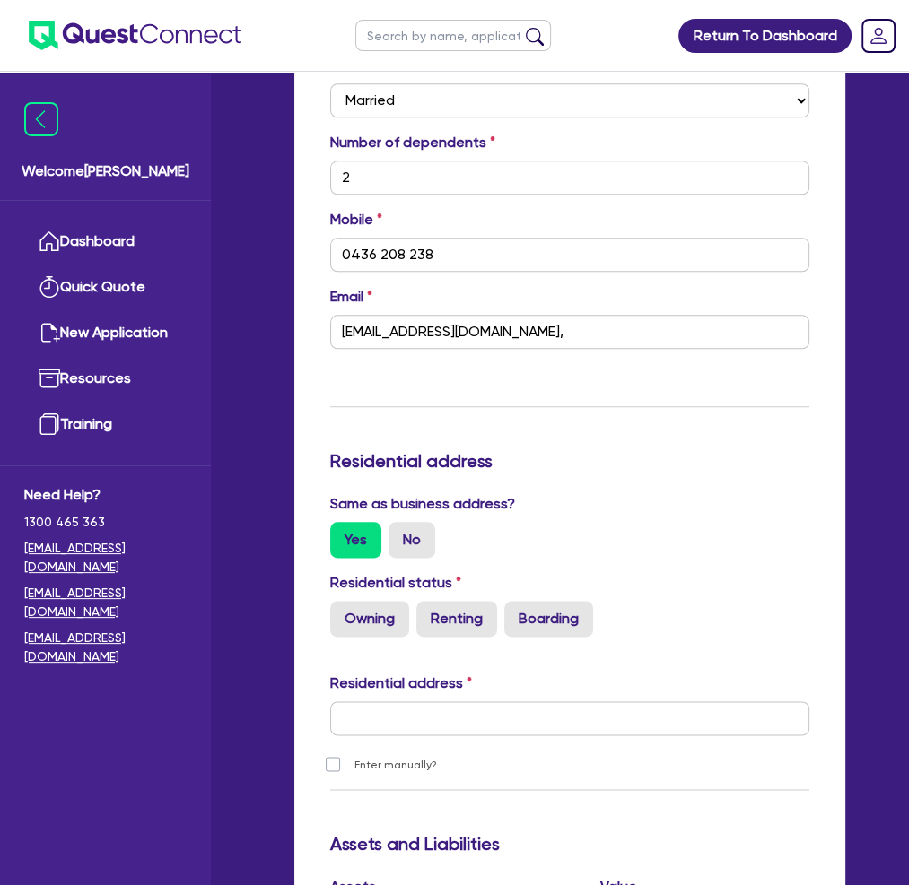
type input "2"
type input "0436 208 238"
type input "[STREET_ADDRESS][PERSON_NAME]"
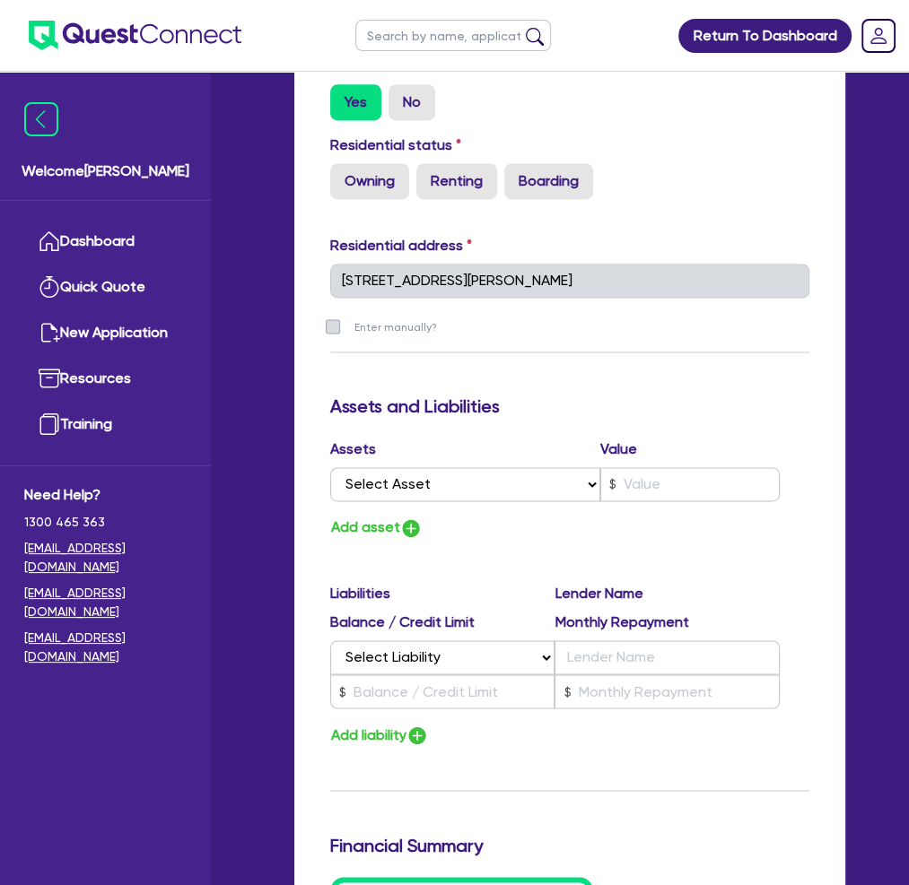
scroll to position [1615, 0]
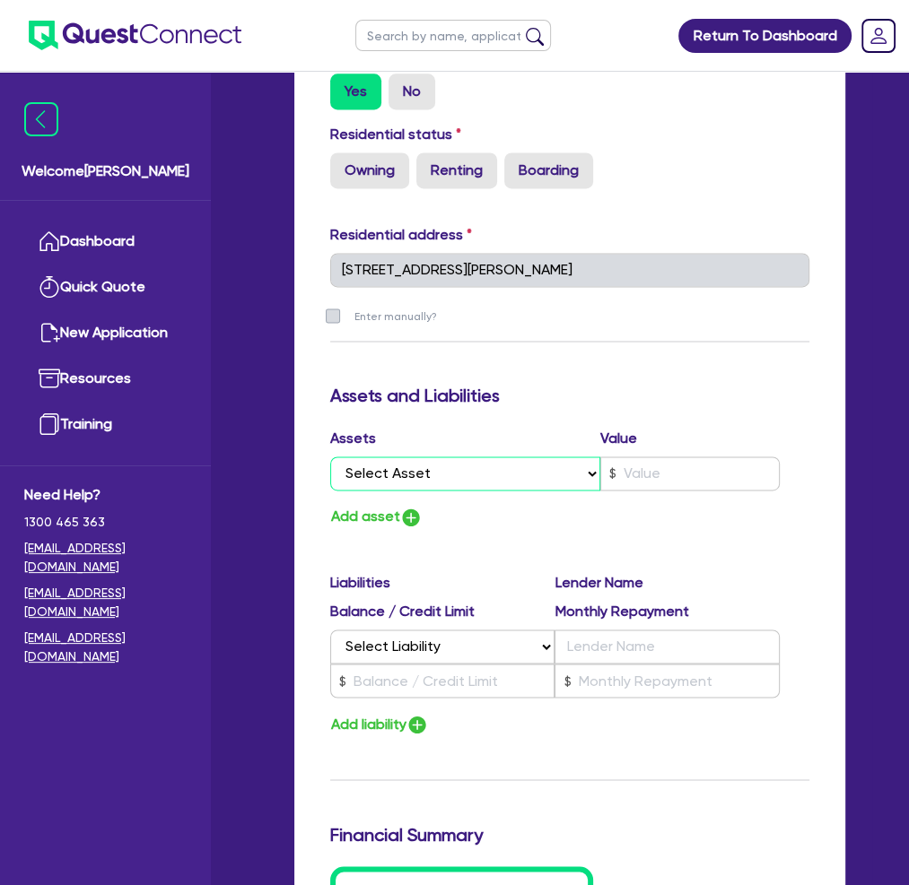
click at [586, 457] on select "Select Asset Cash Property Investment property Vehicle Truck Trailer Equipment …" at bounding box center [465, 474] width 270 height 34
select select "PROPERTY"
click at [330, 457] on select "Select Asset Cash Property Investment property Vehicle Truck Trailer Equipment …" at bounding box center [465, 474] width 270 height 34
type input "2"
type input "0436 208 238"
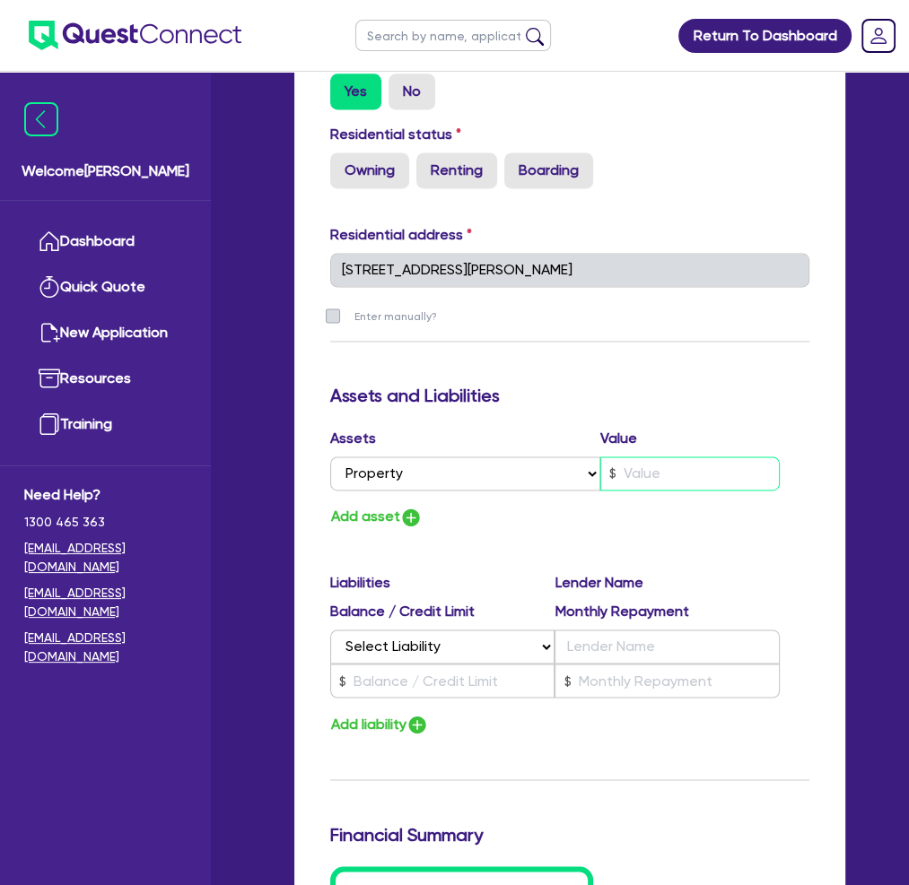
click at [672, 457] on input "text" at bounding box center [690, 474] width 180 height 34
click at [656, 457] on input "text" at bounding box center [690, 474] width 180 height 34
type input "2"
type input "0436 208 238"
type input "9"
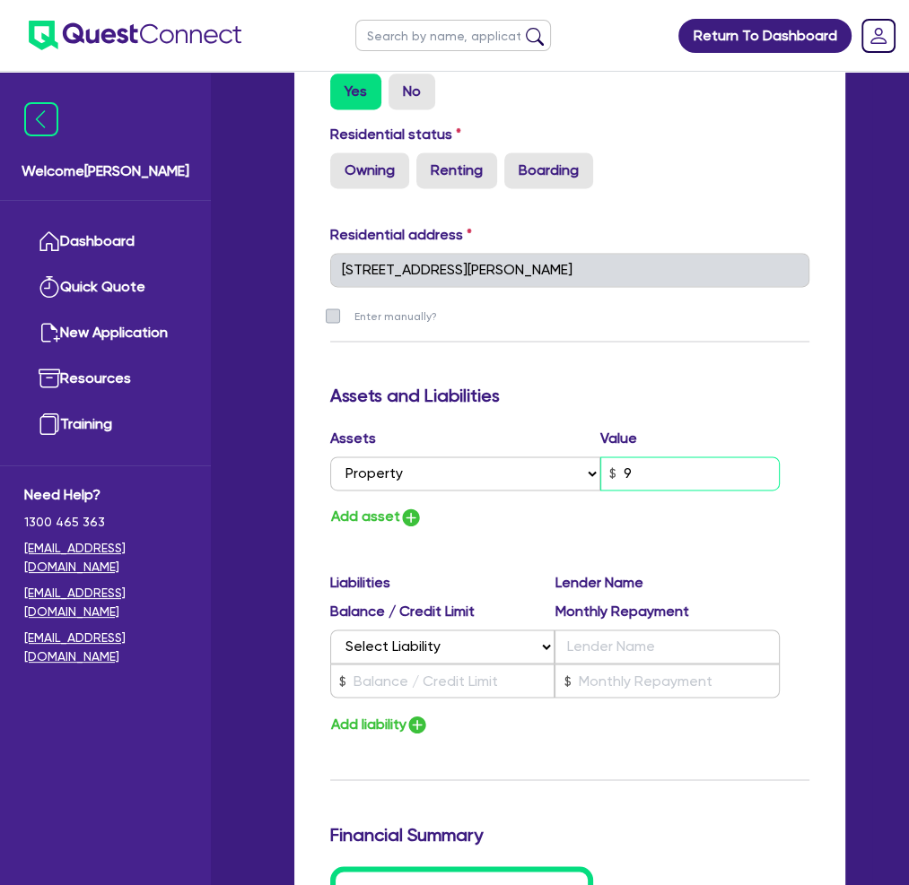
type input "2"
type input "0436 208 238"
type input "95"
type input "2"
type input "0436 208 238"
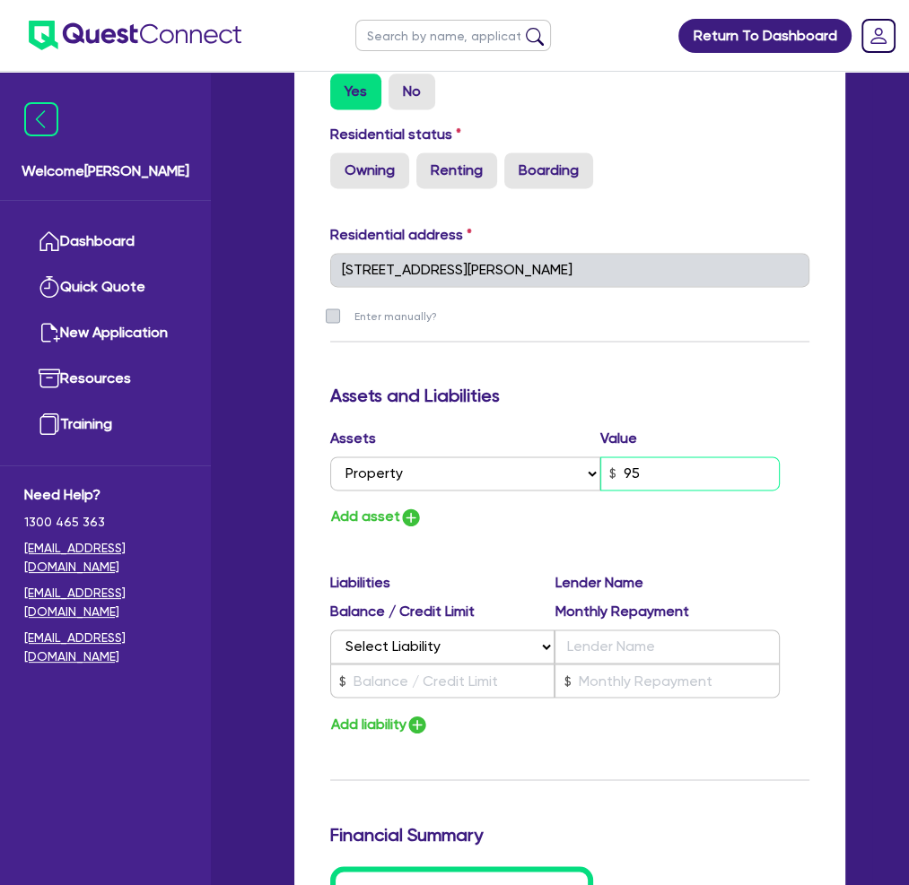
type input "950"
type input "2"
type input "0436 208 238"
type input "9,500"
type input "2"
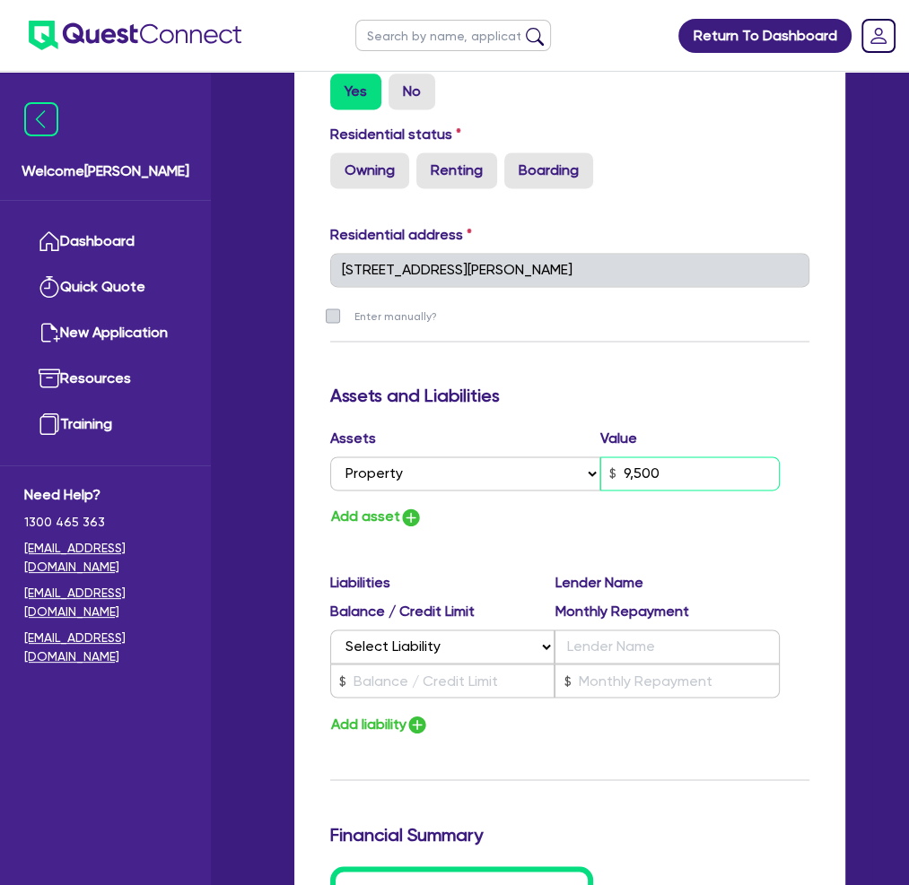
type input "0436 208 238"
type input "95,000"
type input "2"
type input "0436 208 238"
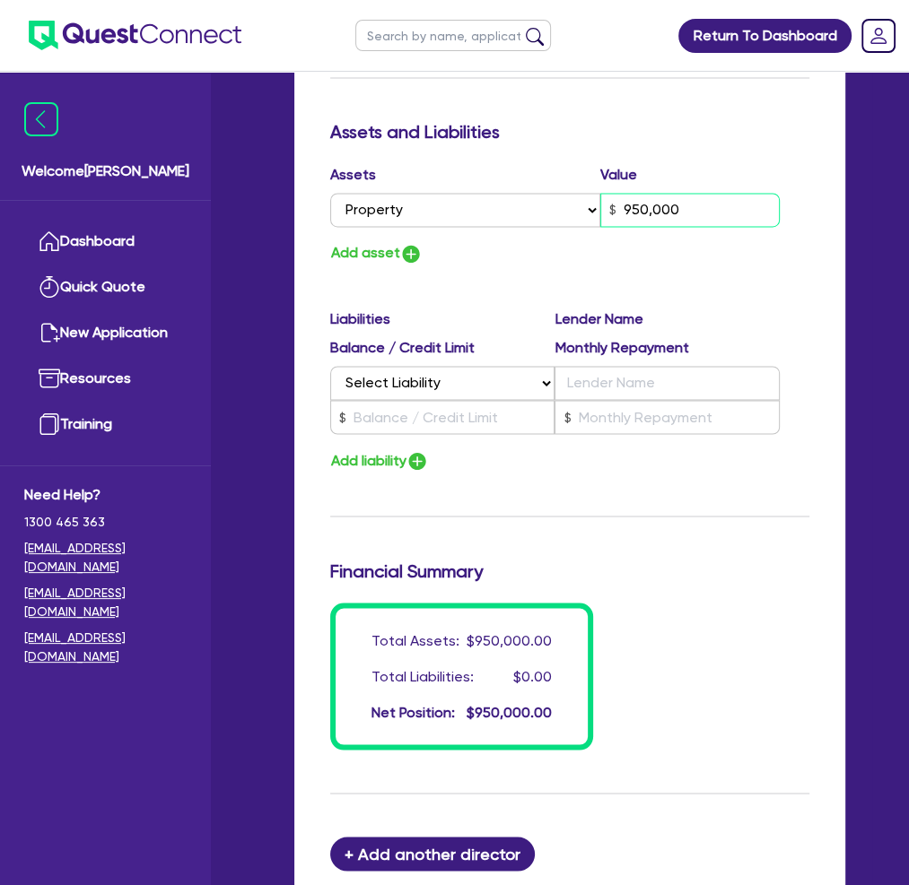
scroll to position [1884, 0]
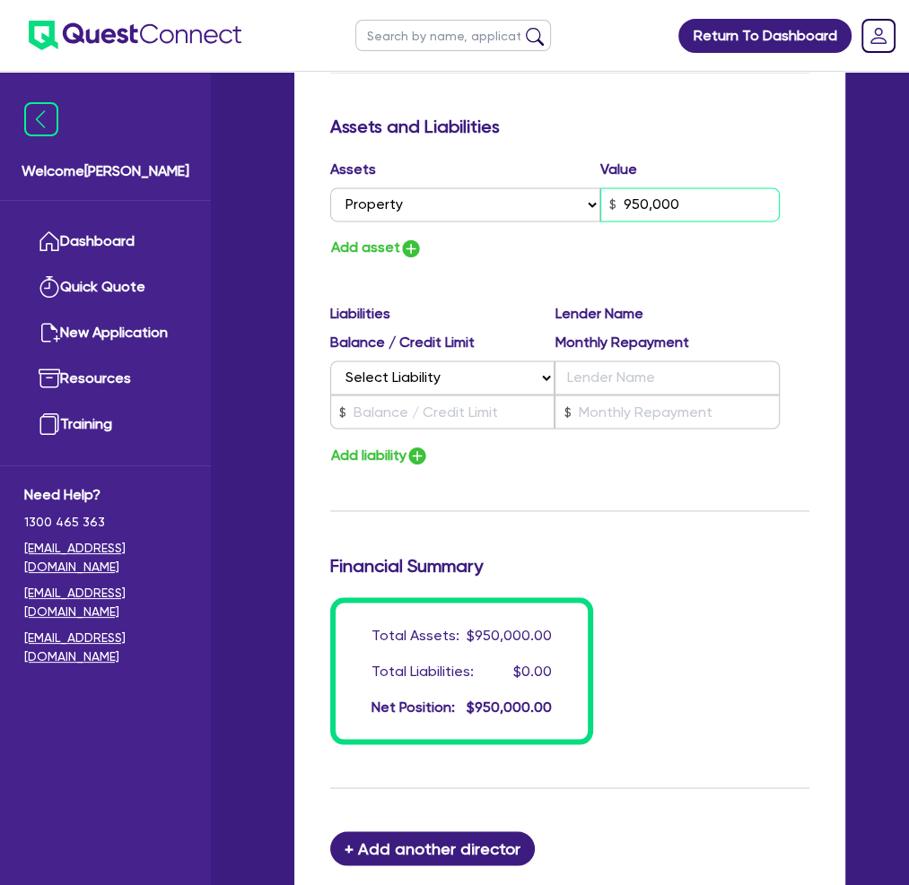
type input "950,000"
click at [544, 361] on select "Select Liability Credit card Mortgage Investment property loan Vehicle loan Tru…" at bounding box center [442, 378] width 225 height 34
select select "MORTGAGE"
click at [330, 361] on select "Select Liability Credit card Mortgage Investment property loan Vehicle loan Tru…" at bounding box center [442, 378] width 225 height 34
type input "2"
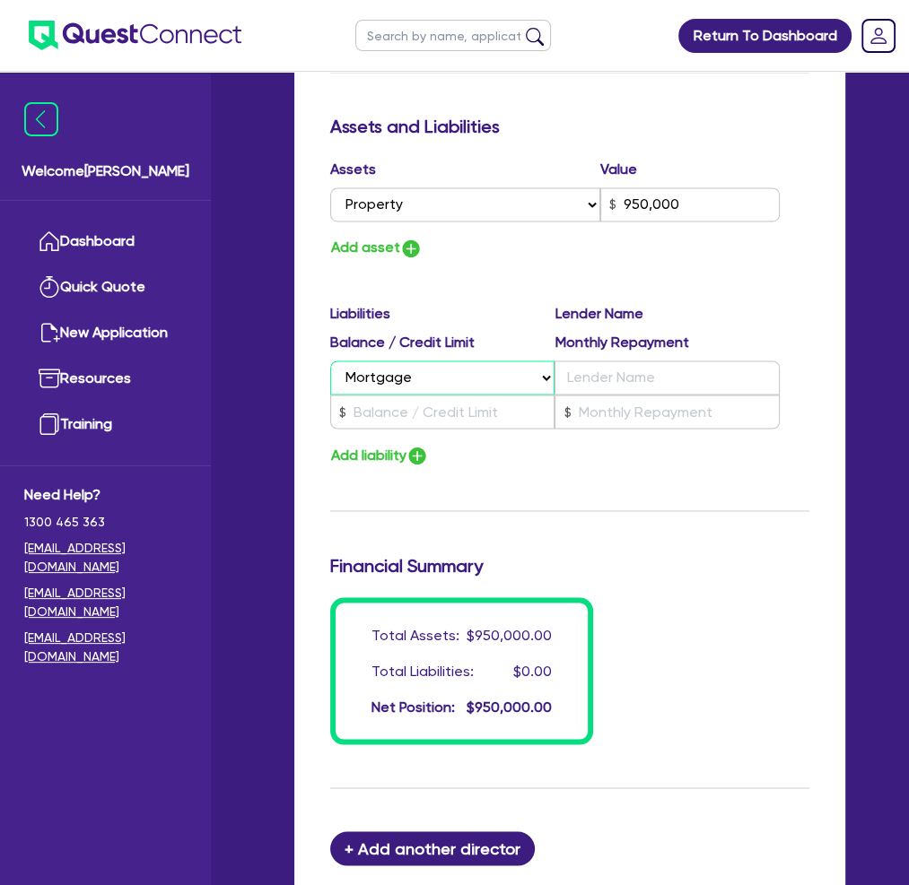
type input "0436 208 238"
type input "950,000"
click at [620, 361] on input "text" at bounding box center [666, 378] width 225 height 34
click at [386, 395] on input "text" at bounding box center [442, 412] width 225 height 34
type input "2"
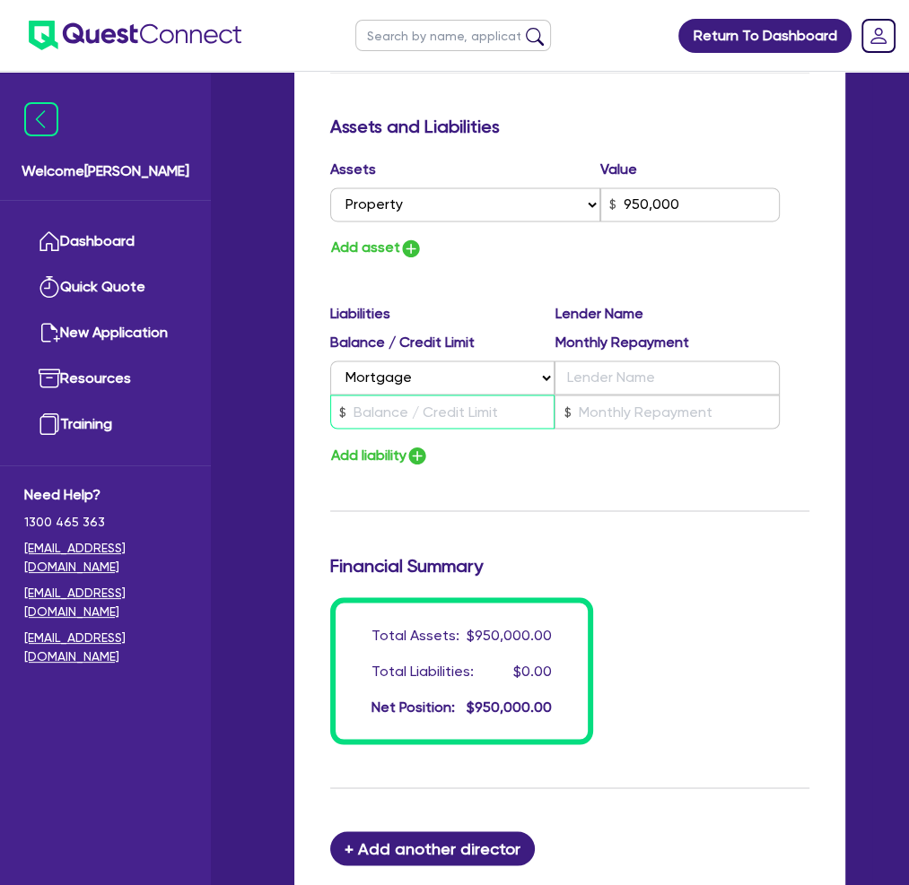
type input "0436 208 238"
type input "950,000"
type input "7"
type input "2"
type input "0436 208 238"
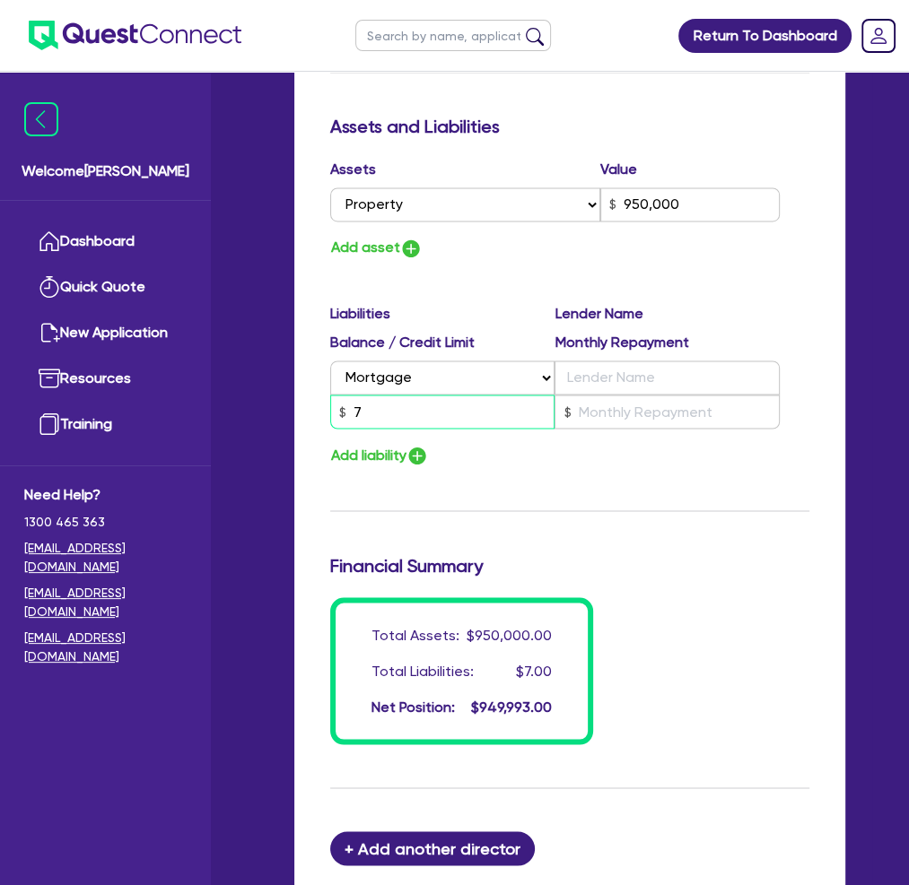
type input "950,000"
type input "70"
type input "2"
type input "0436 208 238"
type input "950,000"
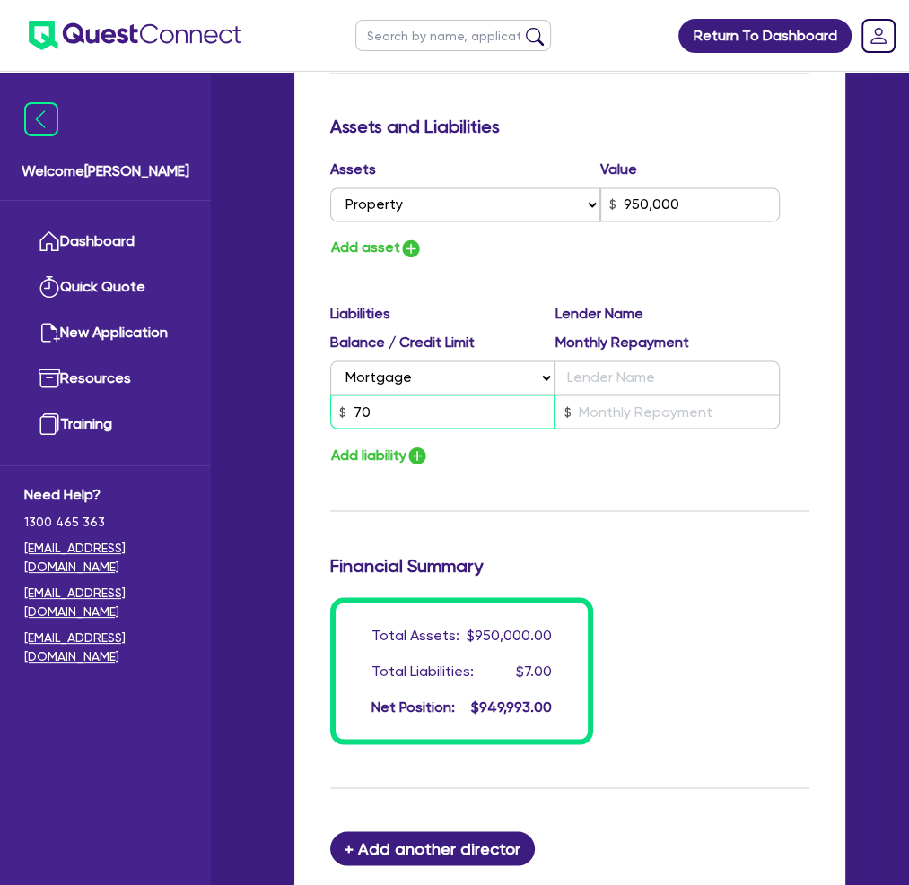
type input "700"
type input "2"
type input "0436 208 238"
type input "950,000"
type input "7,000"
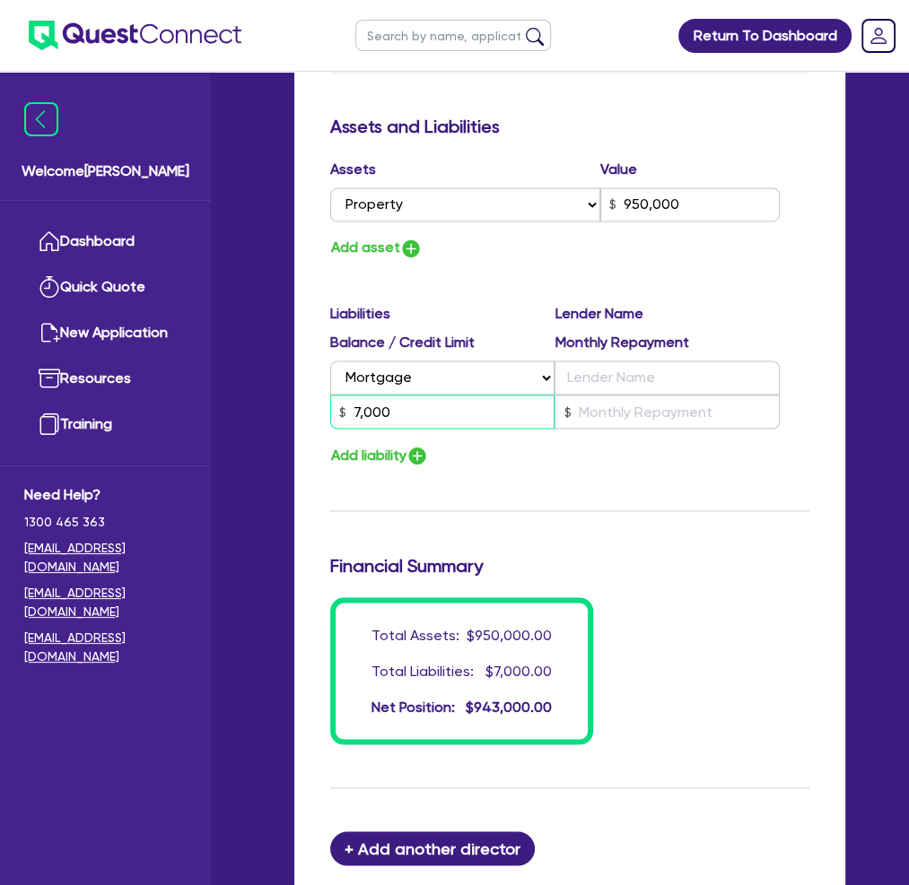
type input "2"
type input "0436 208 238"
type input "950,000"
type input "70,000"
type input "2"
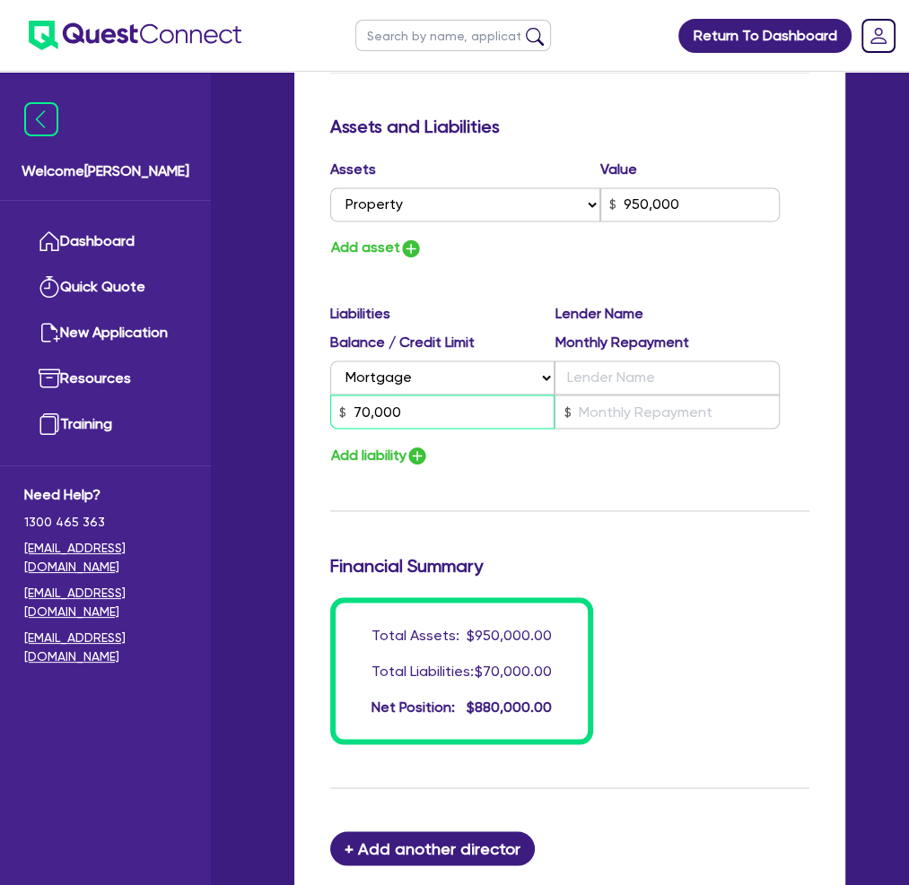
type input "0436 208 238"
type input "950,000"
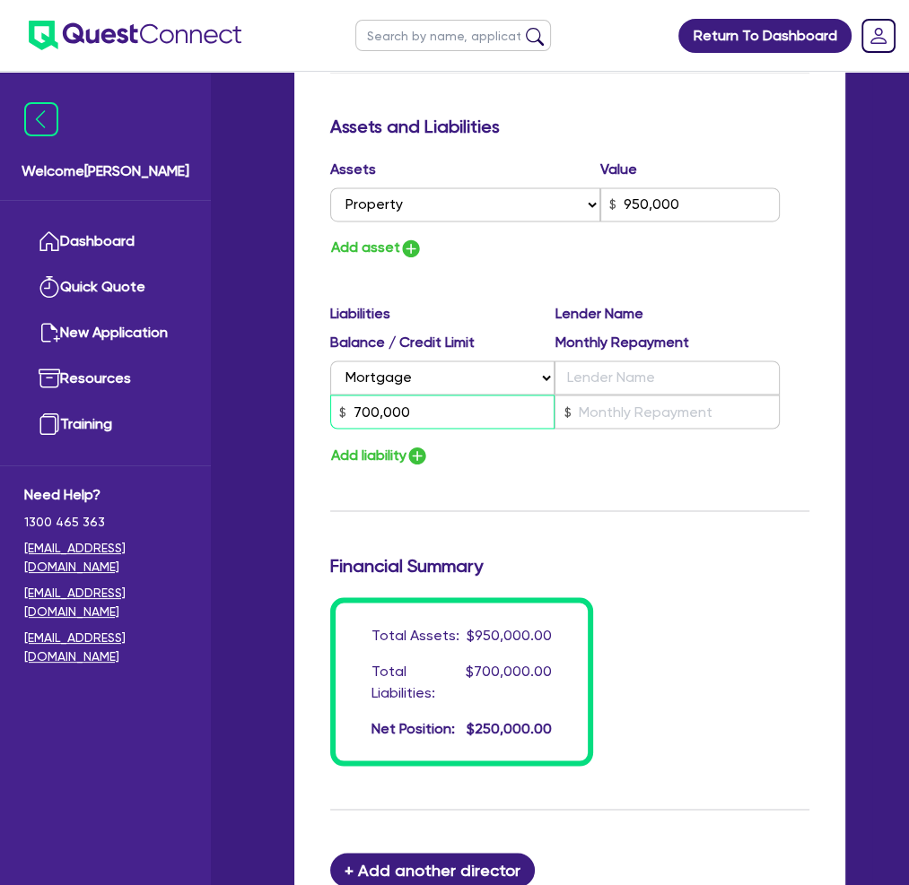
type input "700,000"
click at [614, 361] on input "text" at bounding box center [666, 378] width 225 height 34
type input "2"
type input "0436 208 238"
type input "950,000"
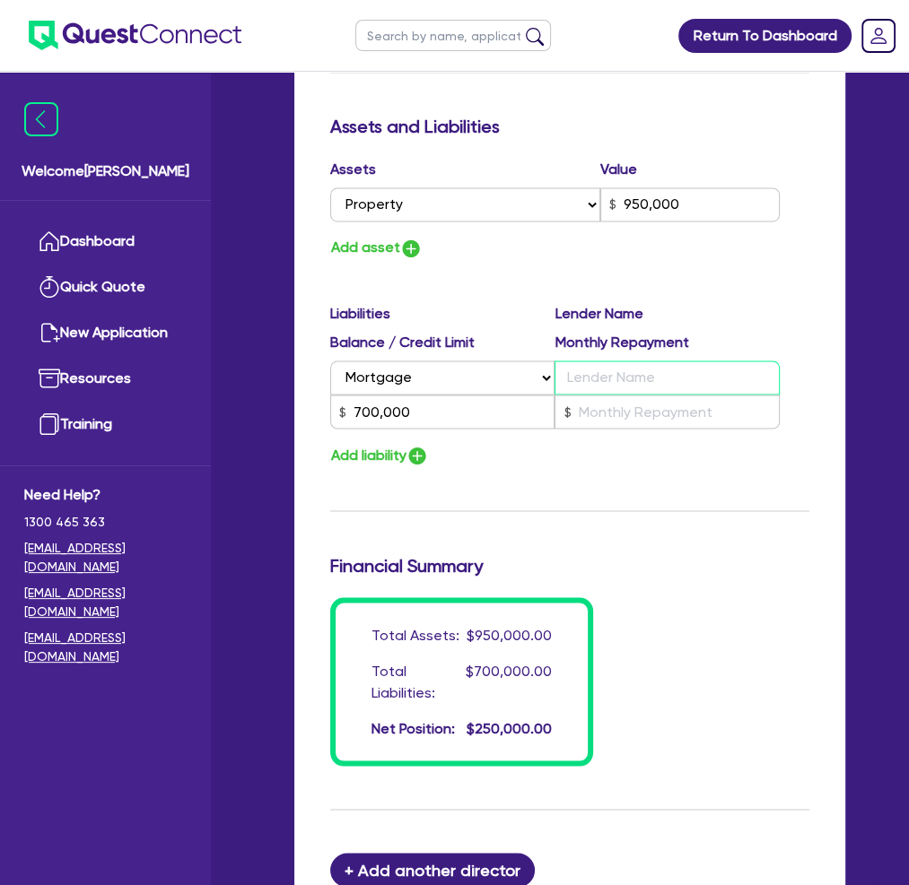
type input "O"
type input "700,000"
type input "2"
type input "0436 208 238"
type input "950,000"
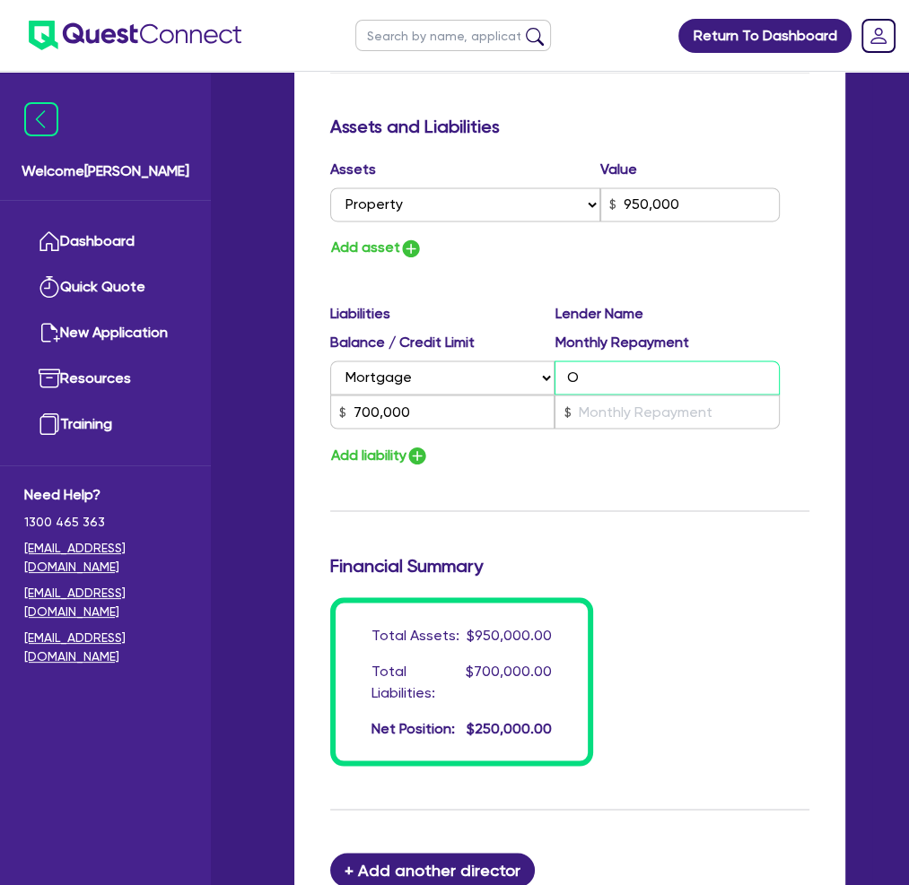
type input "Or"
type input "700,000"
type input "2"
type input "0436 208 238"
type input "950,000"
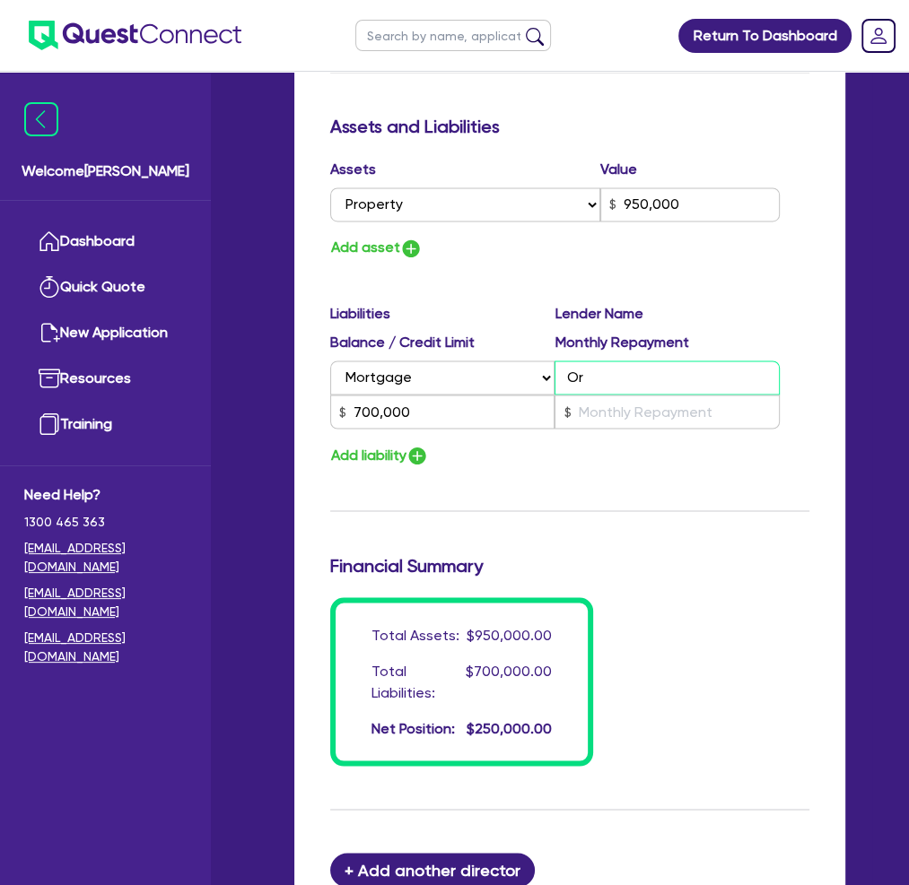
type input "Ord"
type input "700,000"
type input "2"
type input "0436 208 238"
type input "950,000"
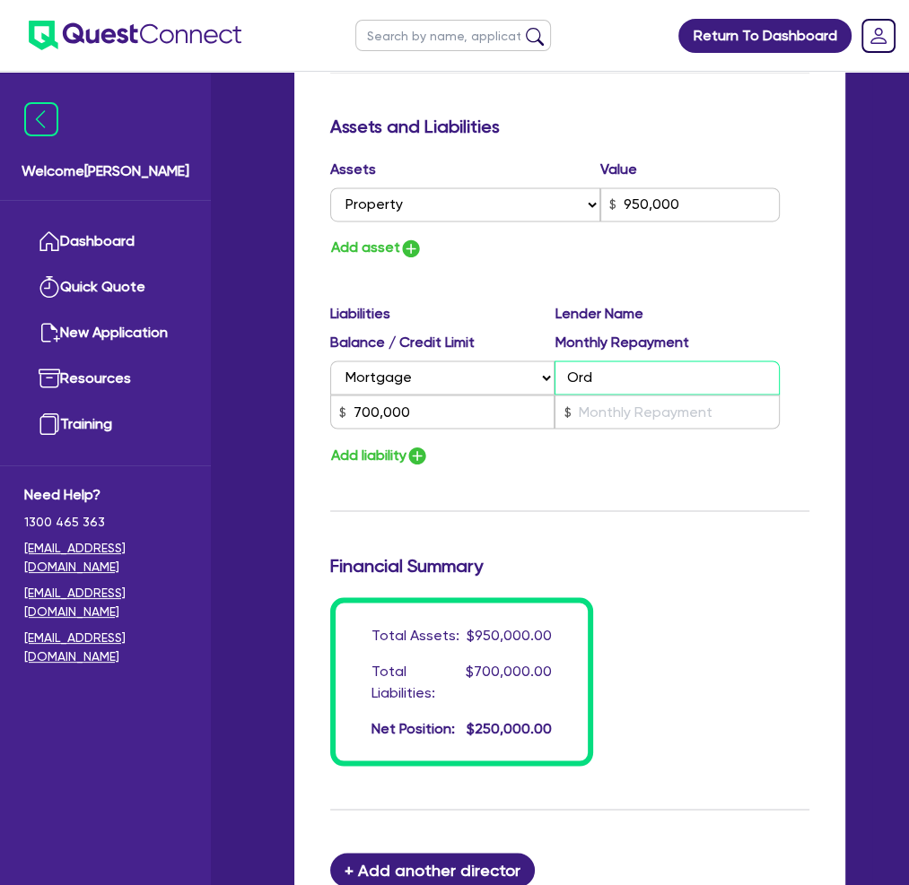
type input "Orde"
type input "700,000"
type input "2"
type input "0436 208 238"
type input "950,000"
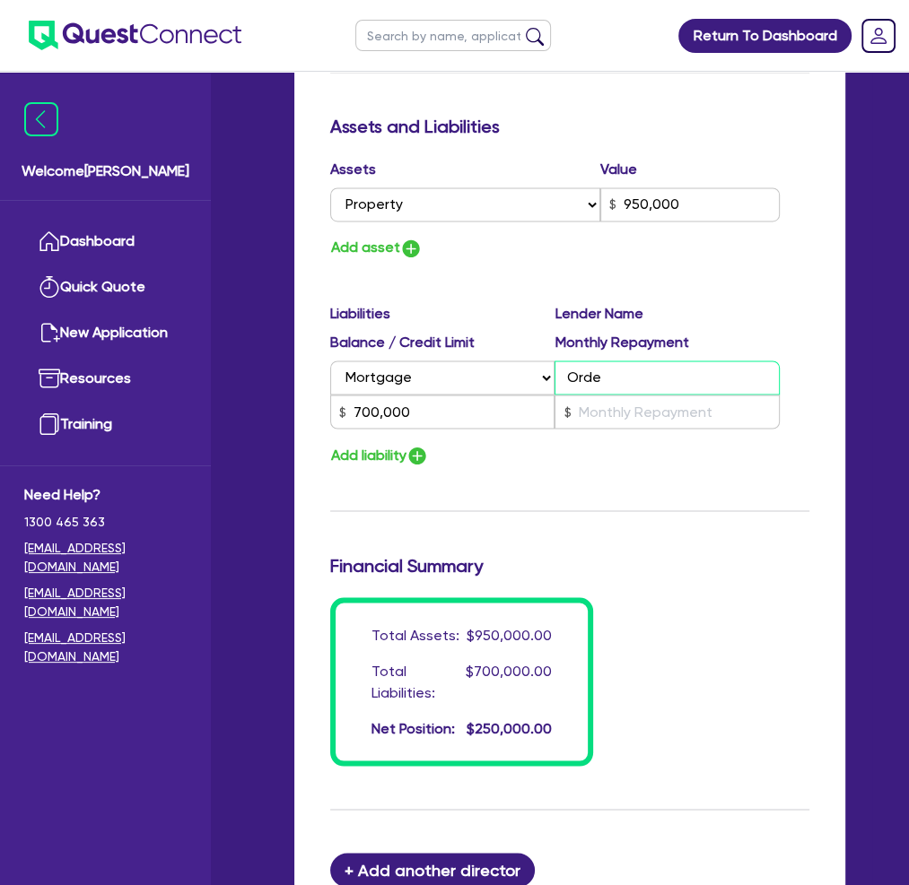
type input "Orde"
type input "700,000"
click at [617, 395] on input "text" at bounding box center [666, 412] width 225 height 34
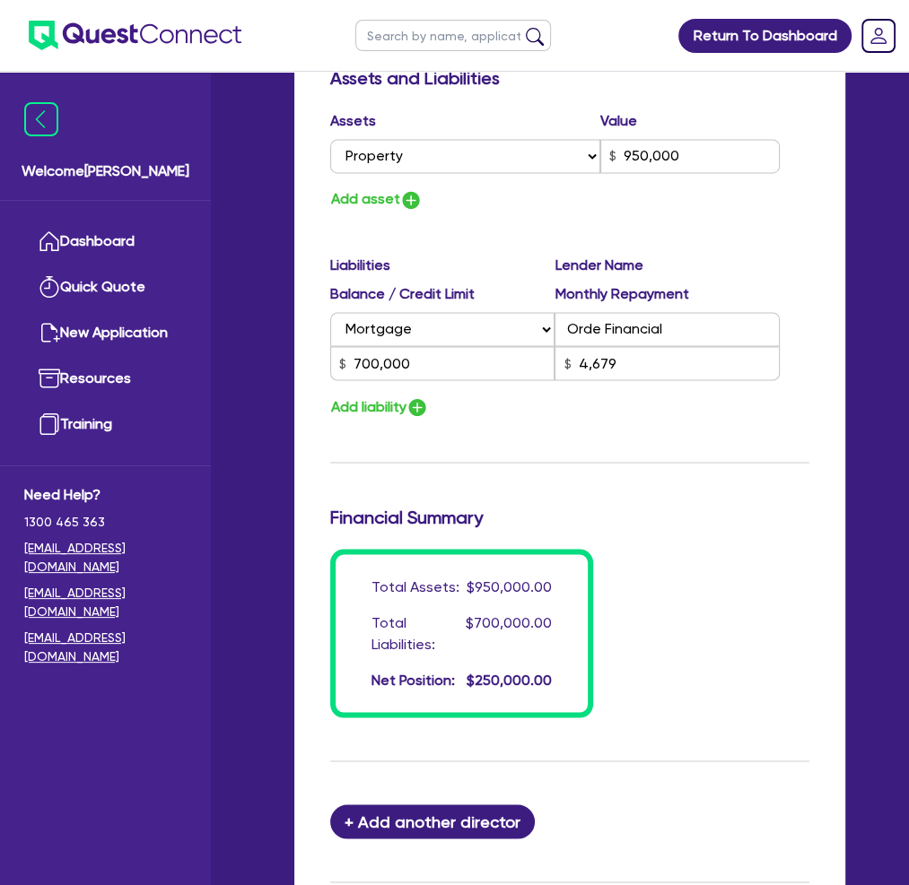
scroll to position [1905, 0]
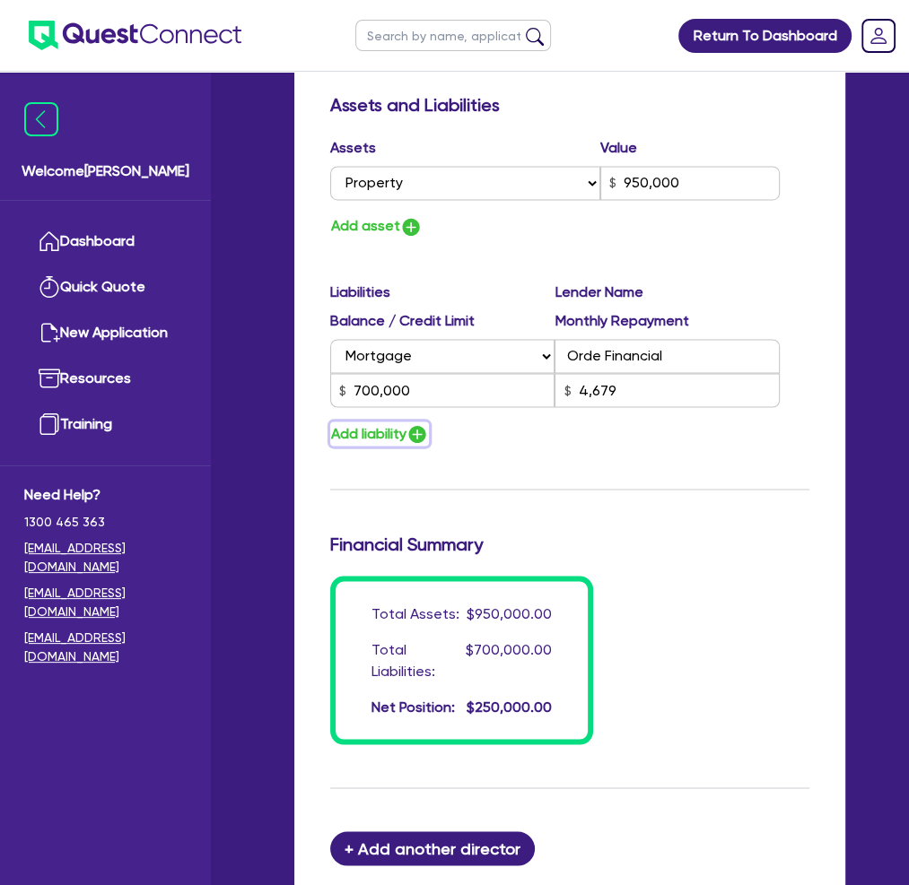
click at [402, 422] on button "Add liability" at bounding box center [379, 434] width 99 height 24
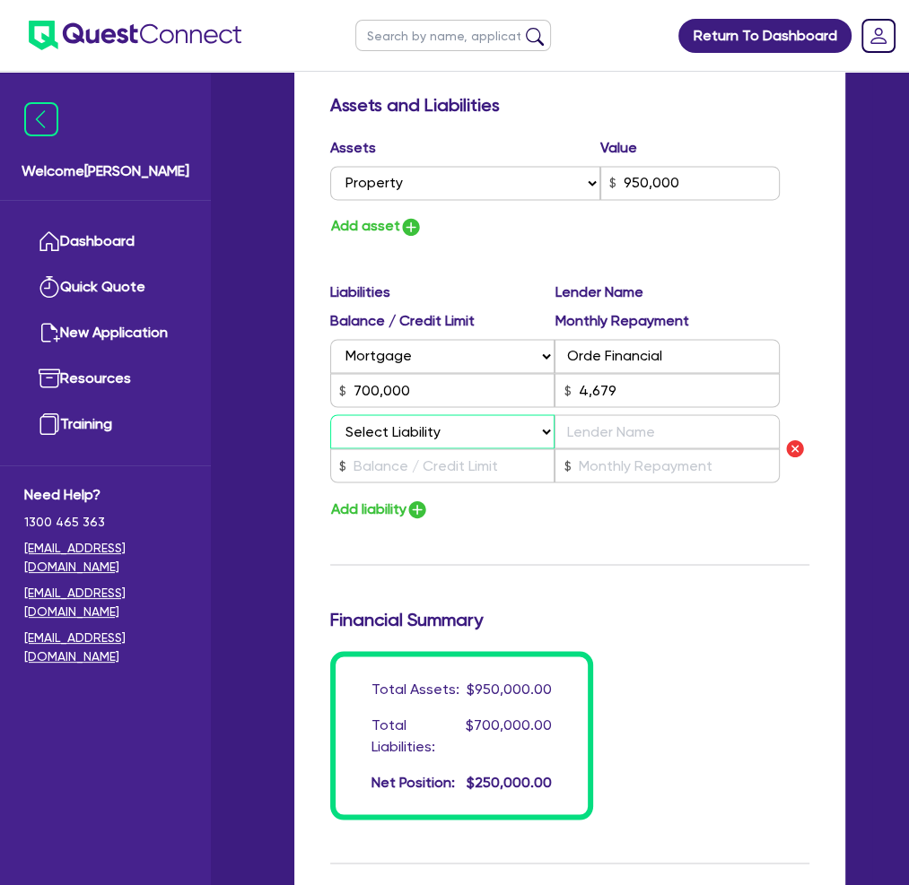
click at [539, 414] on select "Select Liability Credit card Mortgage Investment property loan Vehicle loan Tru…" at bounding box center [442, 431] width 225 height 34
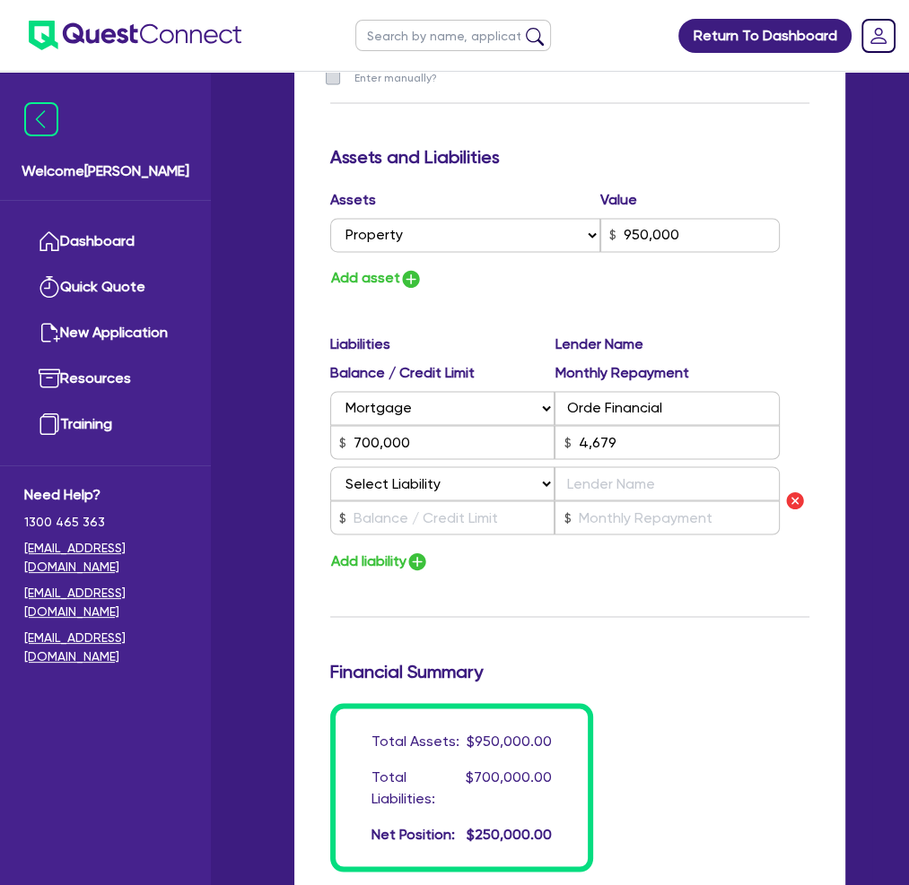
scroll to position [1546, 0]
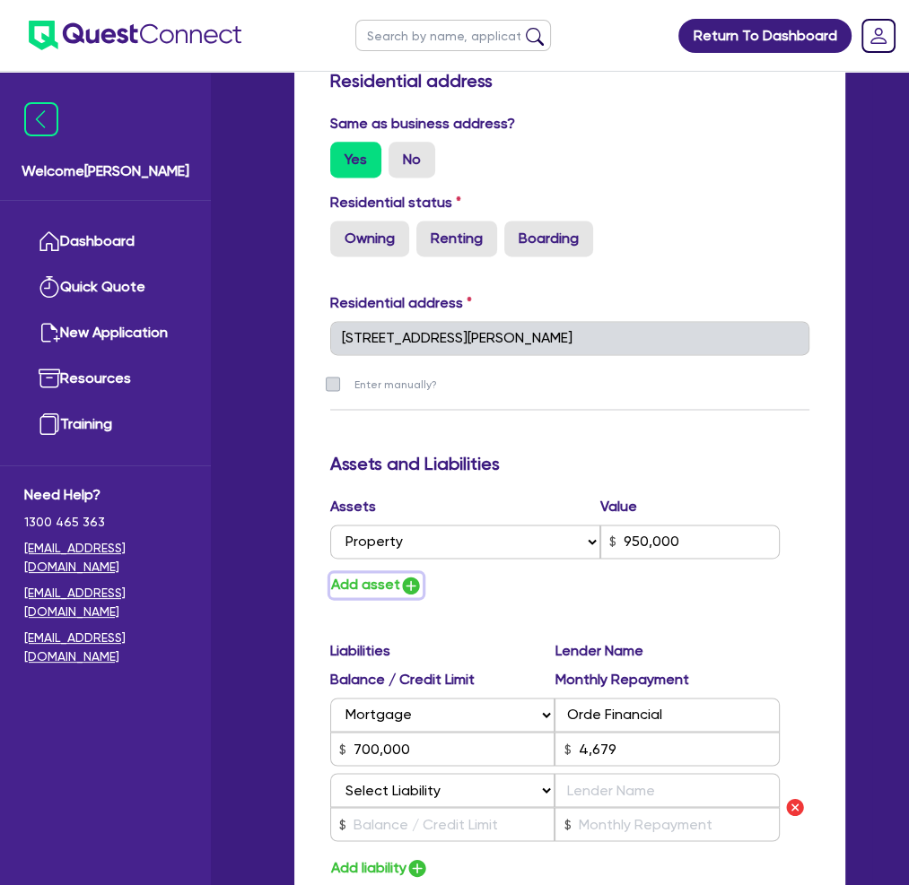
click at [406, 575] on img "button" at bounding box center [411, 586] width 22 height 22
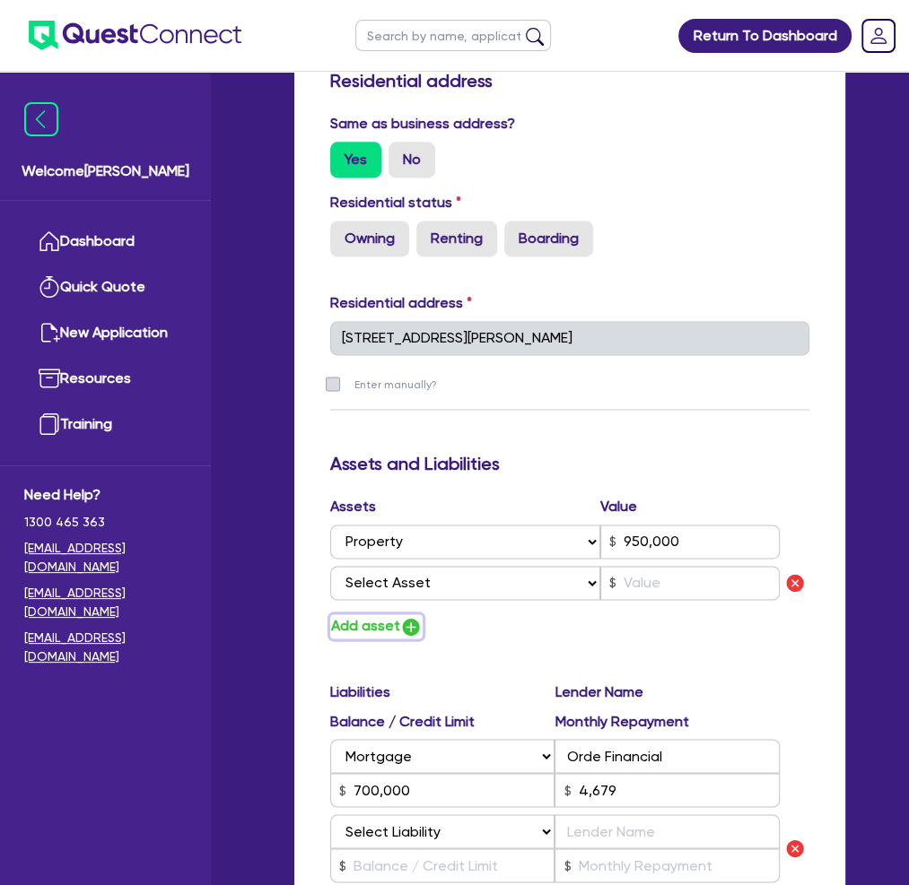
scroll to position [1726, 0]
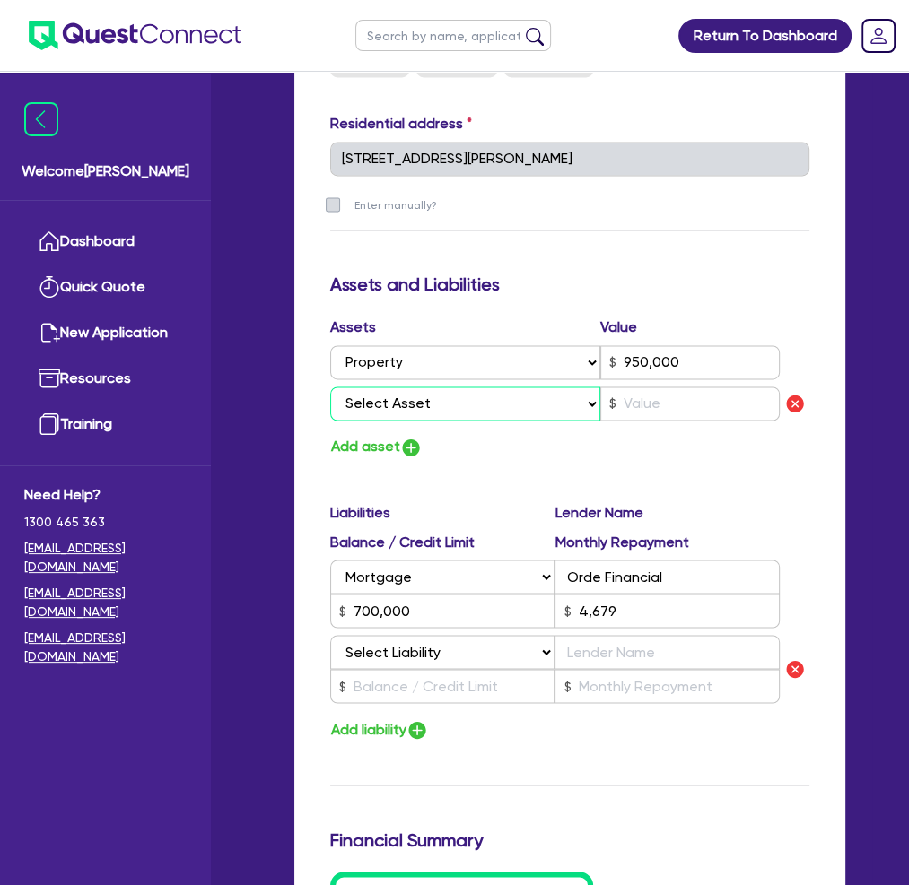
click at [453, 387] on select "Select Asset Cash Property Investment property Vehicle Truck Trailer Equipment …" at bounding box center [465, 404] width 270 height 34
click at [330, 387] on select "Select Asset Cash Property Investment property Vehicle Truck Trailer Equipment …" at bounding box center [465, 404] width 270 height 34
click at [681, 387] on input "text" at bounding box center [690, 404] width 180 height 34
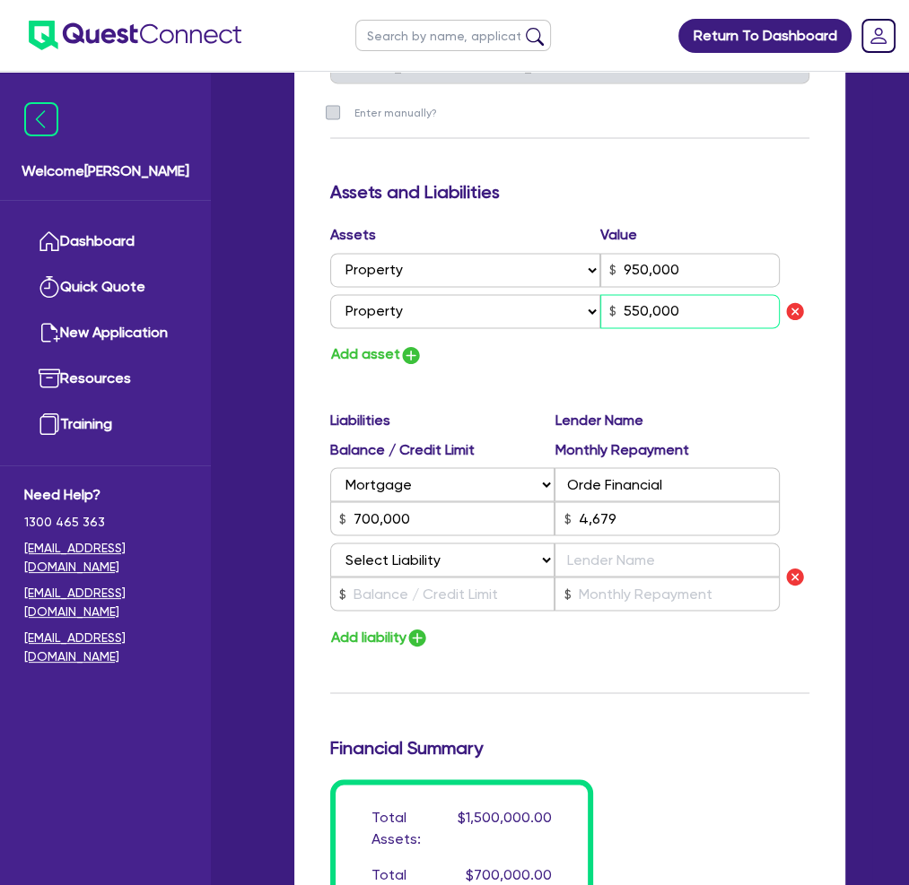
scroll to position [1816, 0]
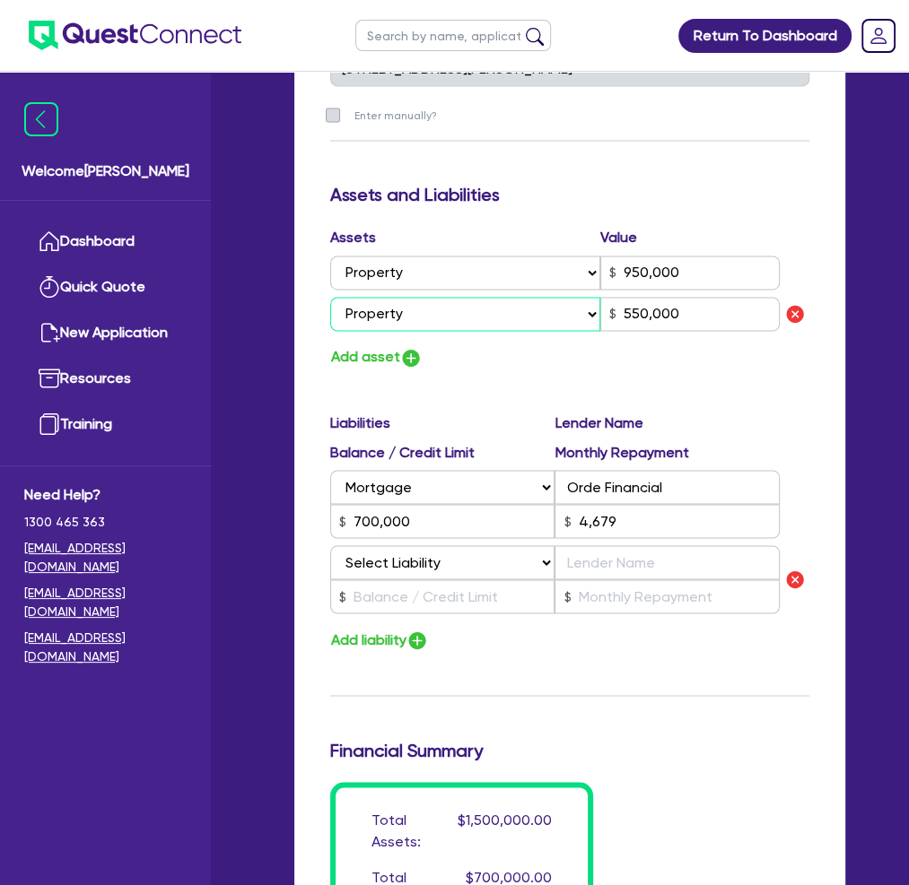
click at [584, 297] on select "Select Asset Cash Property Investment property Vehicle Truck Trailer Equipment …" at bounding box center [465, 314] width 270 height 34
click at [416, 347] on img "button" at bounding box center [411, 358] width 22 height 22
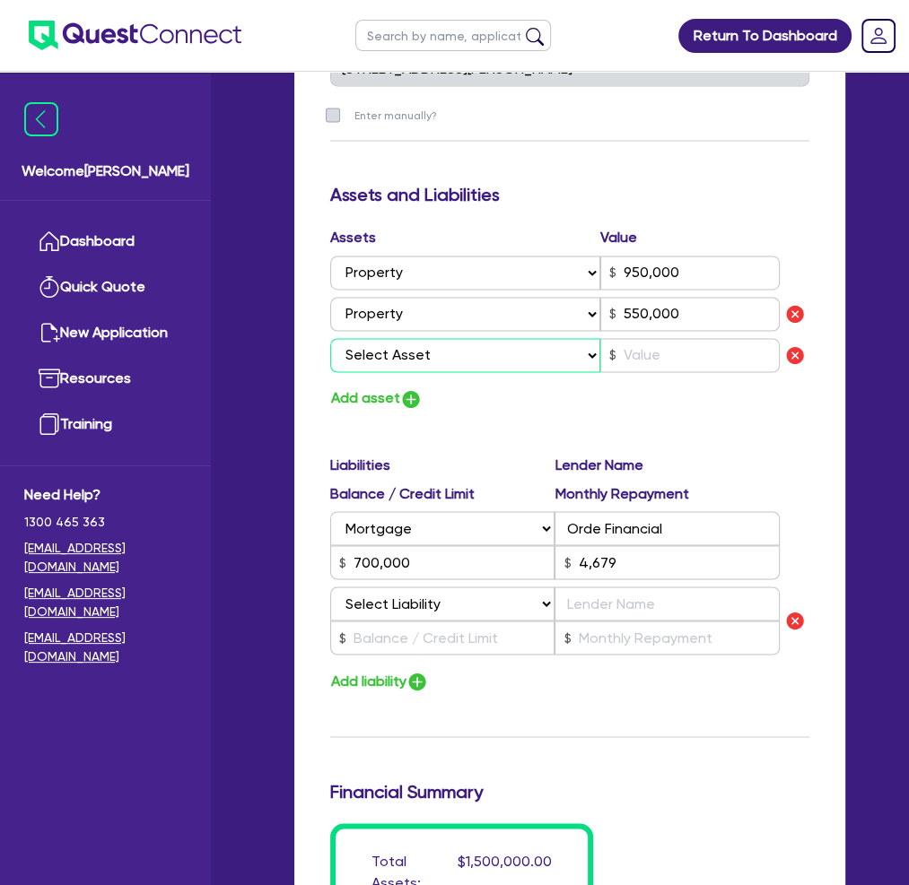
click at [540, 338] on select "Select Asset Cash Property Investment property Vehicle Truck Trailer Equipment …" at bounding box center [465, 355] width 270 height 34
click at [330, 338] on select "Select Asset Cash Property Investment property Vehicle Truck Trailer Equipment …" at bounding box center [465, 355] width 270 height 34
click at [641, 338] on input "text" at bounding box center [690, 355] width 180 height 34
click at [406, 388] on img "button" at bounding box center [411, 399] width 22 height 22
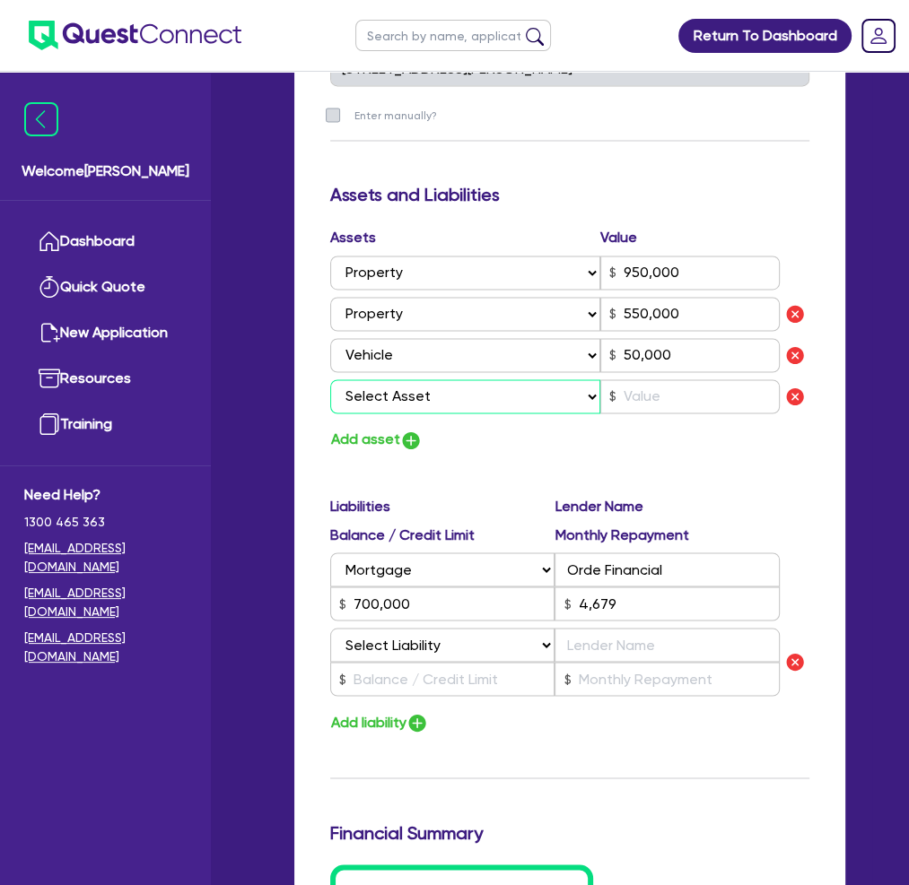
click at [524, 379] on select "Select Asset Cash Property Investment property Vehicle Truck Trailer Equipment …" at bounding box center [465, 396] width 270 height 34
click at [330, 379] on select "Select Asset Cash Property Investment property Vehicle Truck Trailer Equipment …" at bounding box center [465, 396] width 270 height 34
click at [642, 379] on input "text" at bounding box center [690, 396] width 180 height 34
click at [403, 430] on img "button" at bounding box center [411, 441] width 22 height 22
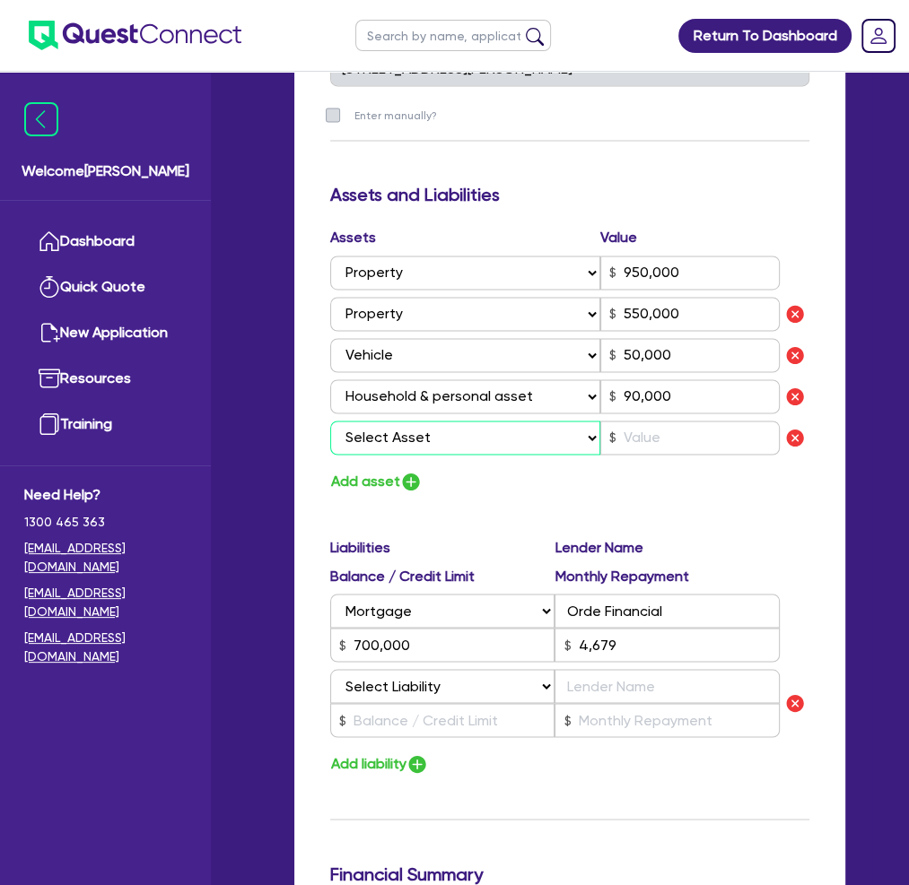
click at [501, 421] on select "Select Asset Cash Property Investment property Vehicle Truck Trailer Equipment …" at bounding box center [465, 438] width 270 height 34
click at [330, 421] on select "Select Asset Cash Property Investment property Vehicle Truck Trailer Equipment …" at bounding box center [465, 438] width 270 height 34
click at [640, 421] on input "text" at bounding box center [690, 438] width 180 height 34
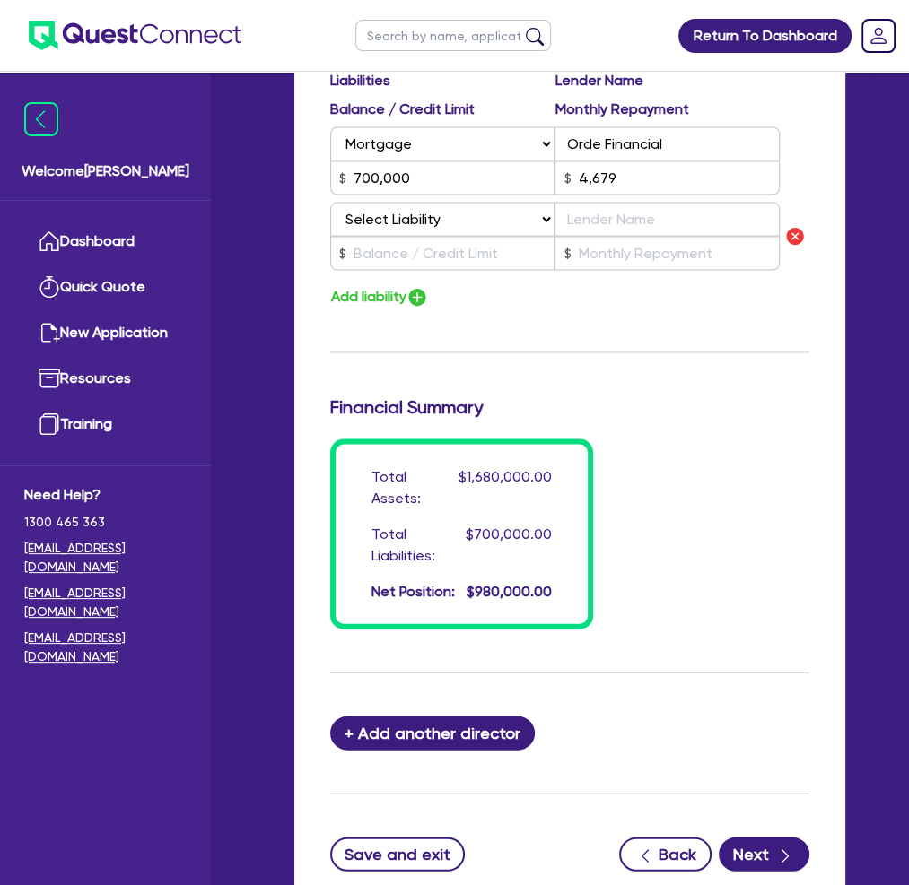
scroll to position [2325, 0]
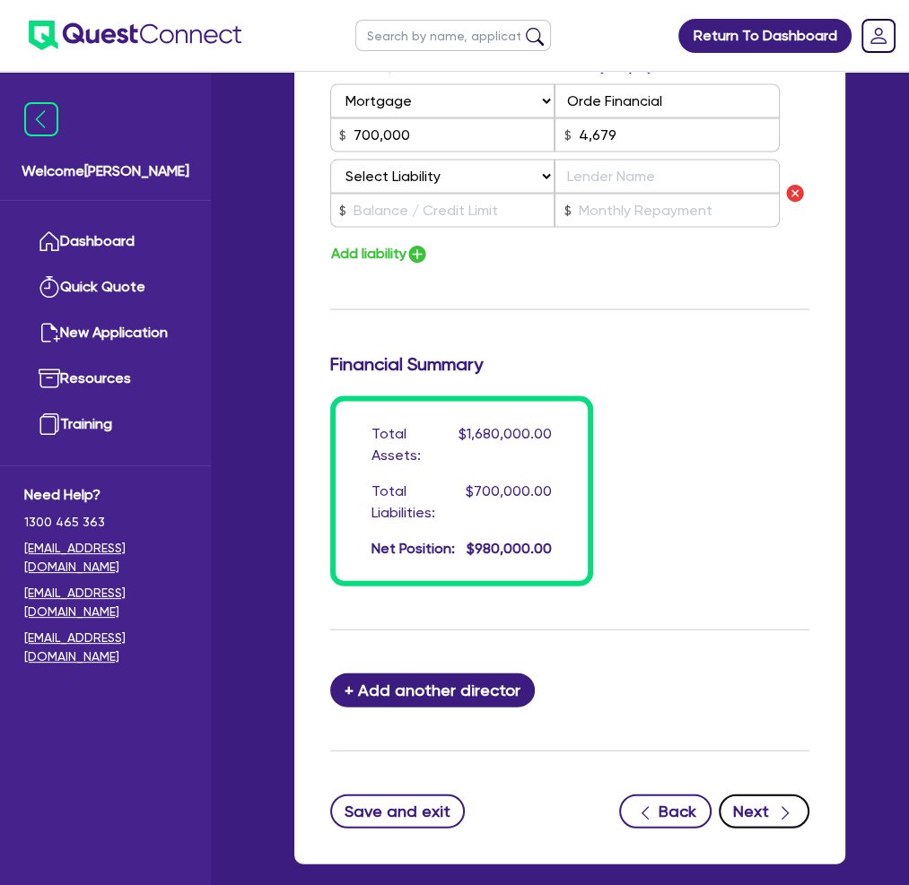
click at [759, 795] on button "Next" at bounding box center [764, 812] width 91 height 34
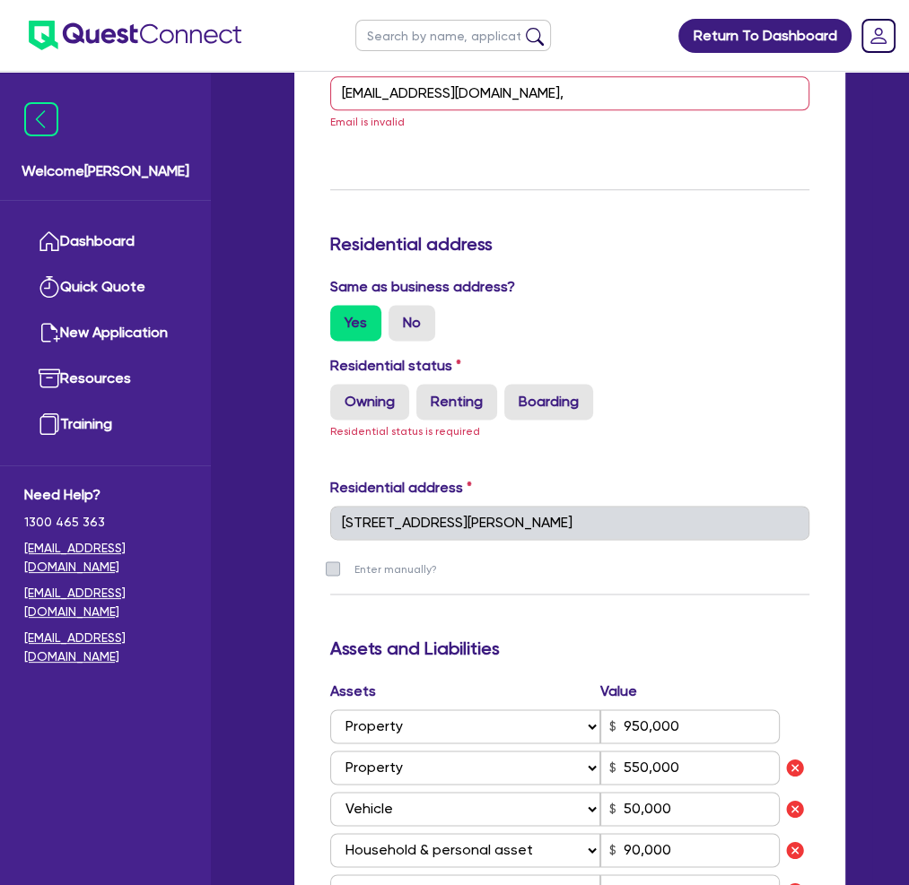
scroll to position [1292, 0]
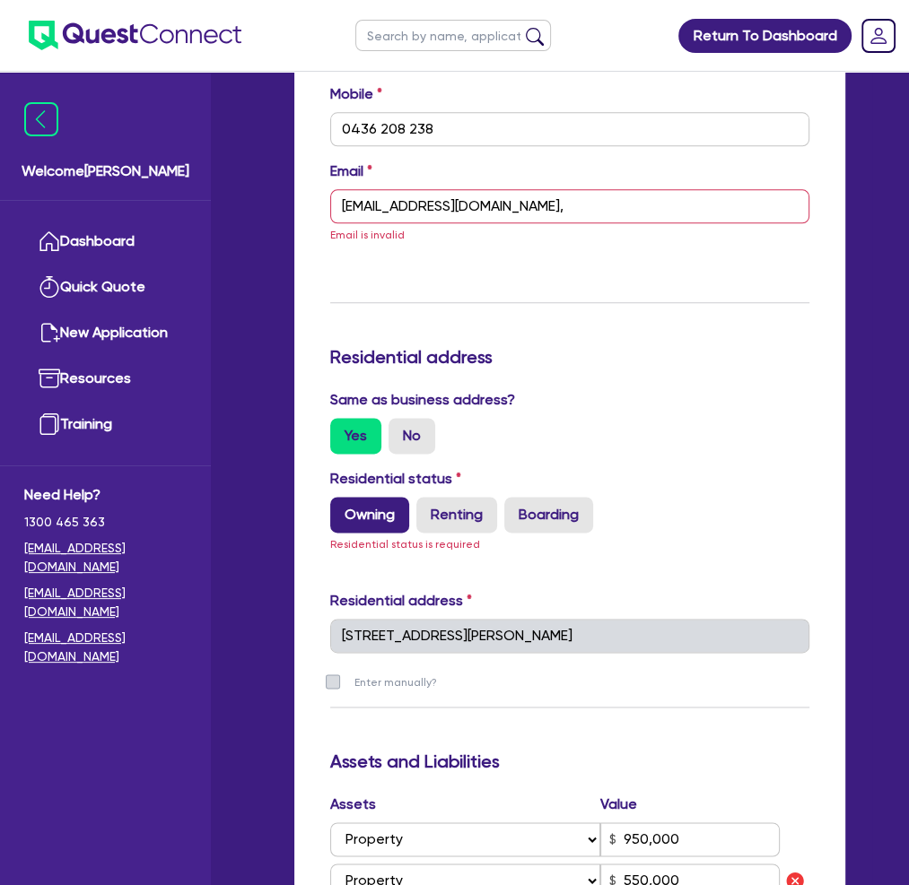
click at [388, 497] on label "Owning" at bounding box center [369, 515] width 79 height 36
click at [342, 497] on input "Owning" at bounding box center [336, 503] width 12 height 12
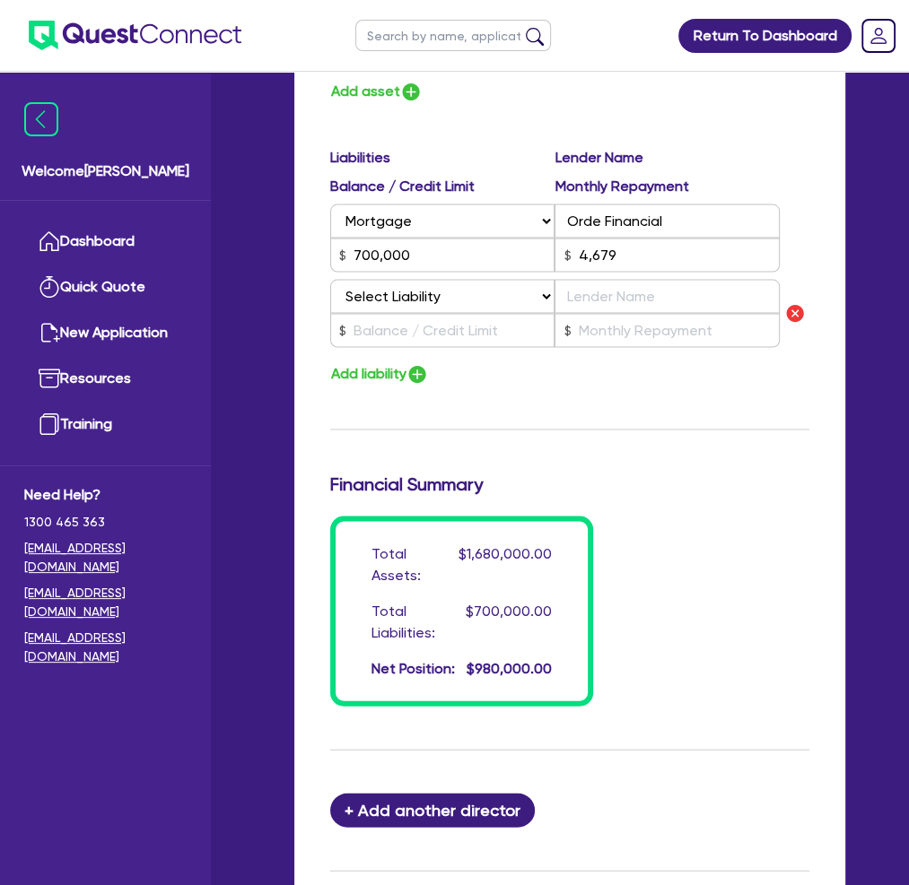
scroll to position [2412, 0]
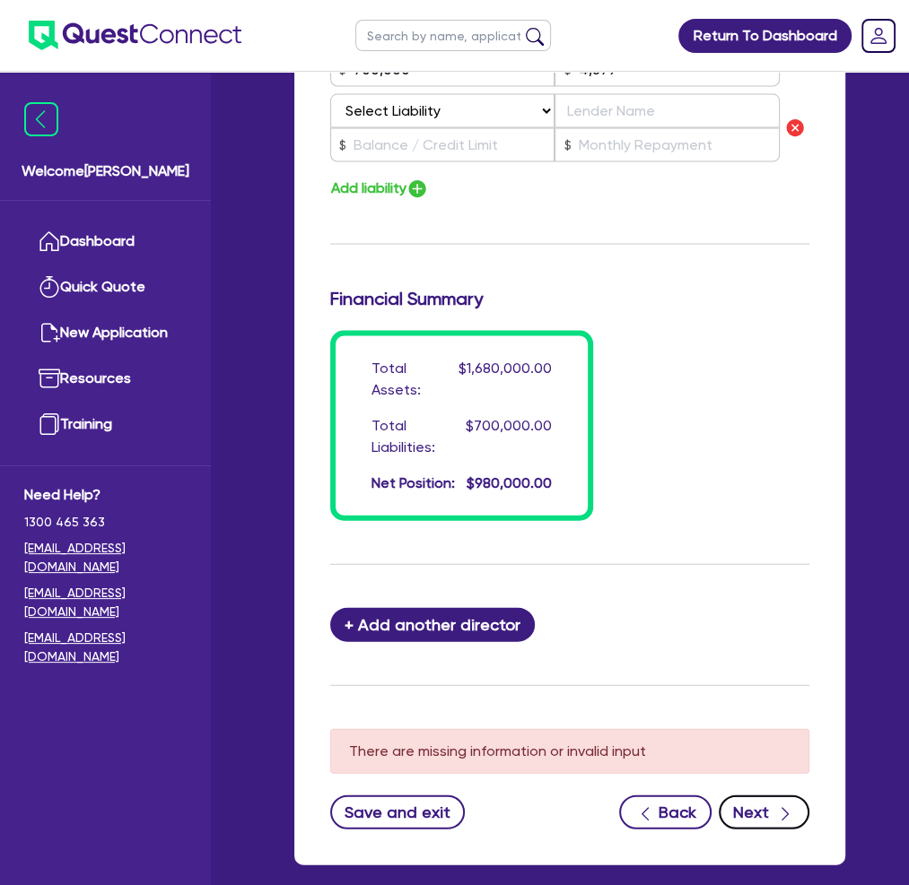
click at [752, 796] on button "Next" at bounding box center [764, 813] width 91 height 34
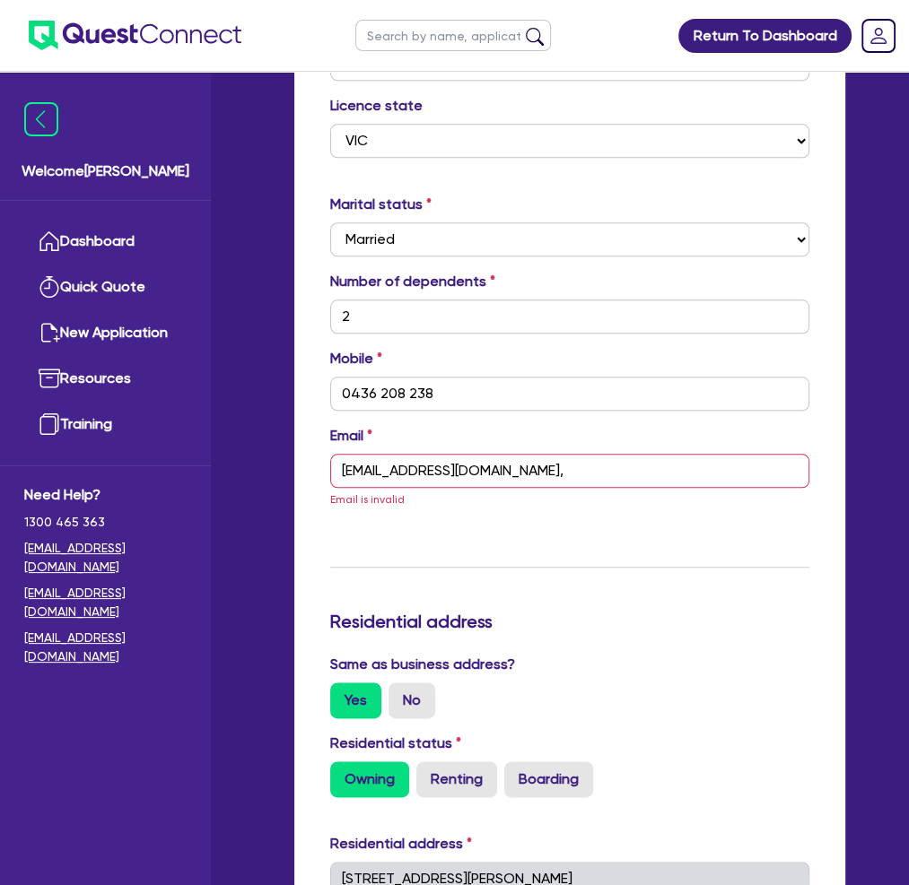
scroll to position [977, 0]
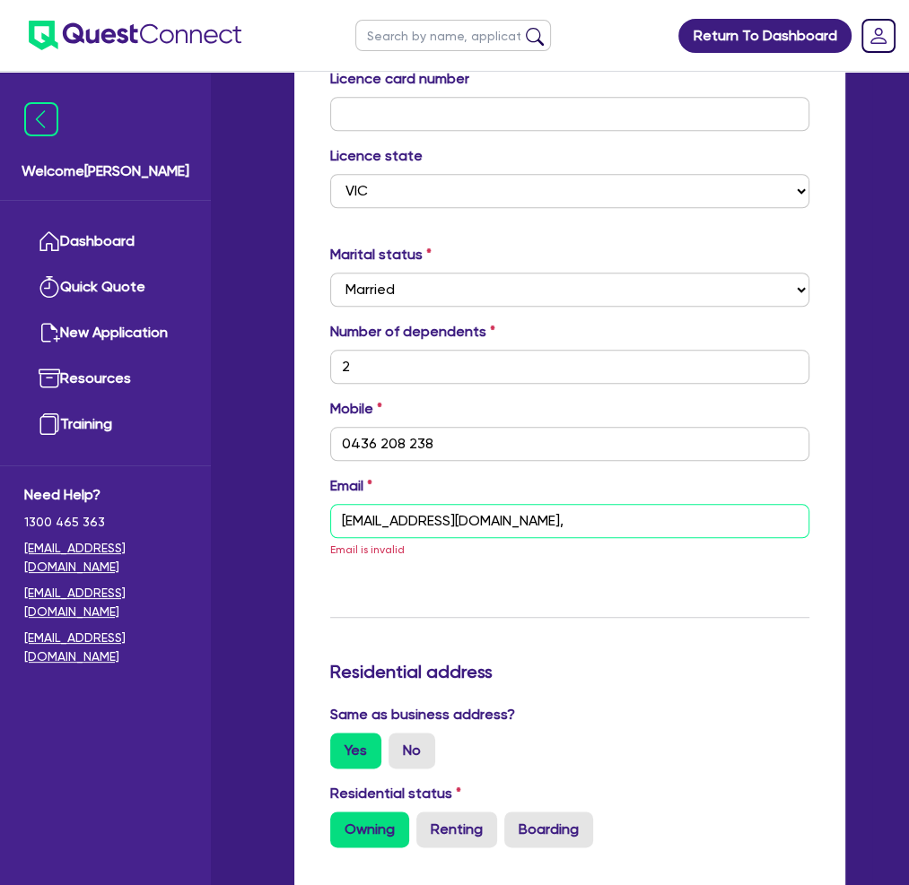
click at [521, 504] on input "[EMAIL_ADDRESS][DOMAIN_NAME]," at bounding box center [569, 521] width 479 height 34
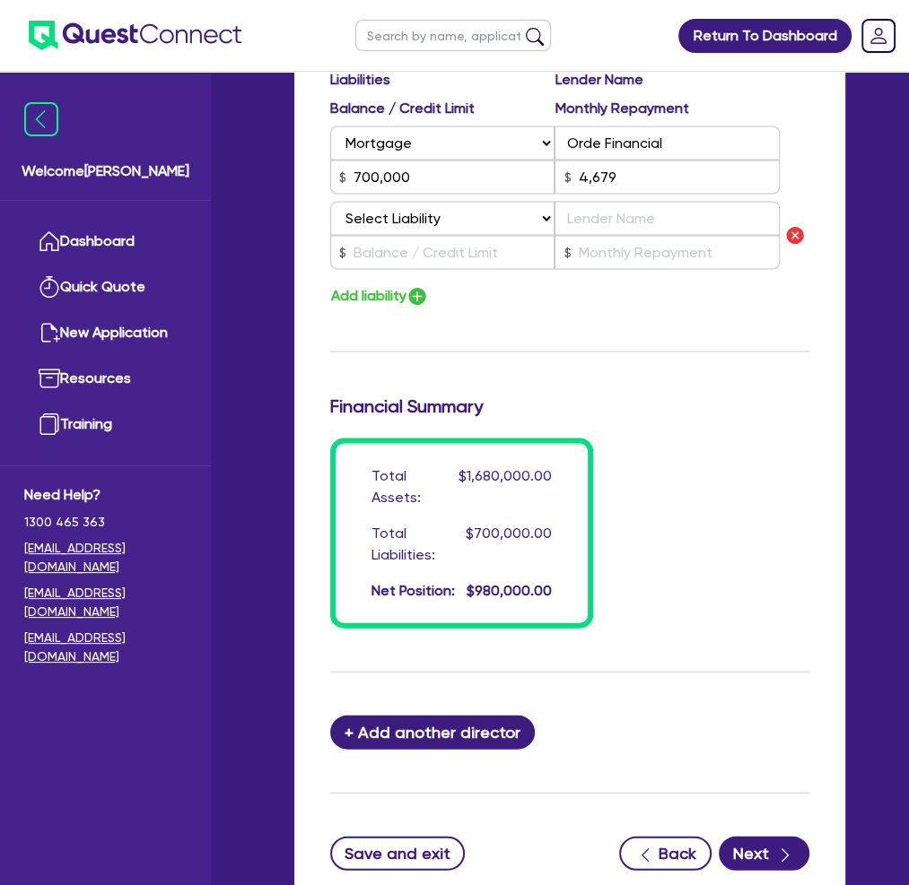
scroll to position [2325, 0]
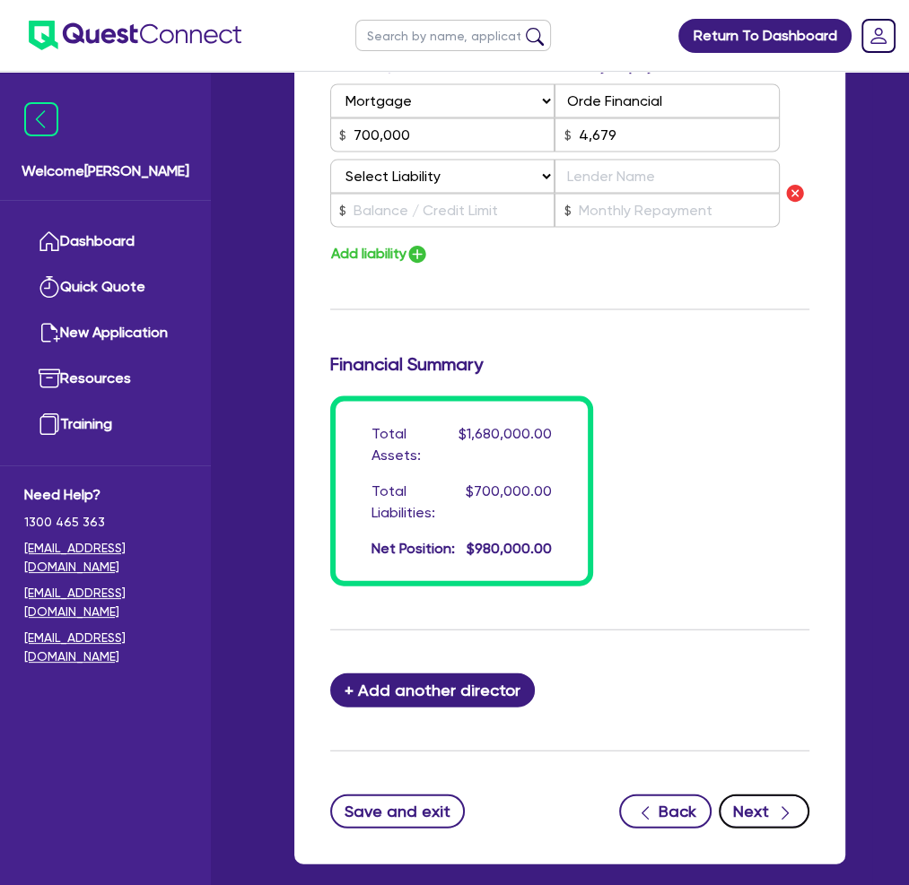
click at [758, 795] on button "Next" at bounding box center [764, 812] width 91 height 34
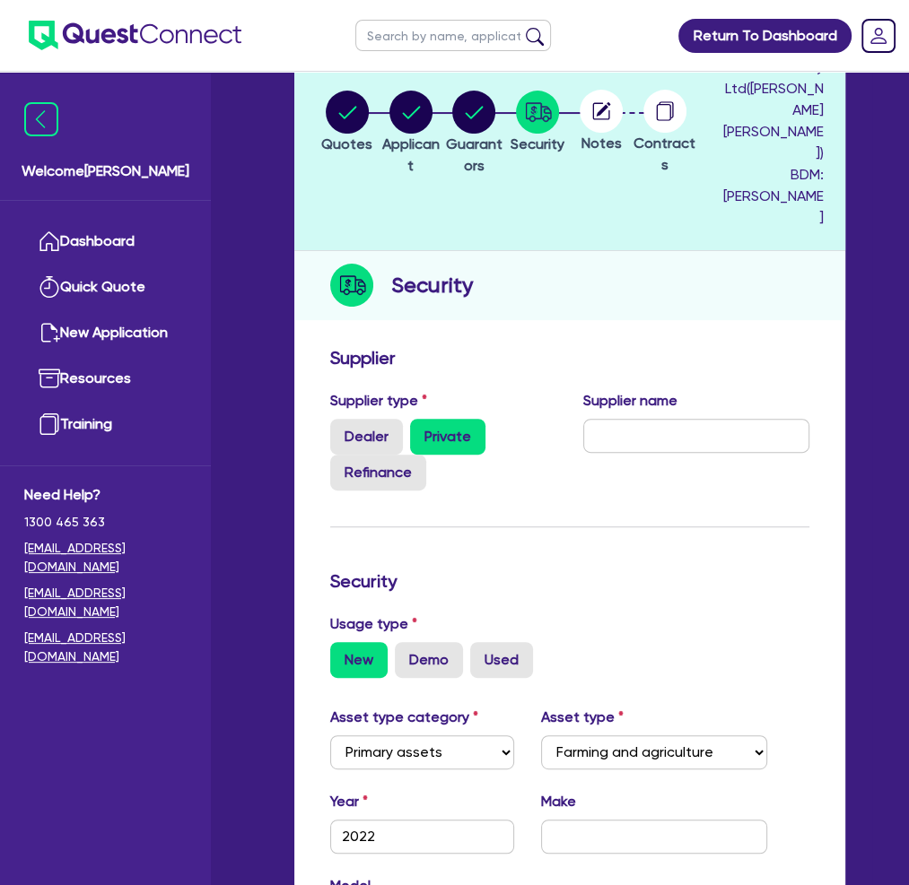
scroll to position [179, 0]
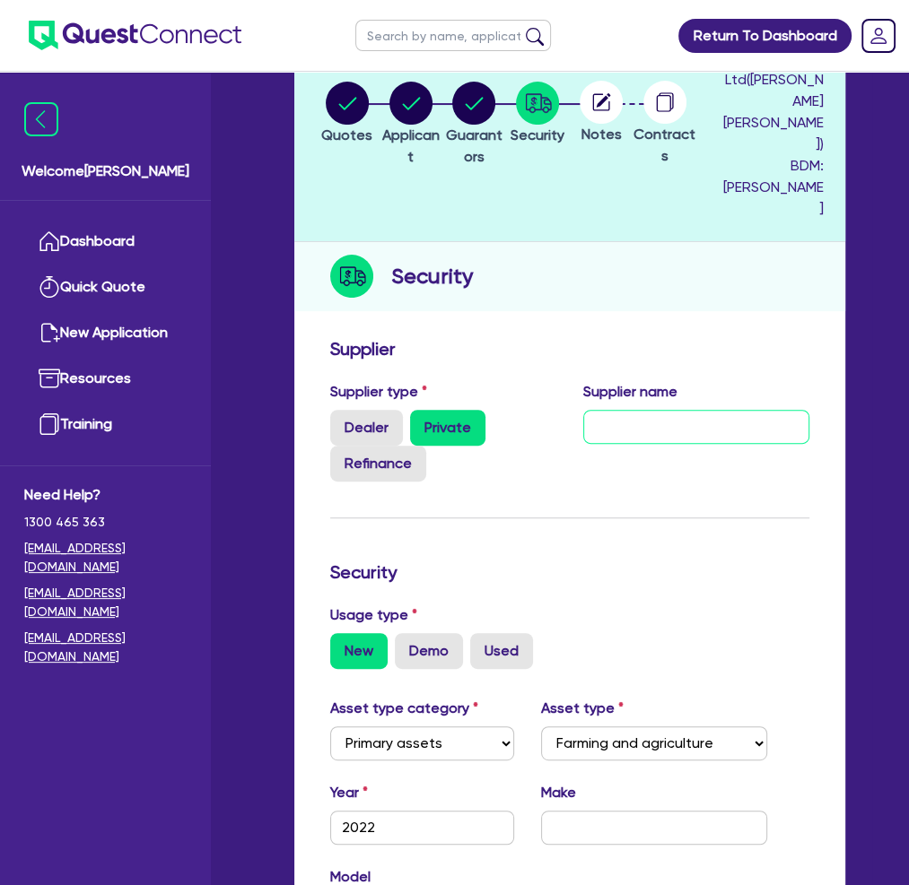
click at [640, 410] on input "text" at bounding box center [696, 427] width 226 height 34
click at [621, 410] on input "text" at bounding box center [696, 427] width 226 height 34
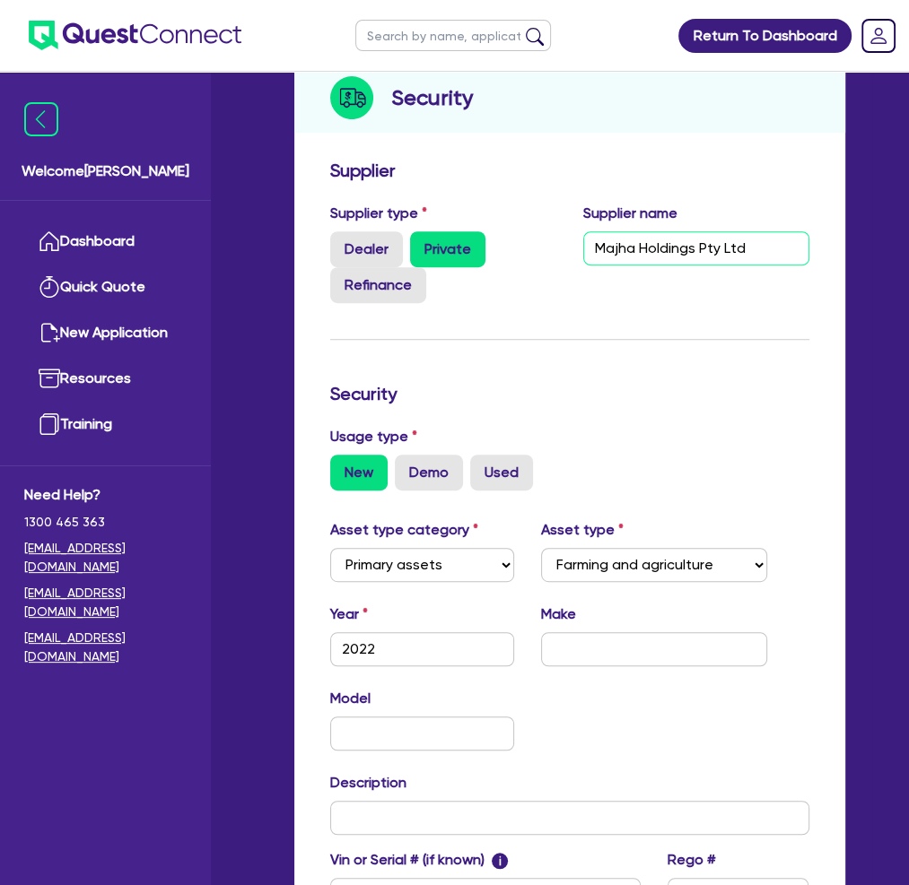
scroll to position [359, 0]
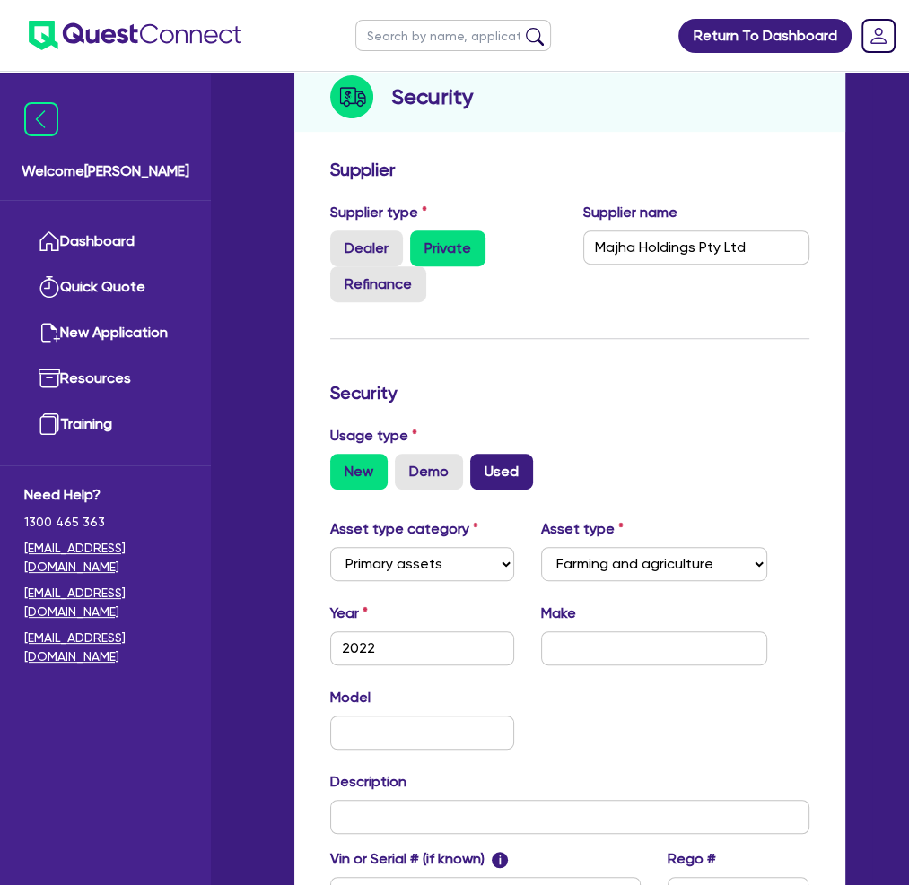
click at [518, 454] on label "Used" at bounding box center [501, 472] width 63 height 36
click at [482, 454] on input "Used" at bounding box center [476, 460] width 12 height 12
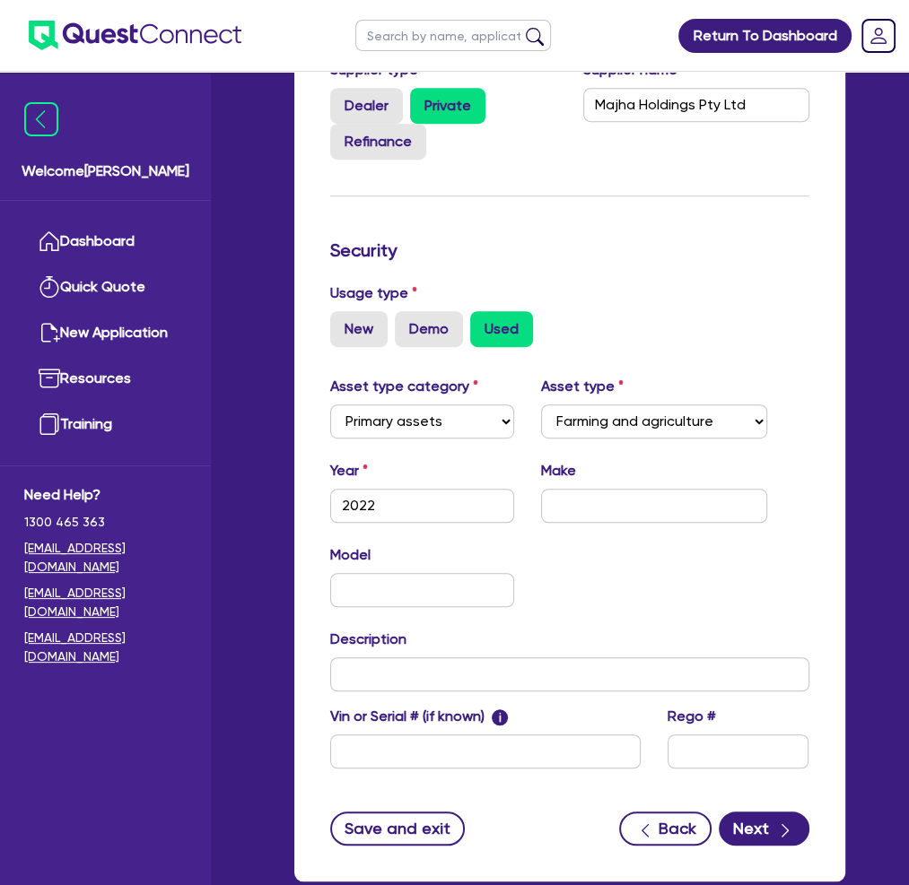
scroll to position [538, 0]
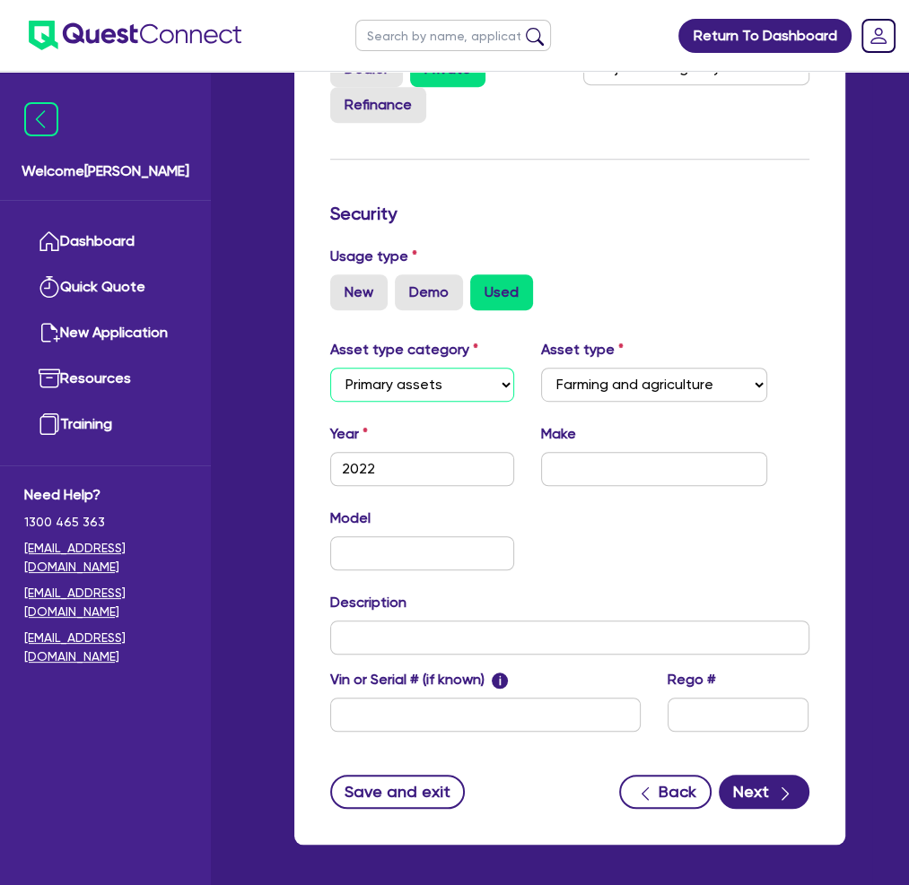
click at [488, 368] on select "Select Cars and light trucks Primary assets Secondary assets Tertiary assets" at bounding box center [422, 385] width 184 height 34
click at [737, 355] on div "Asset type category Select Cars and light trucks Primary assets Secondary asset…" at bounding box center [570, 546] width 506 height 414
click at [603, 452] on input "text" at bounding box center [654, 469] width 226 height 34
click at [384, 536] on input "text" at bounding box center [422, 553] width 184 height 34
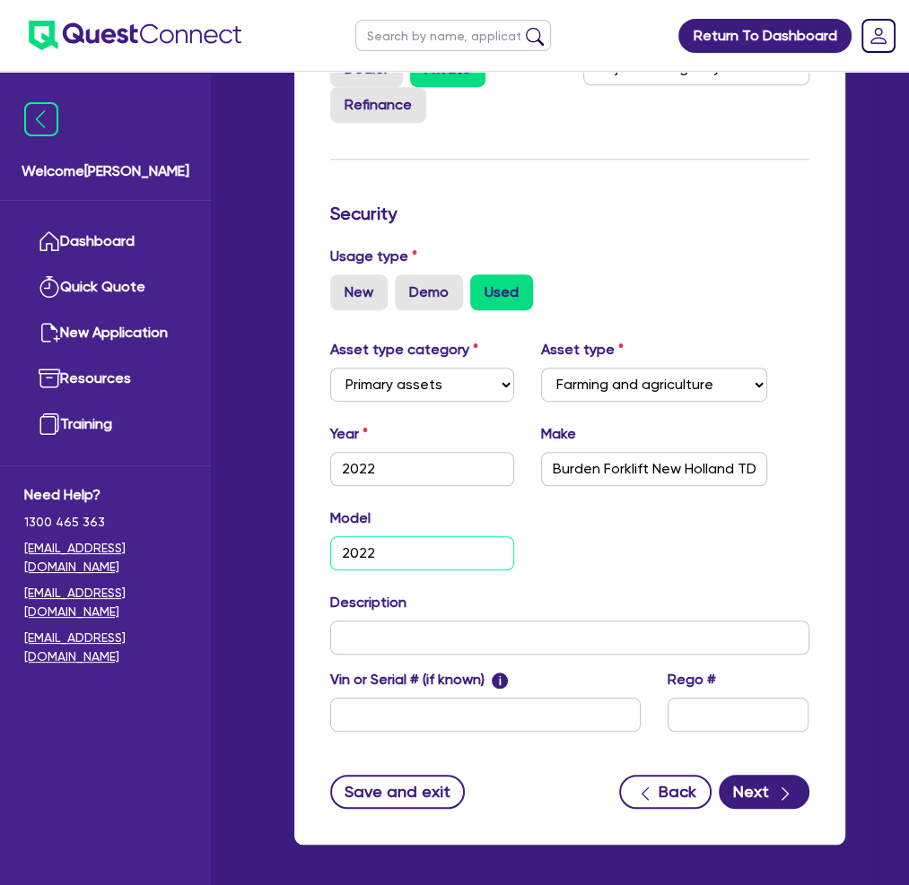
scroll to position [542, 0]
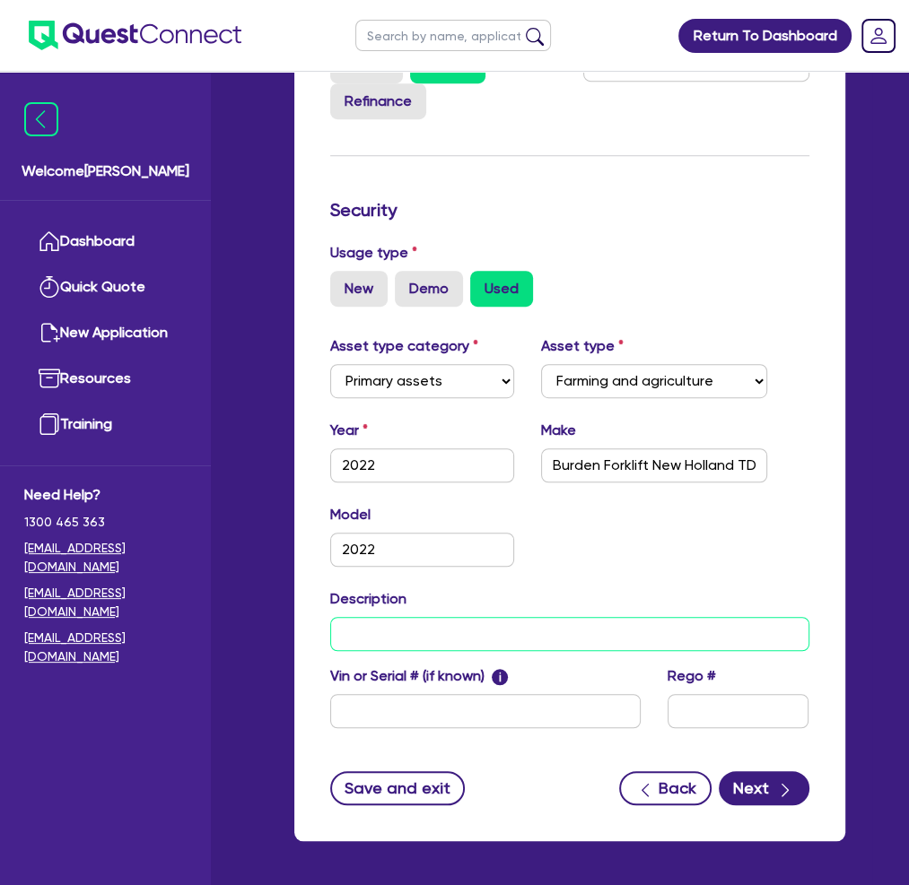
click at [396, 617] on input "text" at bounding box center [569, 634] width 479 height 34
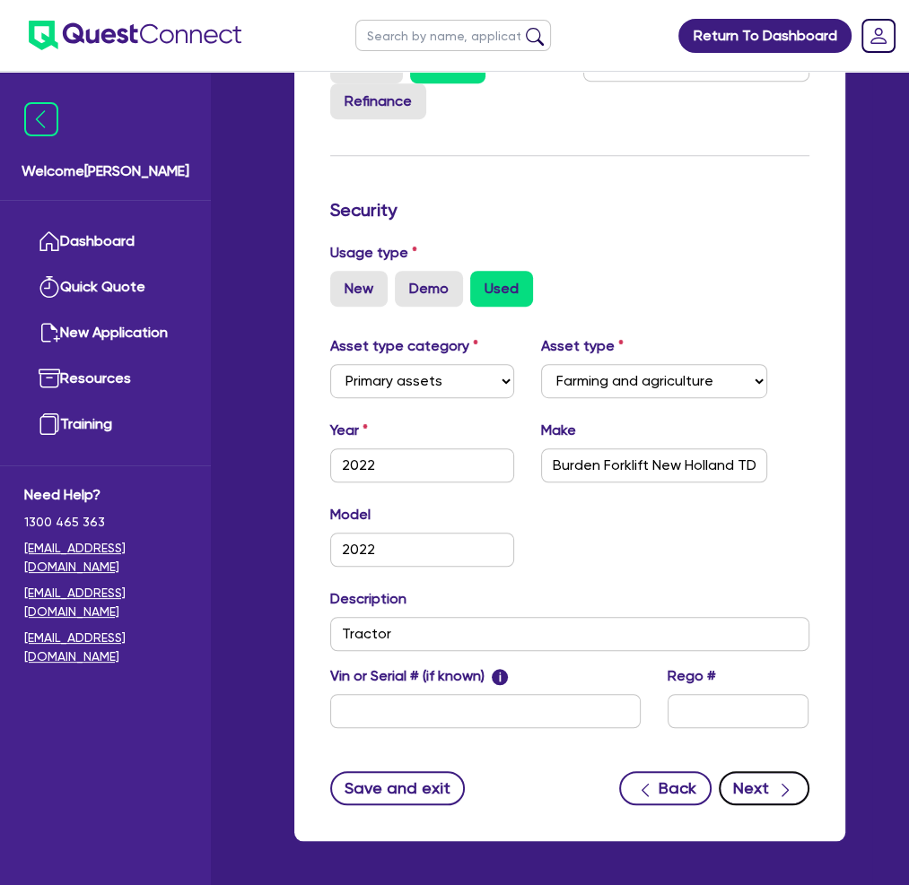
click at [782, 781] on icon "button" at bounding box center [785, 790] width 18 height 18
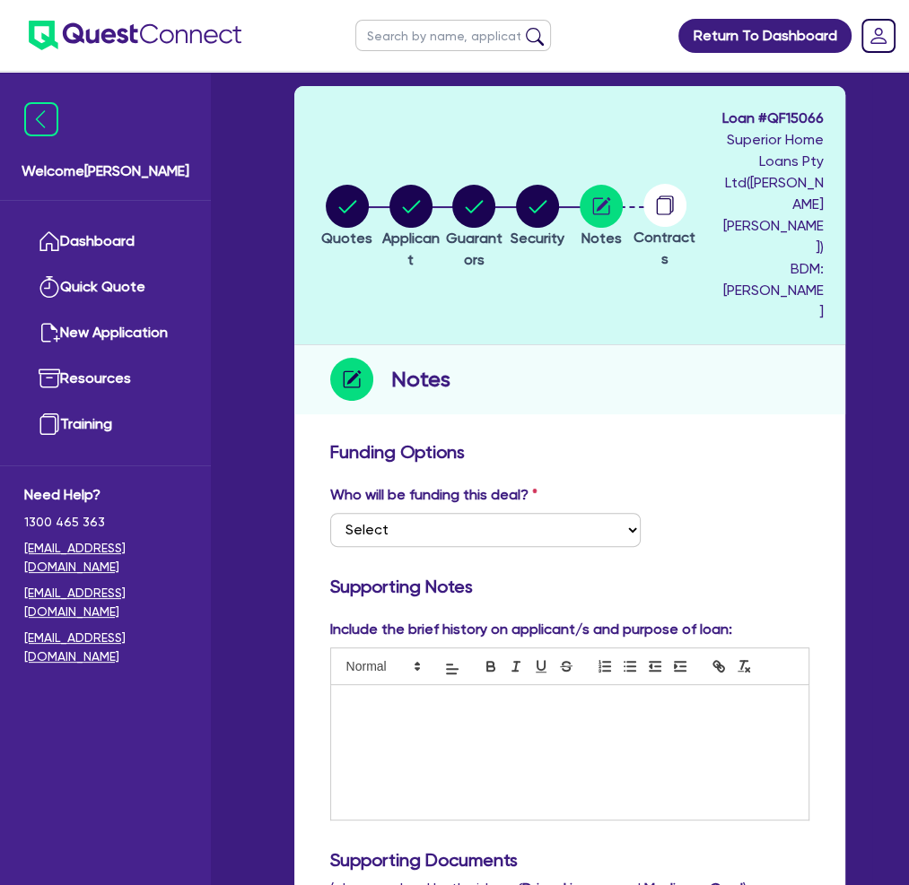
scroll to position [90, 0]
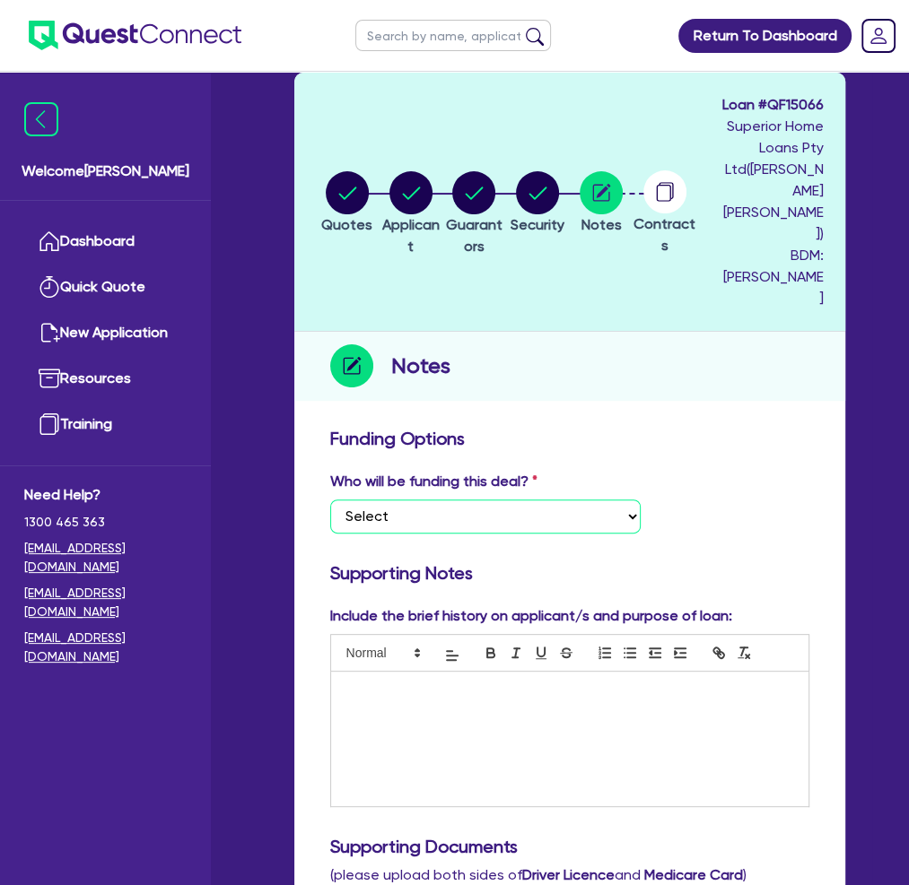
click at [607, 500] on select "Select I want Quest to fund 100% I will fund 100% I will co-fund with Quest Oth…" at bounding box center [485, 517] width 310 height 34
click at [330, 500] on select "Select I want Quest to fund 100% I will fund 100% I will co-fund with Quest Oth…" at bounding box center [485, 517] width 310 height 34
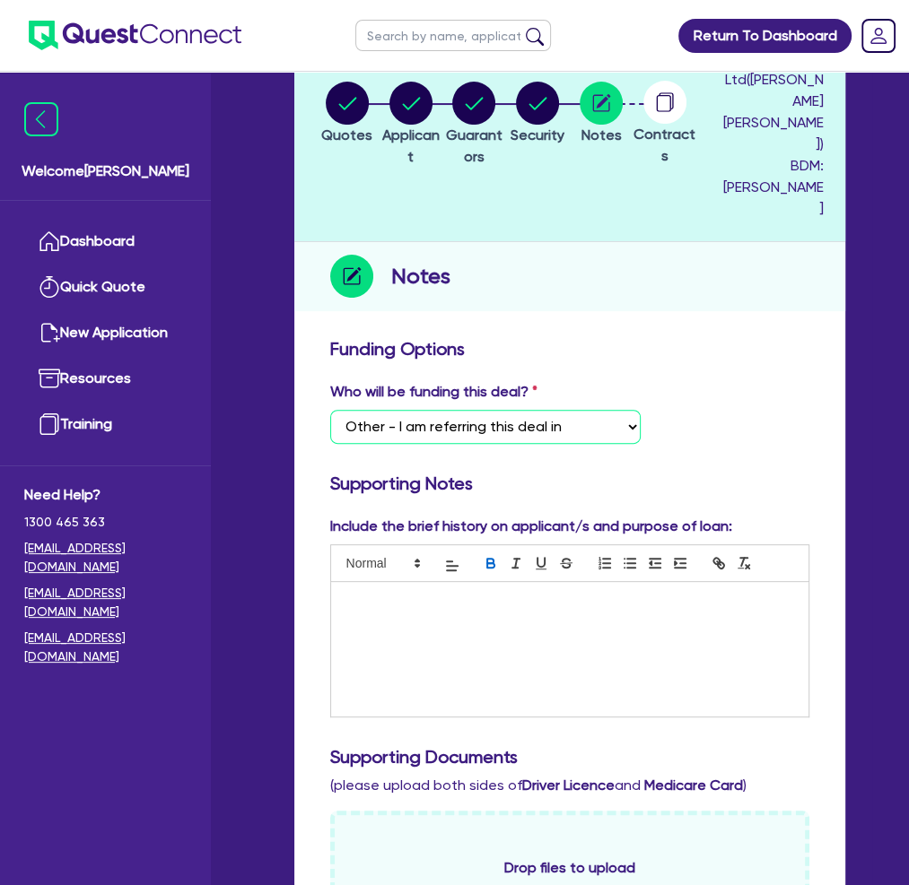
scroll to position [269, 0]
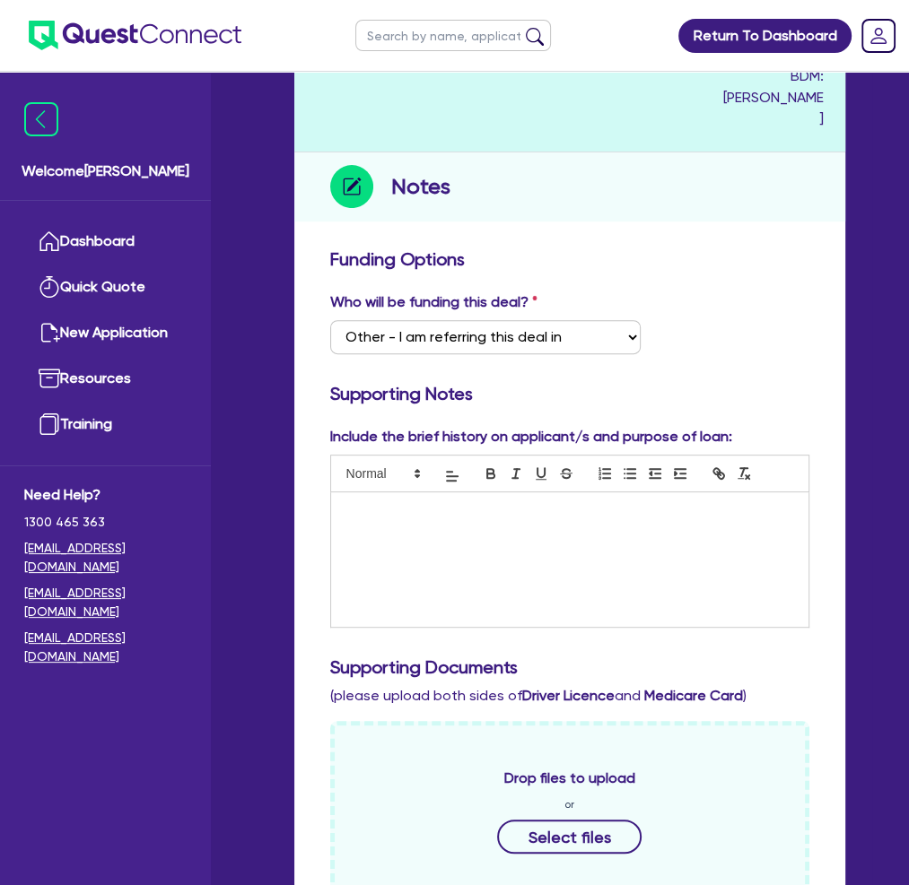
click at [414, 492] on div at bounding box center [569, 559] width 477 height 135
click at [359, 503] on p at bounding box center [569, 511] width 450 height 16
click at [427, 536] on p ""Sureet Logistics will be the gurantor" at bounding box center [569, 544] width 450 height 16
click at [432, 536] on p ""Sureet Logistics will be the gurantor" at bounding box center [569, 544] width 450 height 16
click at [430, 536] on p ""Sureet Logistics will be the gurantor" at bounding box center [569, 544] width 450 height 16
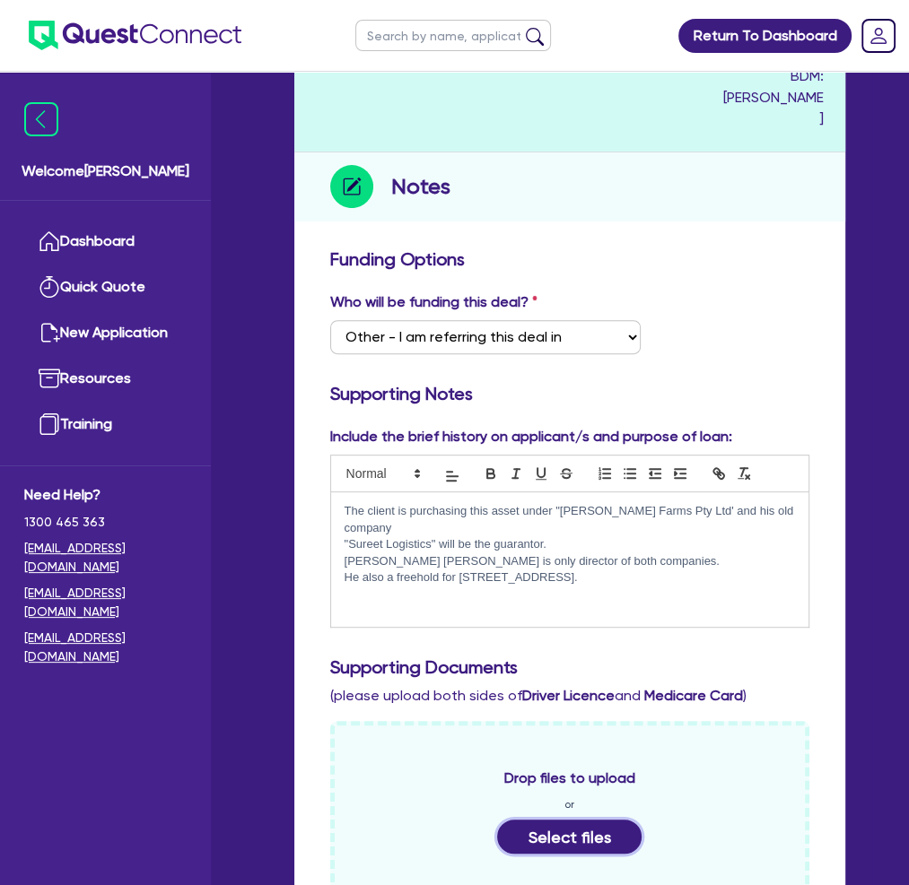
click at [559, 820] on button "Select files" at bounding box center [569, 837] width 145 height 34
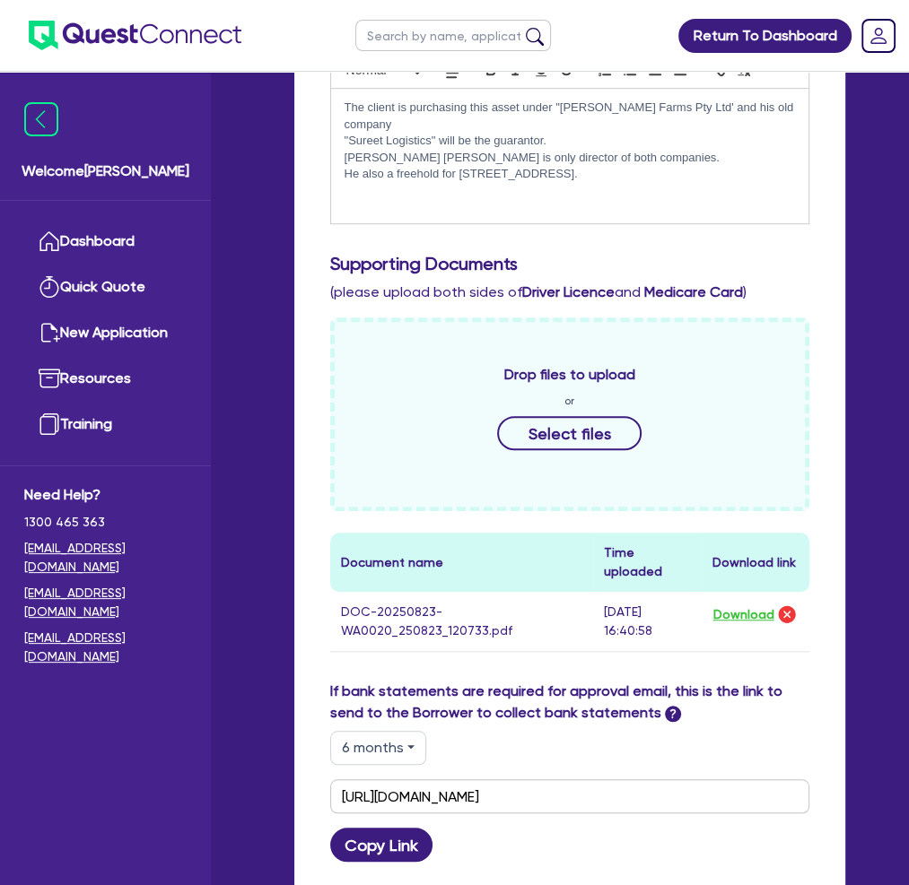
scroll to position [628, 0]
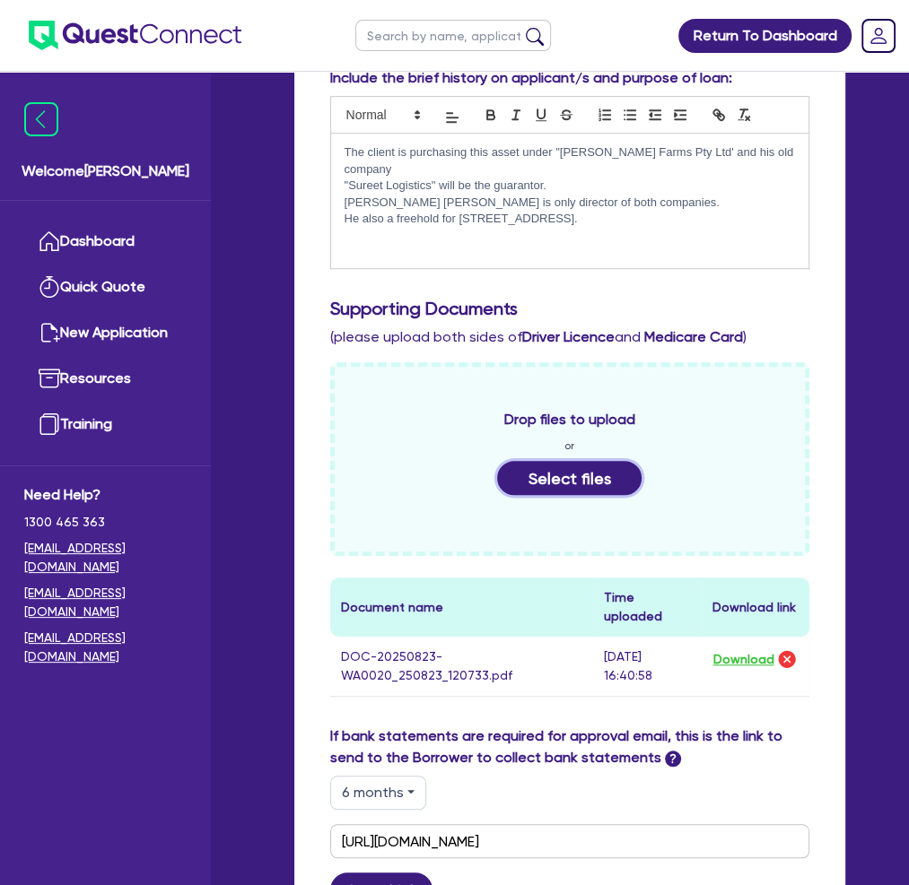
click at [556, 461] on button "Select files" at bounding box center [569, 478] width 145 height 34
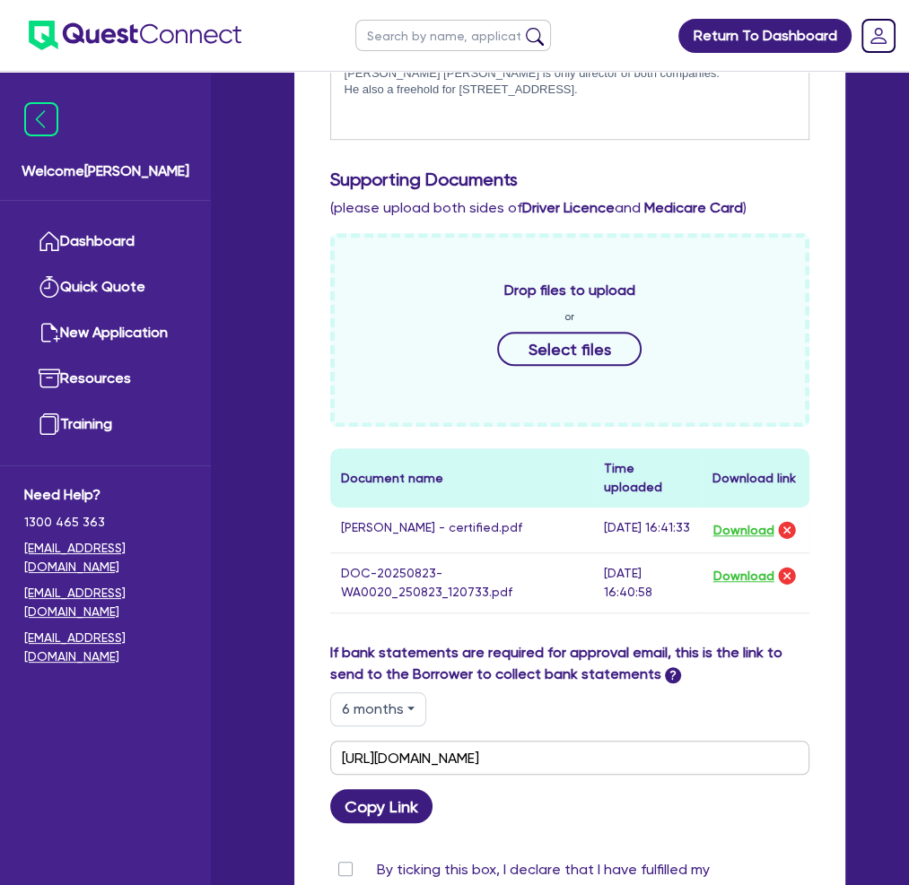
scroll to position [807, 0]
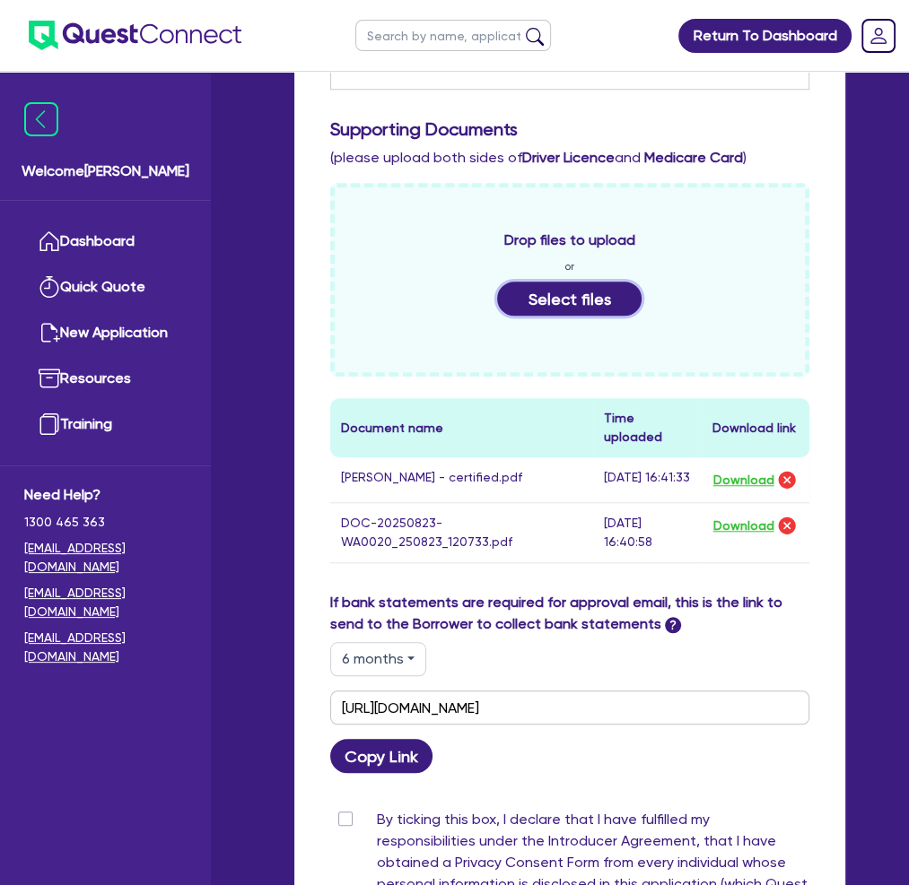
click at [556, 282] on button "Select files" at bounding box center [569, 299] width 145 height 34
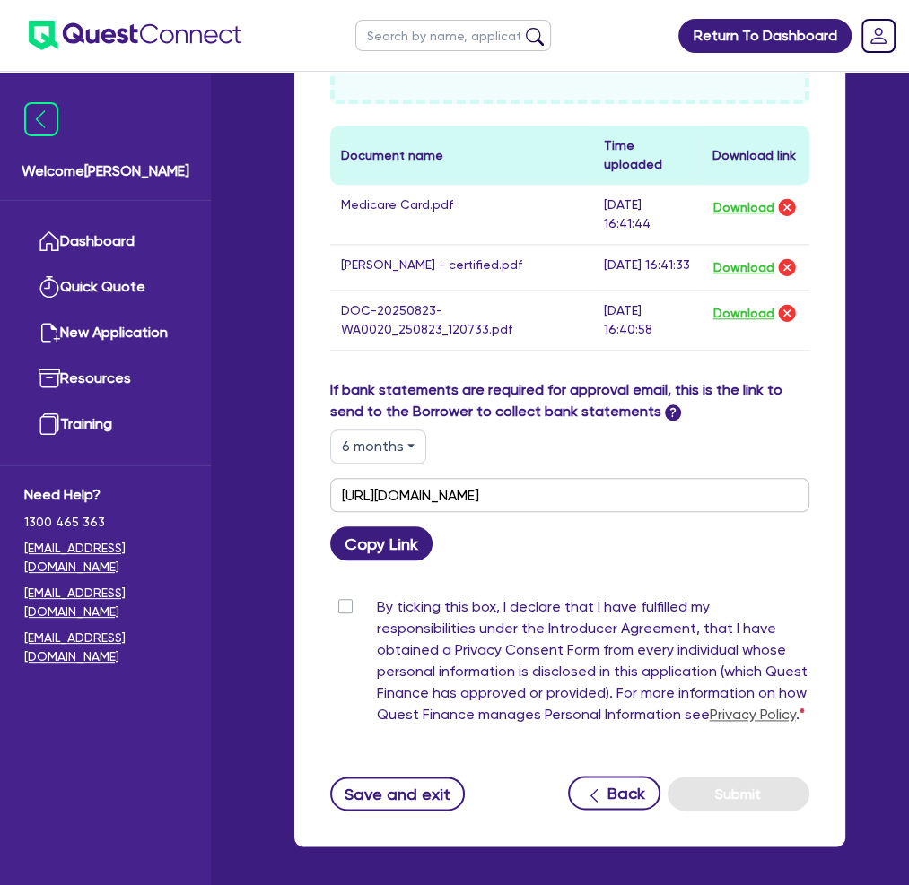
scroll to position [1080, 0]
click at [377, 597] on label "By ticking this box, I declare that I have fulfilled my responsibilities under …" at bounding box center [593, 665] width 432 height 136
click at [340, 597] on input "By ticking this box, I declare that I have fulfilled my responsibilities under …" at bounding box center [337, 605] width 14 height 17
click at [743, 777] on button "Submit" at bounding box center [738, 794] width 142 height 34
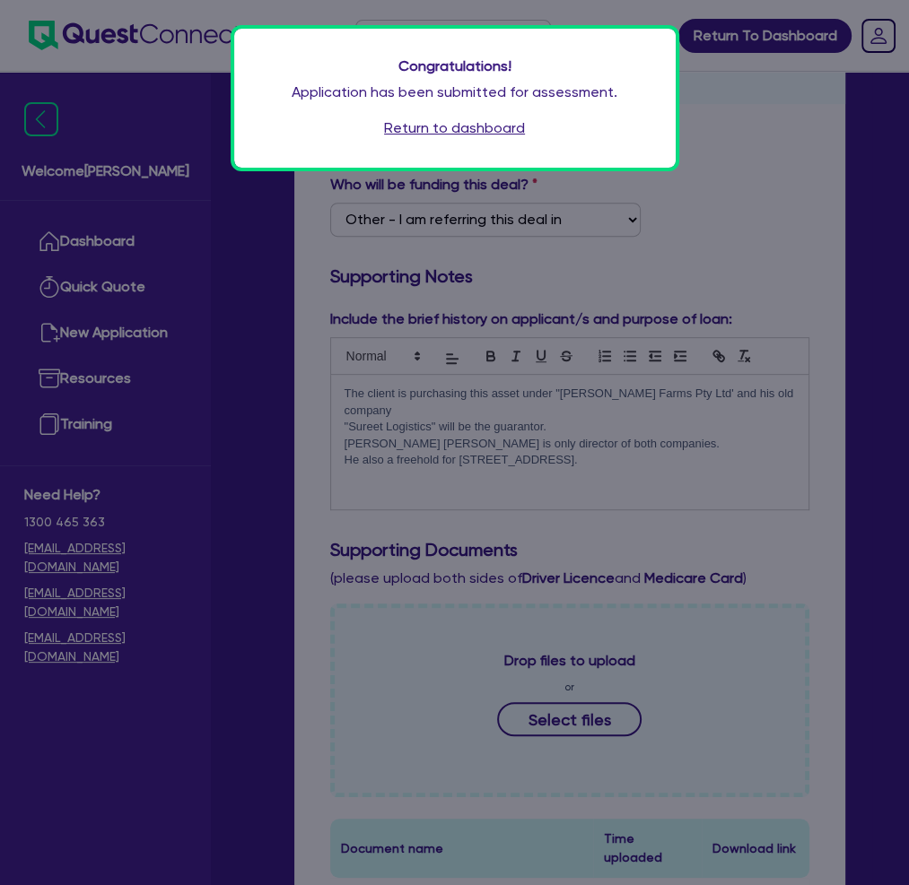
scroll to position [362, 0]
